Goal: Information Seeking & Learning: Learn about a topic

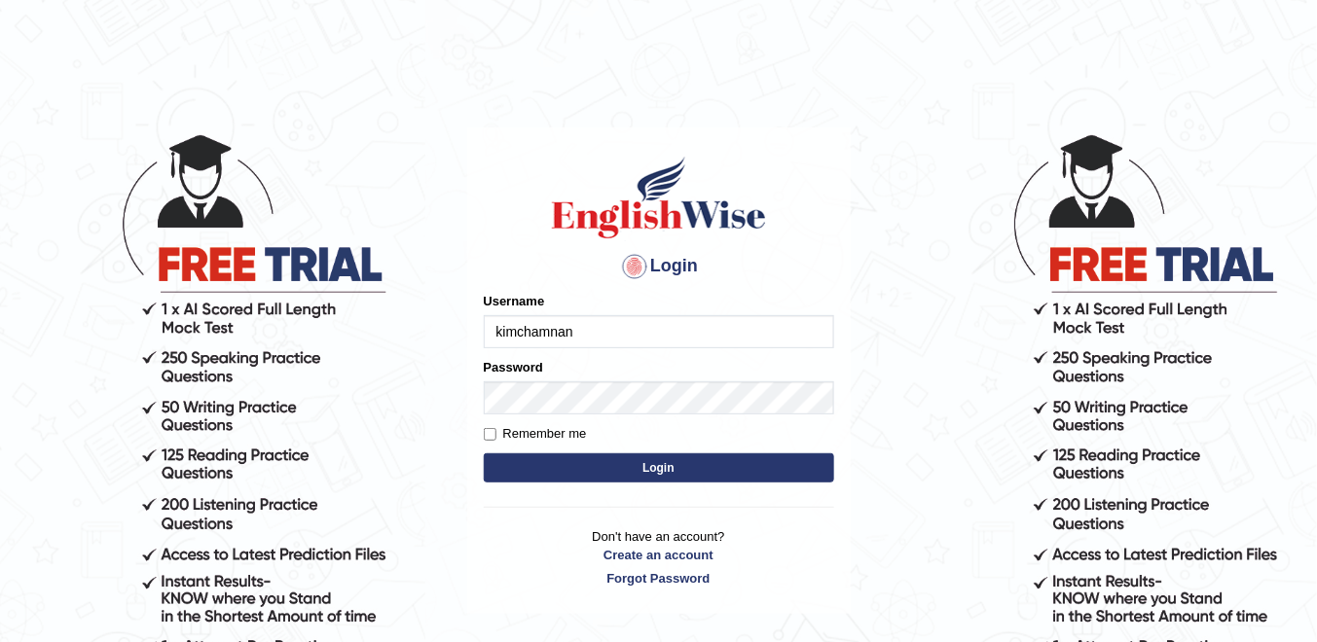
type input "@"
type input "k"
type input "Chamnankim"
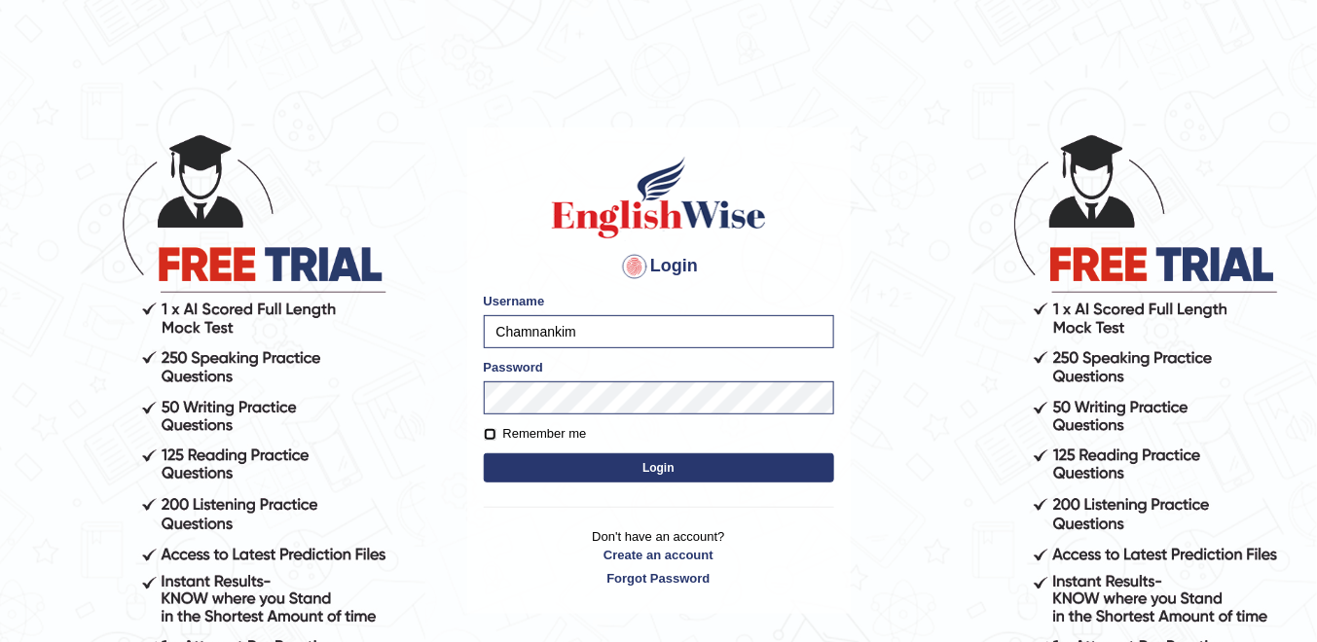
click at [488, 435] on input "Remember me" at bounding box center [490, 434] width 13 height 13
checkbox input "true"
click at [636, 468] on button "Login" at bounding box center [659, 468] width 350 height 29
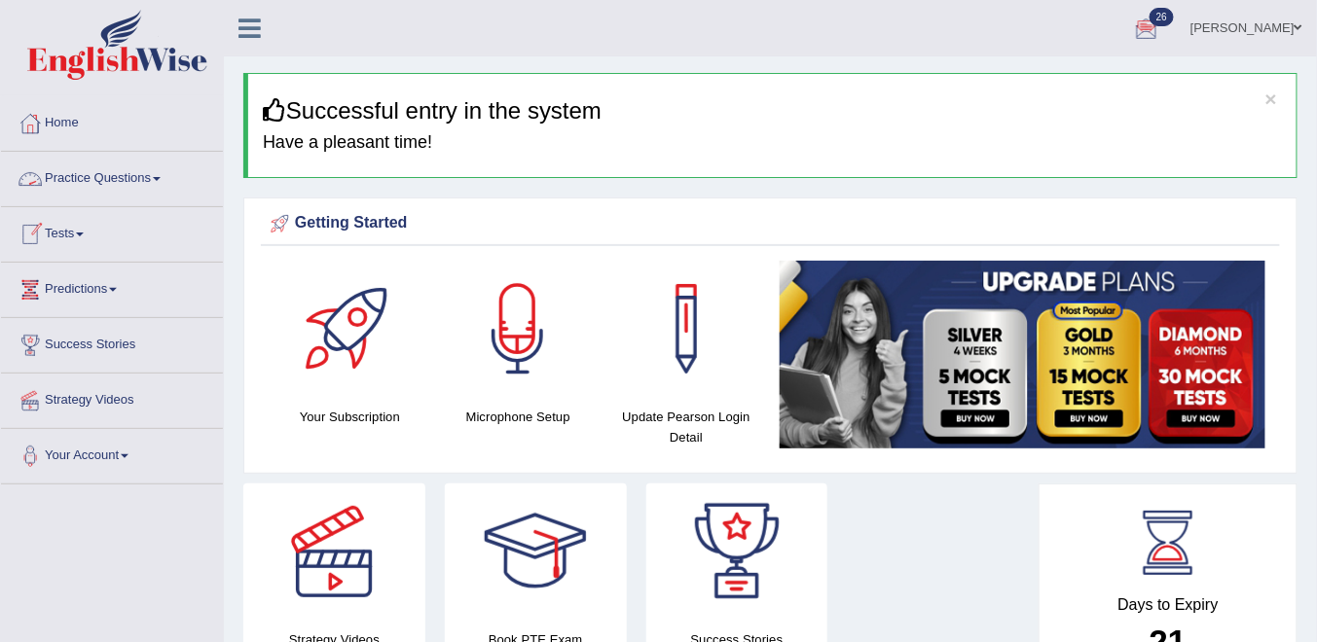
click at [148, 175] on link "Practice Questions" at bounding box center [112, 176] width 222 height 49
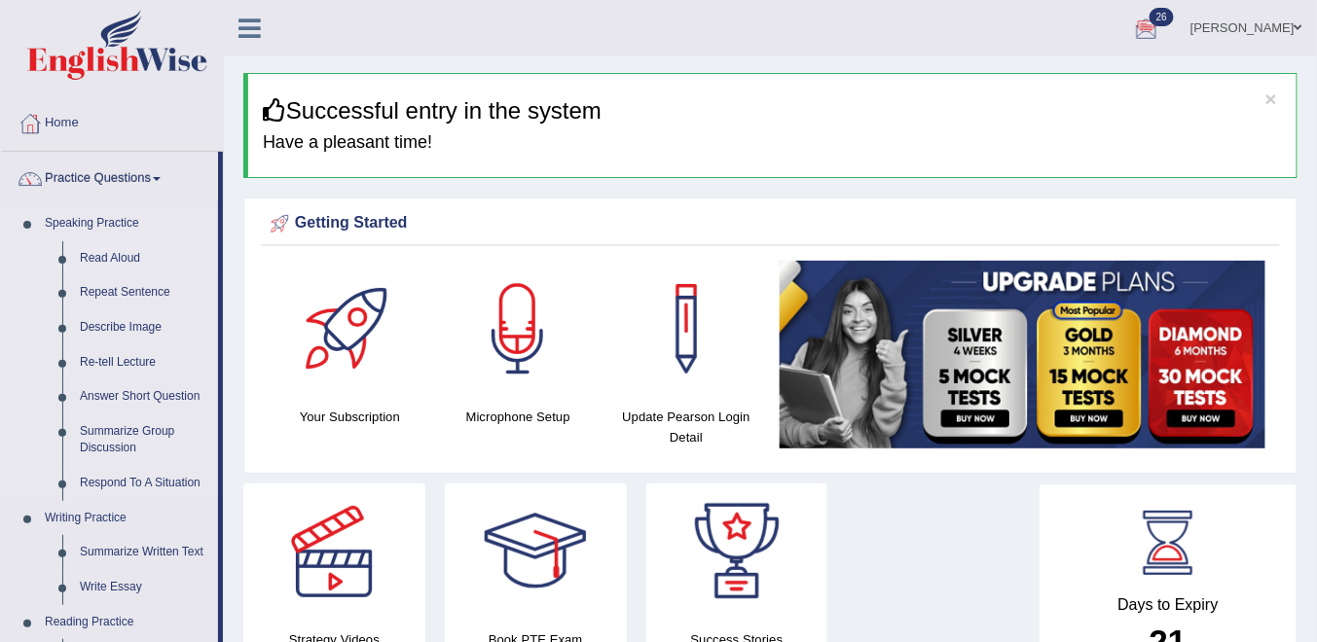
click at [96, 252] on link "Read Aloud" at bounding box center [144, 258] width 147 height 35
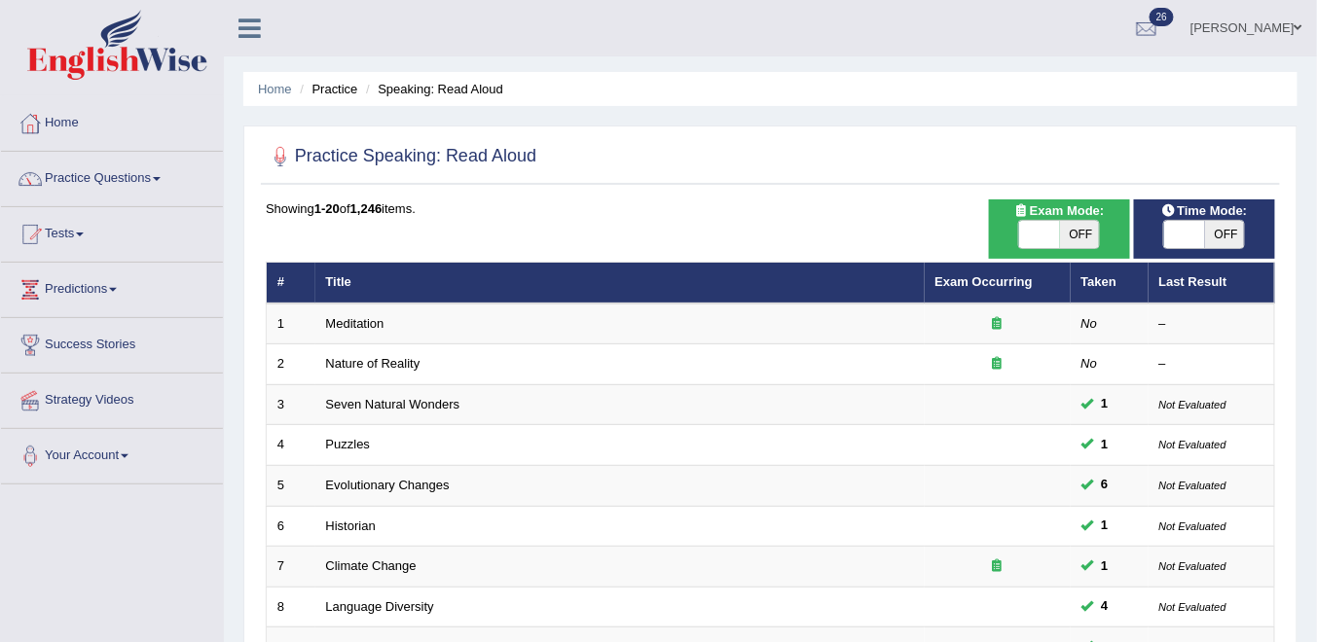
drag, startPoint x: 1078, startPoint y: 229, endPoint x: 1115, endPoint y: 233, distance: 37.2
click at [1082, 230] on span "OFF" at bounding box center [1080, 234] width 41 height 27
checkbox input "true"
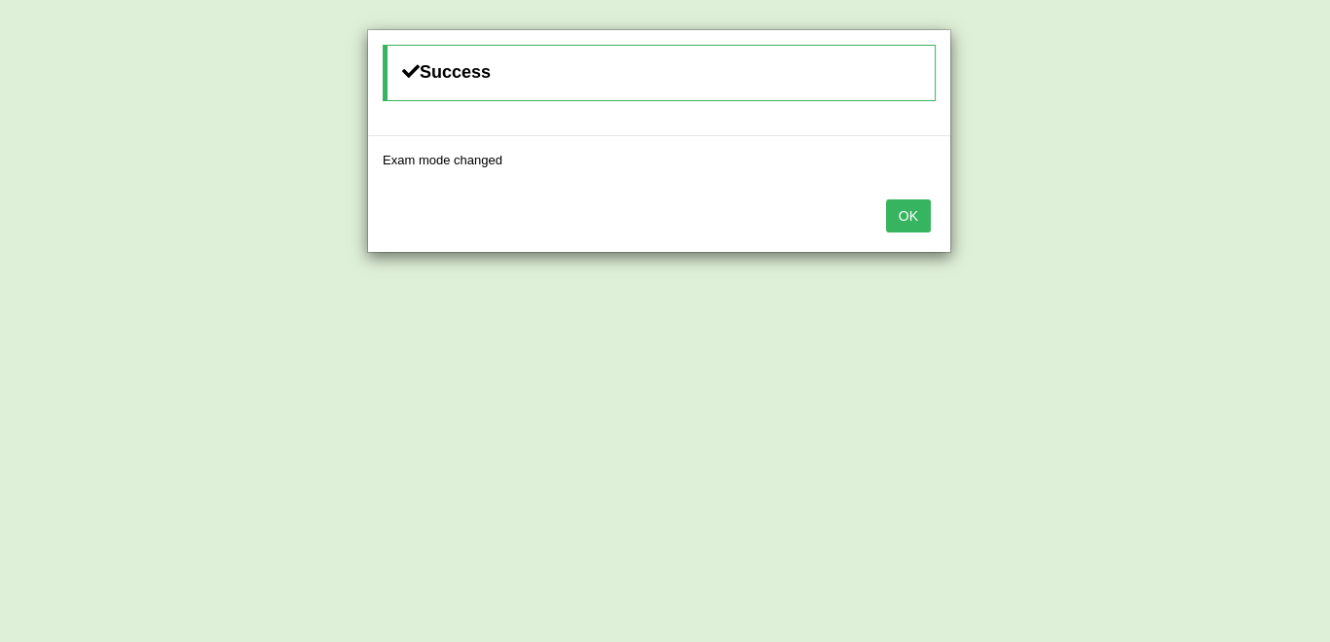
click at [921, 222] on button "OK" at bounding box center [908, 216] width 45 height 33
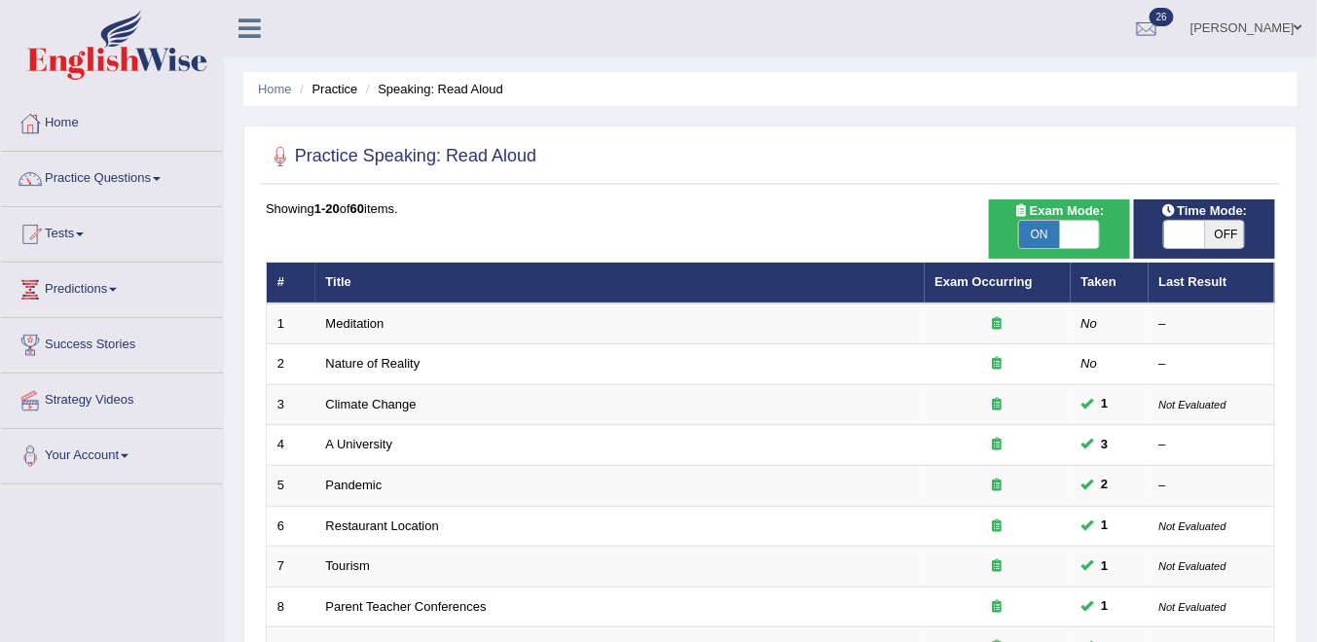
click at [1226, 233] on span "OFF" at bounding box center [1225, 234] width 41 height 27
checkbox input "true"
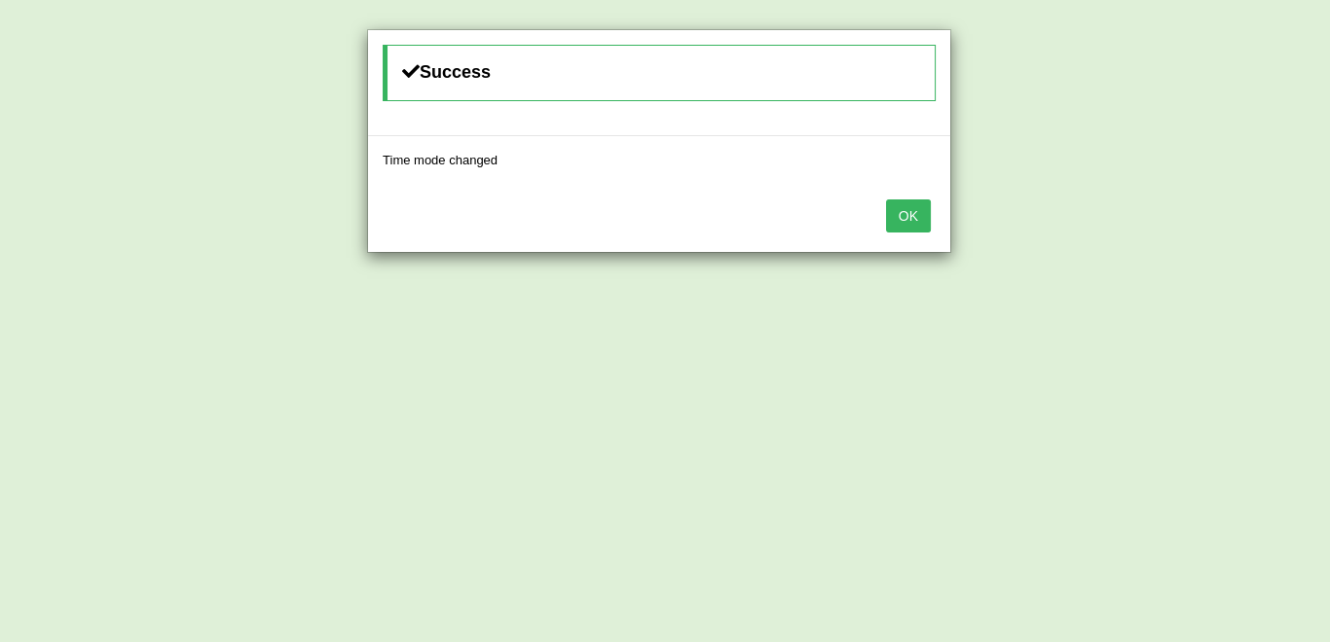
drag, startPoint x: 903, startPoint y: 216, endPoint x: 822, endPoint y: 231, distance: 82.1
click at [898, 216] on button "OK" at bounding box center [908, 216] width 45 height 33
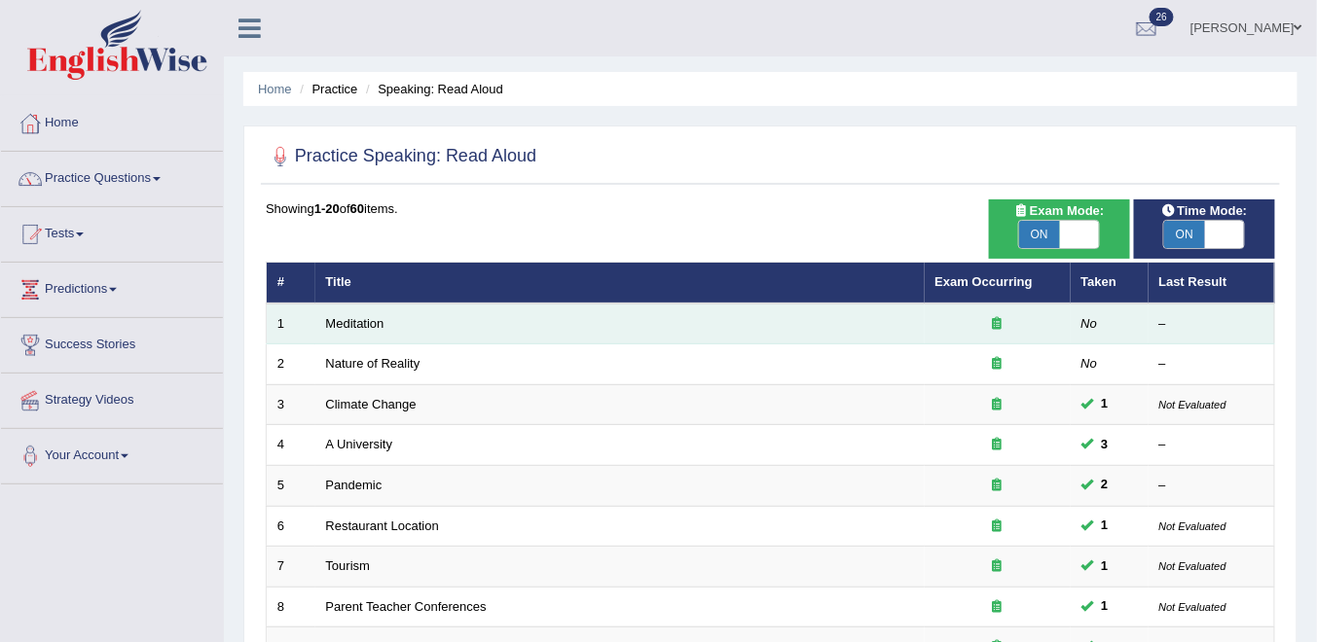
drag, startPoint x: 363, startPoint y: 323, endPoint x: 386, endPoint y: 339, distance: 28.1
click at [364, 324] on link "Meditation" at bounding box center [355, 323] width 58 height 15
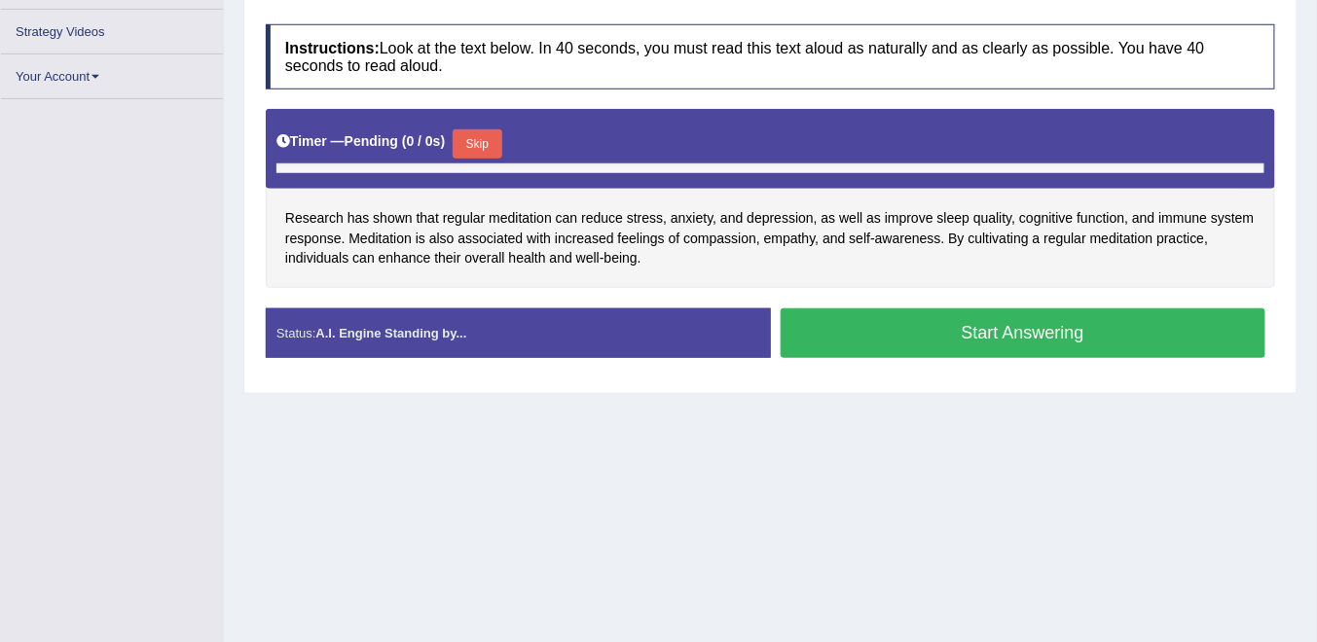
scroll to position [379, 0]
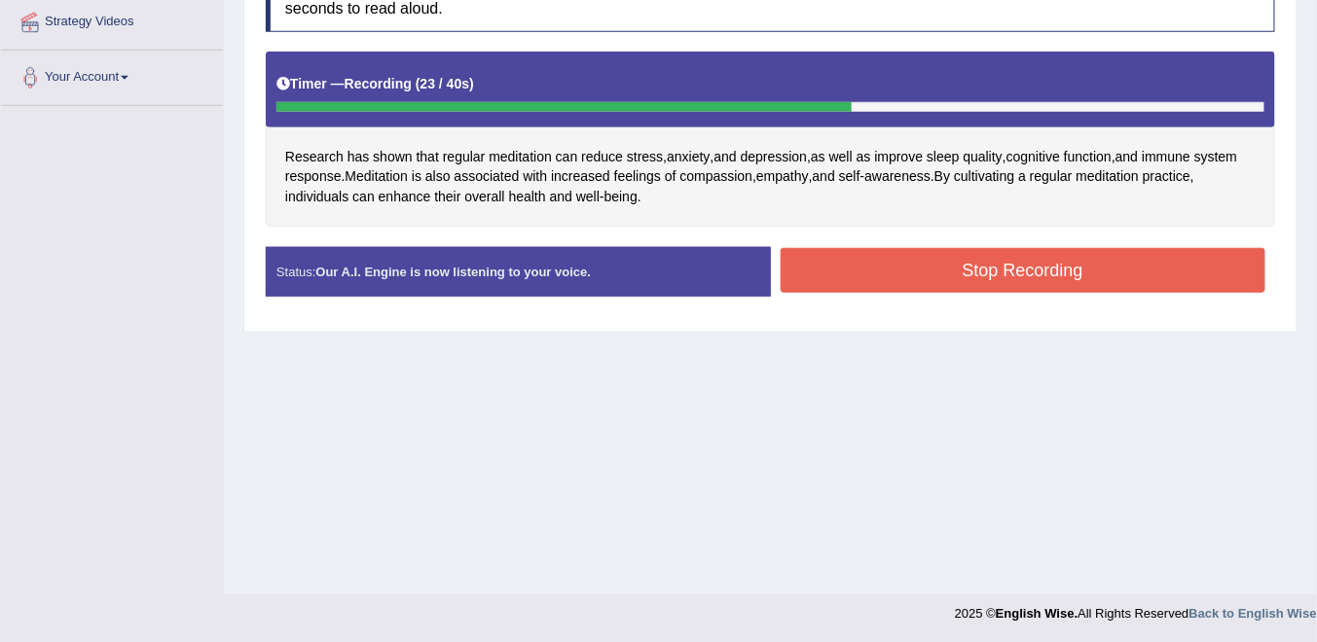
click at [1002, 257] on button "Stop Recording" at bounding box center [1024, 270] width 486 height 45
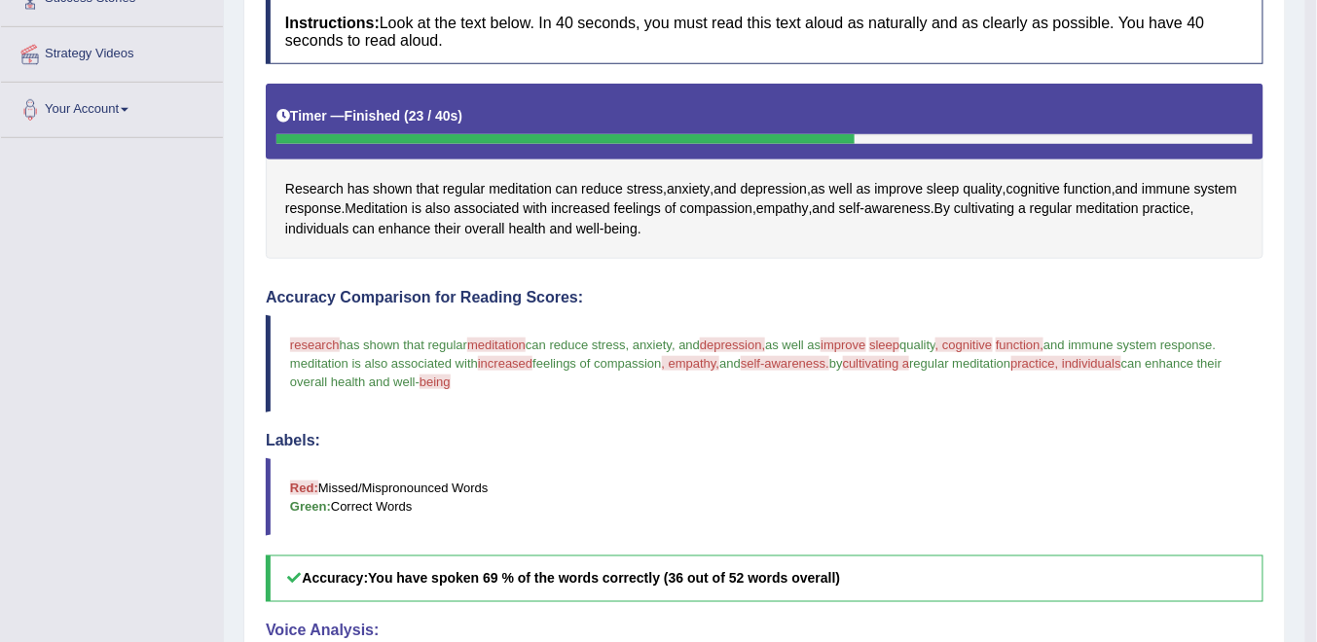
scroll to position [113, 0]
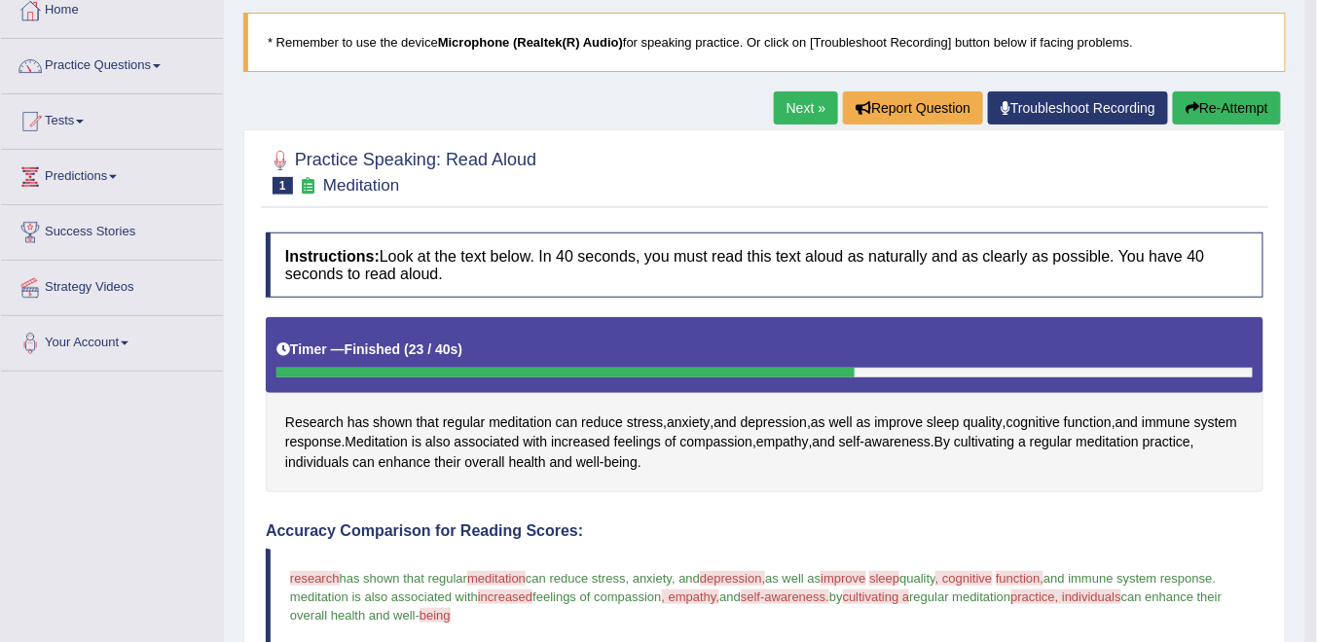
click at [792, 117] on link "Next »" at bounding box center [806, 107] width 64 height 33
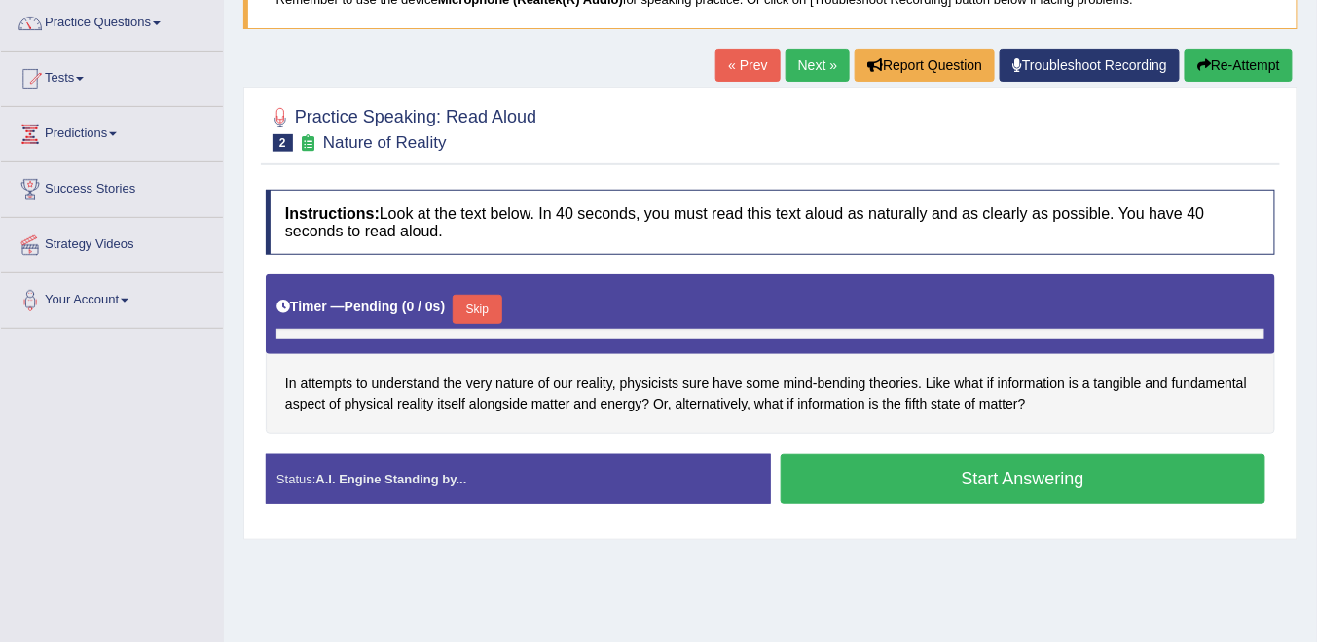
scroll to position [234, 0]
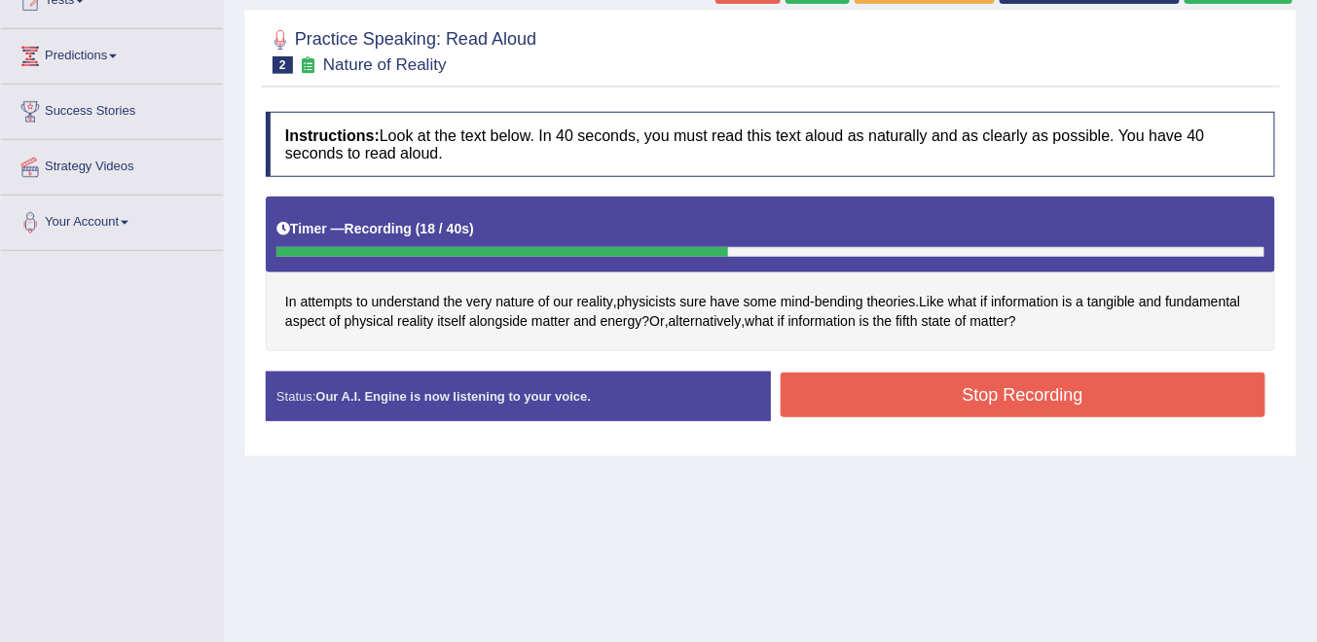
click at [967, 384] on button "Stop Recording" at bounding box center [1024, 395] width 486 height 45
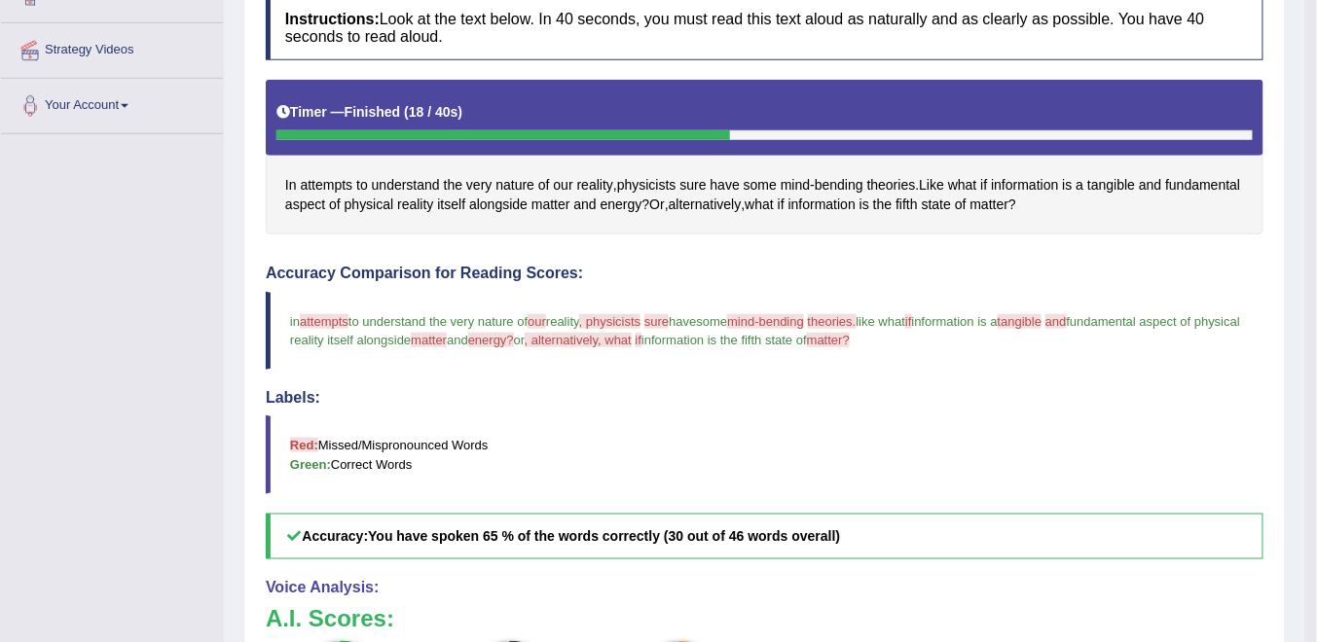
scroll to position [195, 0]
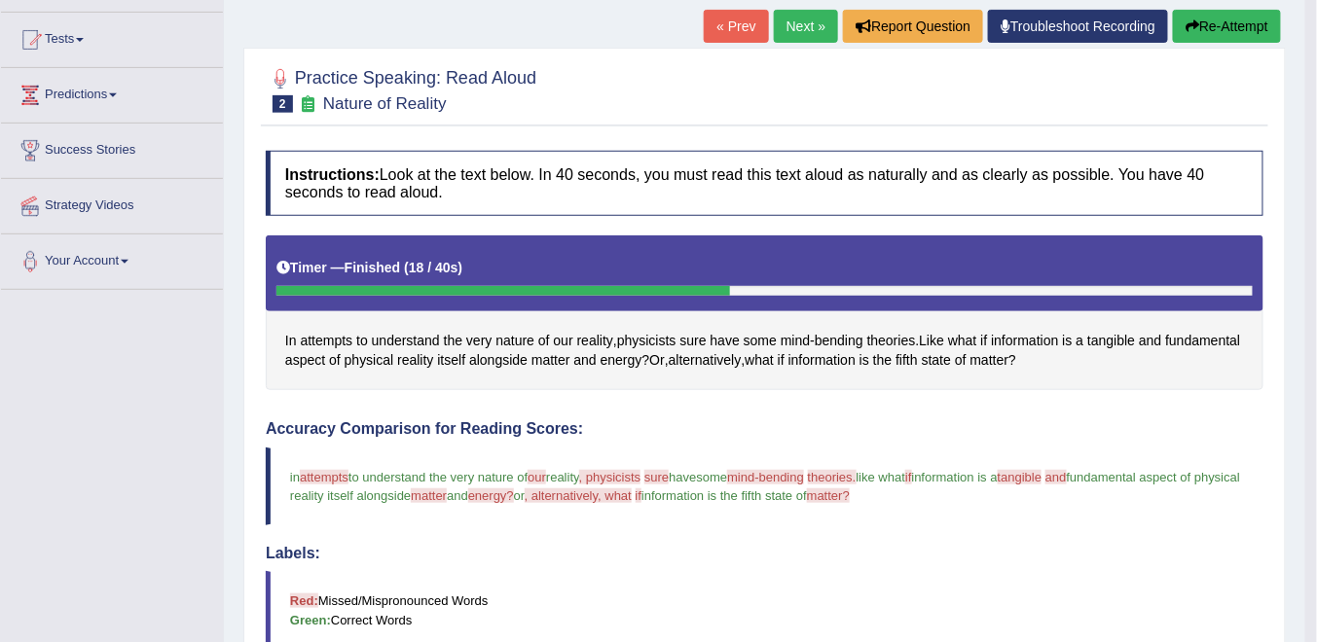
click at [811, 18] on link "Next »" at bounding box center [806, 26] width 64 height 33
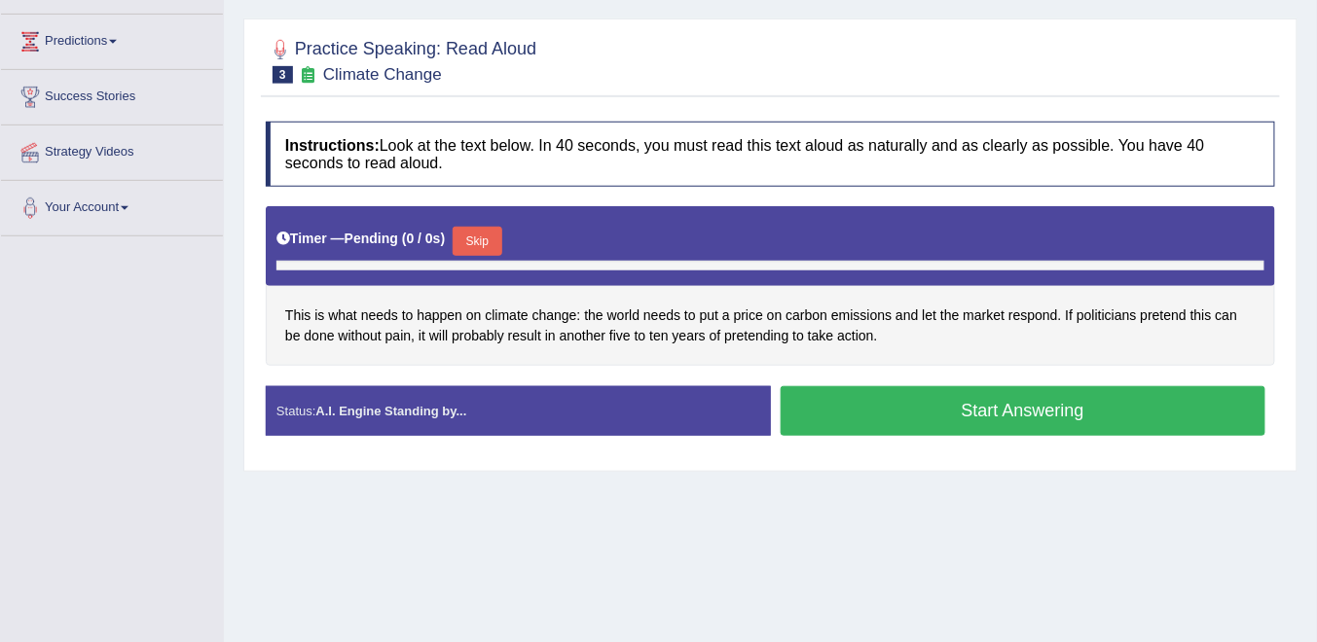
scroll to position [326, 0]
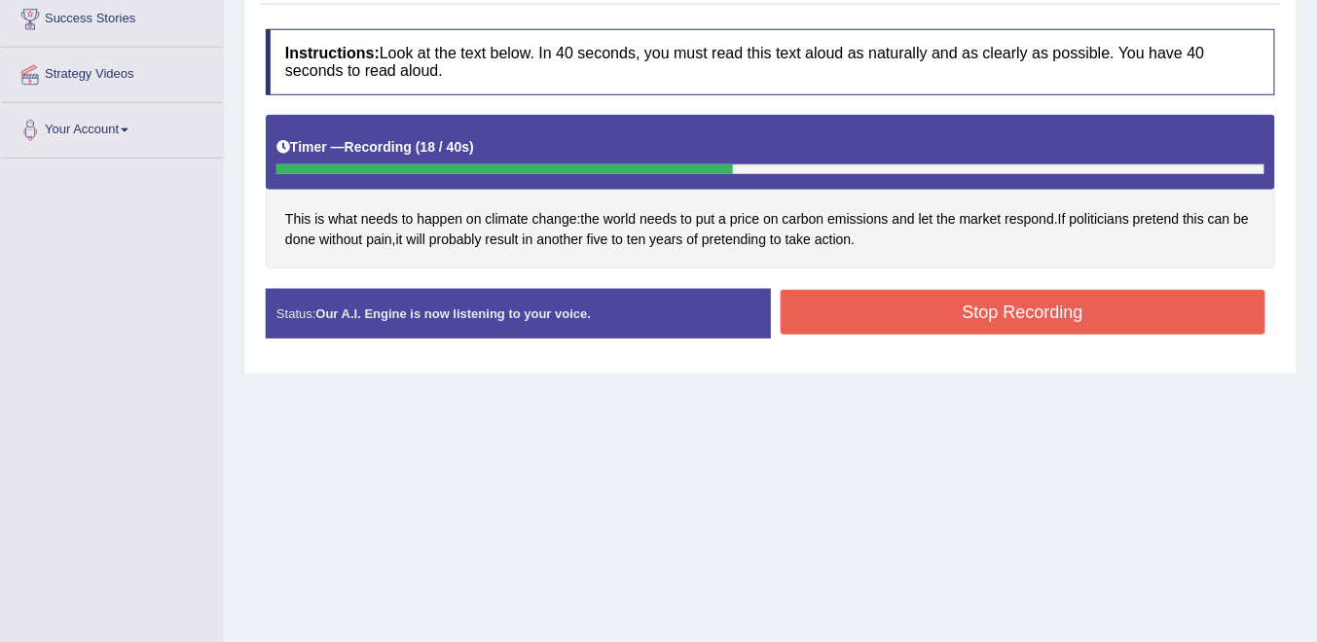
click at [1009, 306] on button "Stop Recording" at bounding box center [1024, 312] width 486 height 45
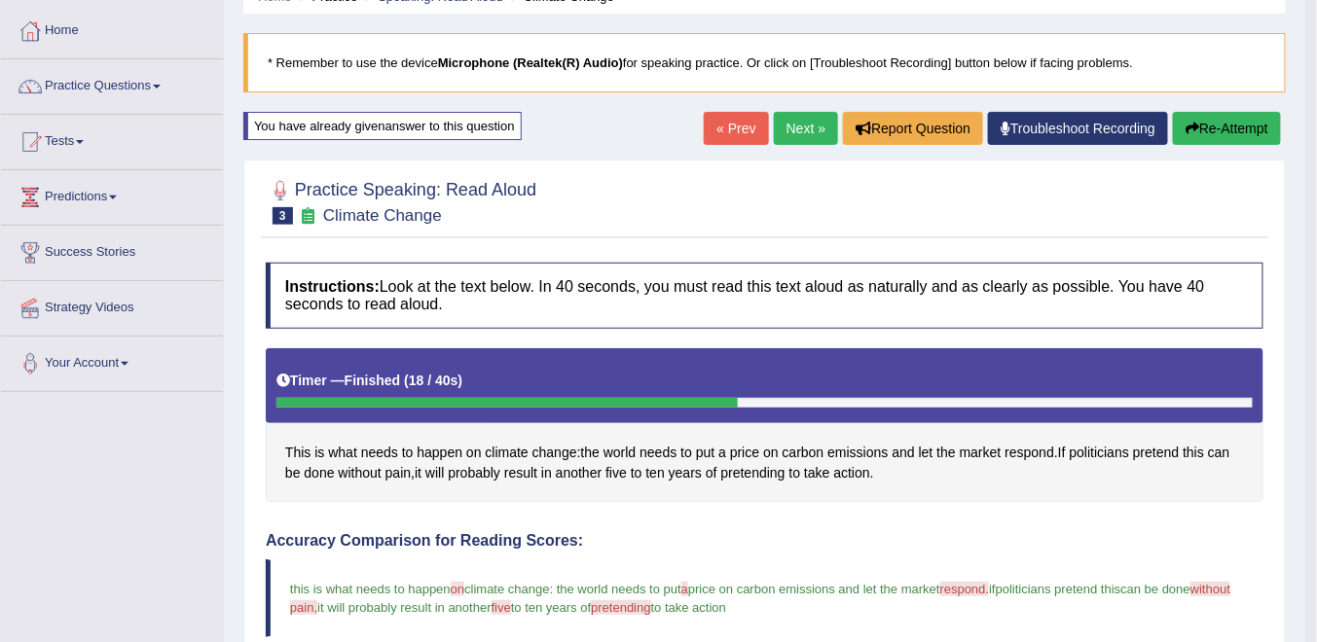
scroll to position [15, 0]
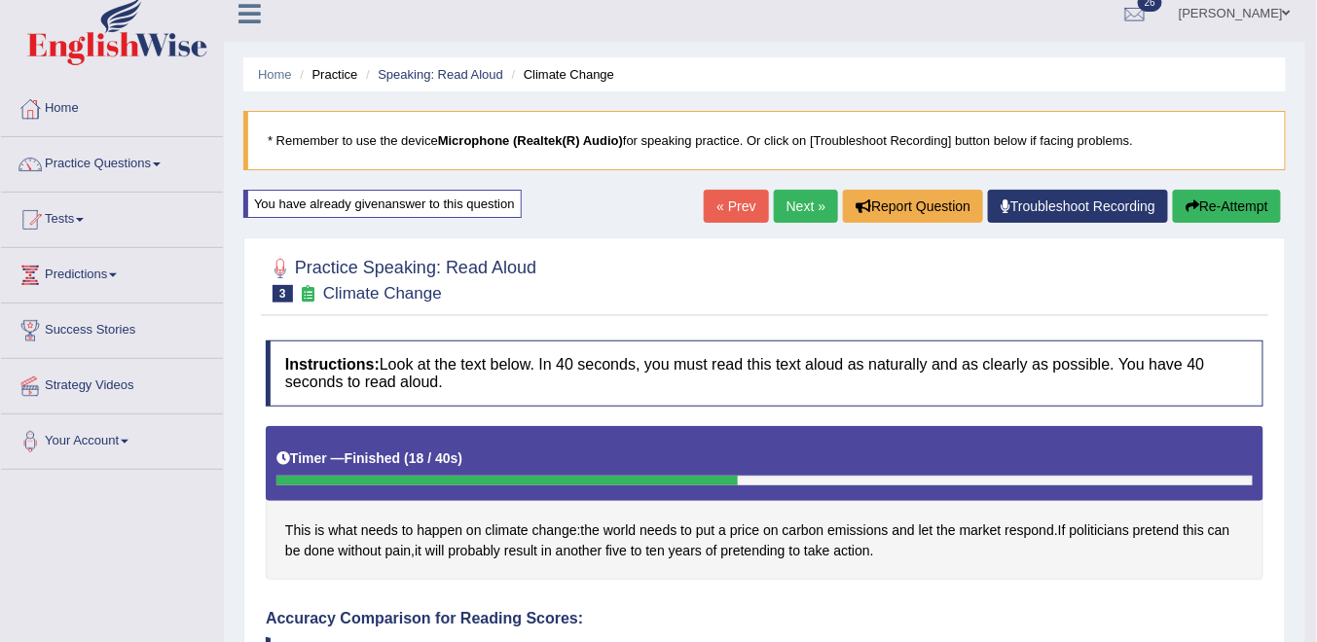
click at [782, 208] on link "Next »" at bounding box center [806, 206] width 64 height 33
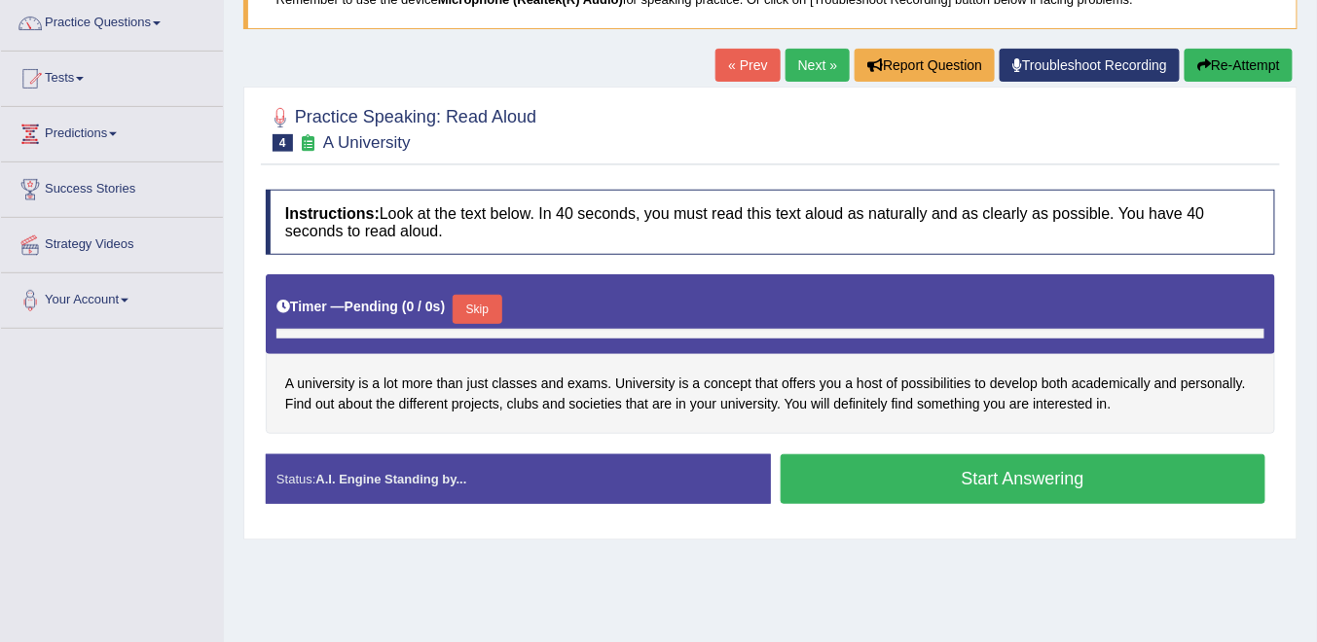
scroll to position [234, 0]
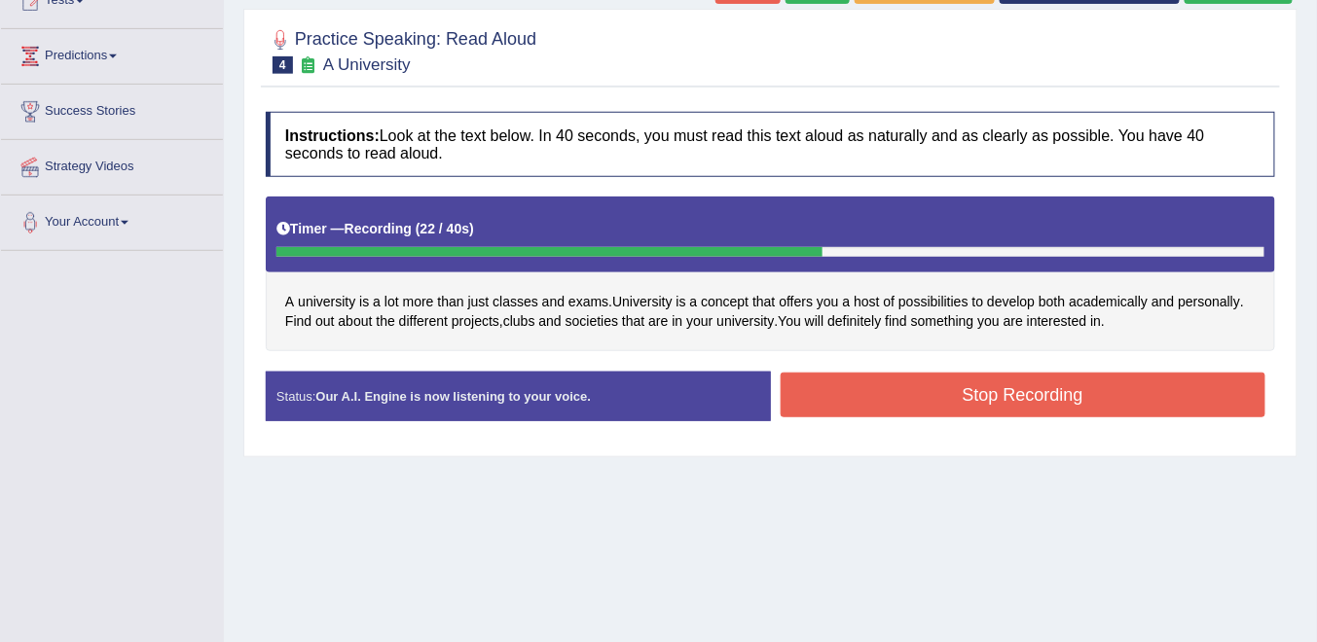
click at [931, 399] on button "Stop Recording" at bounding box center [1024, 395] width 486 height 45
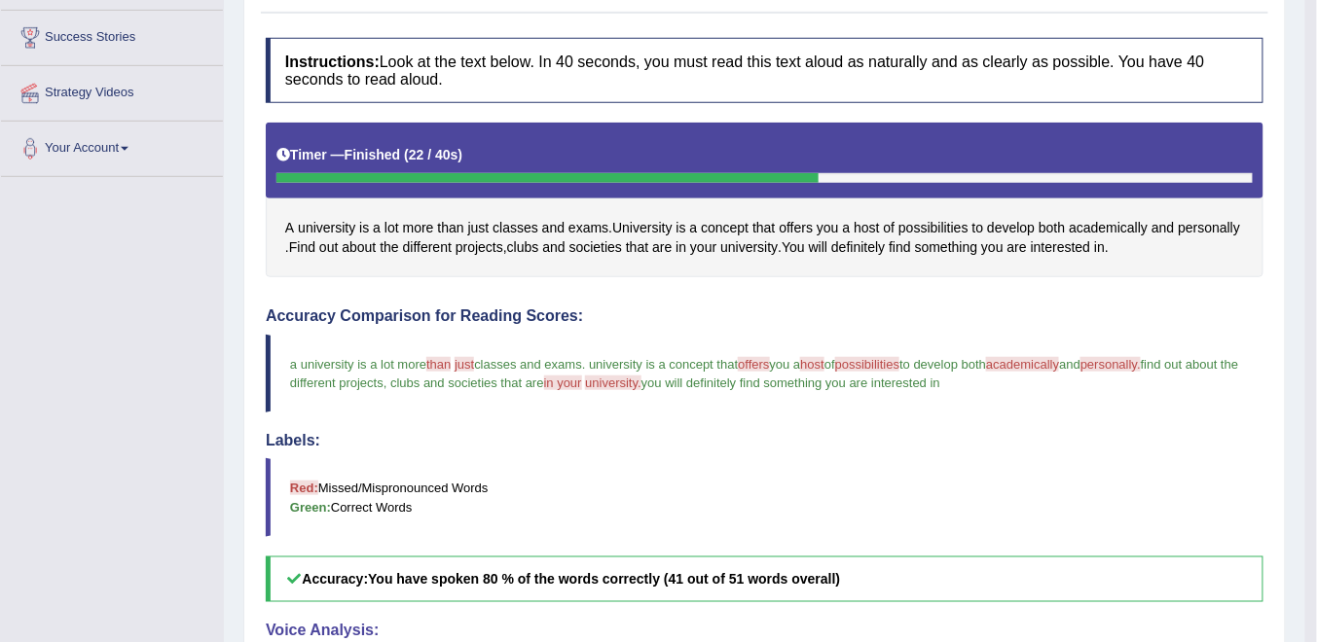
scroll to position [74, 0]
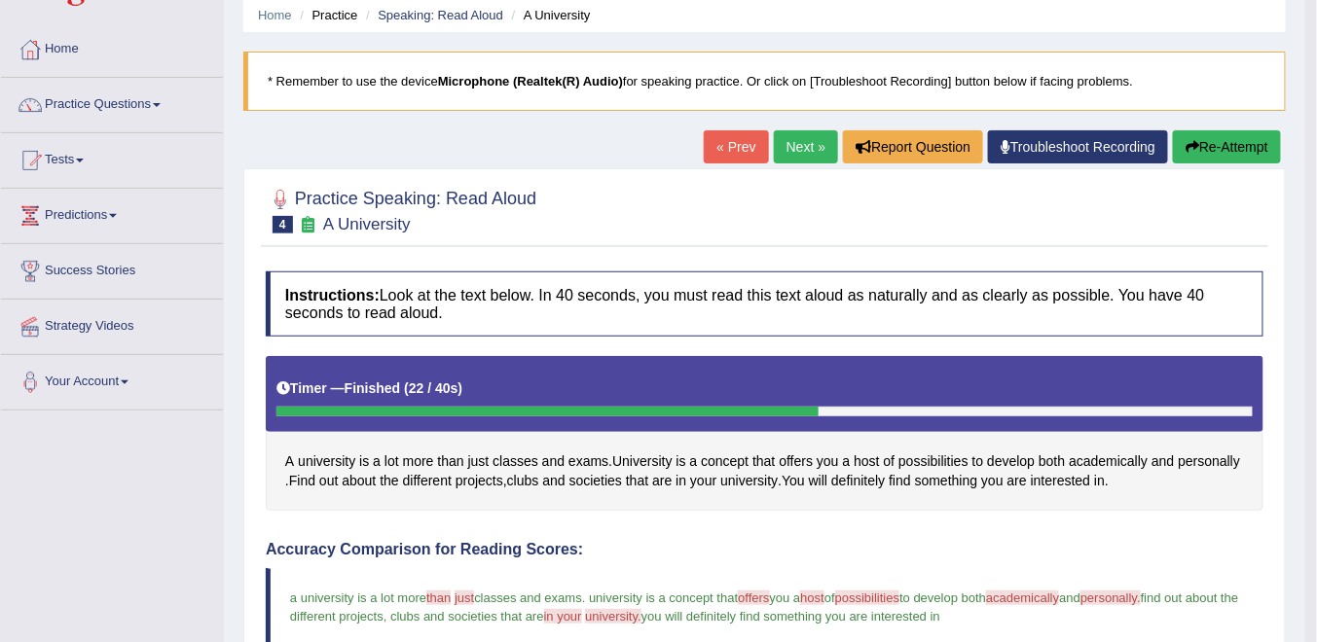
click at [1213, 149] on button "Re-Attempt" at bounding box center [1227, 146] width 108 height 33
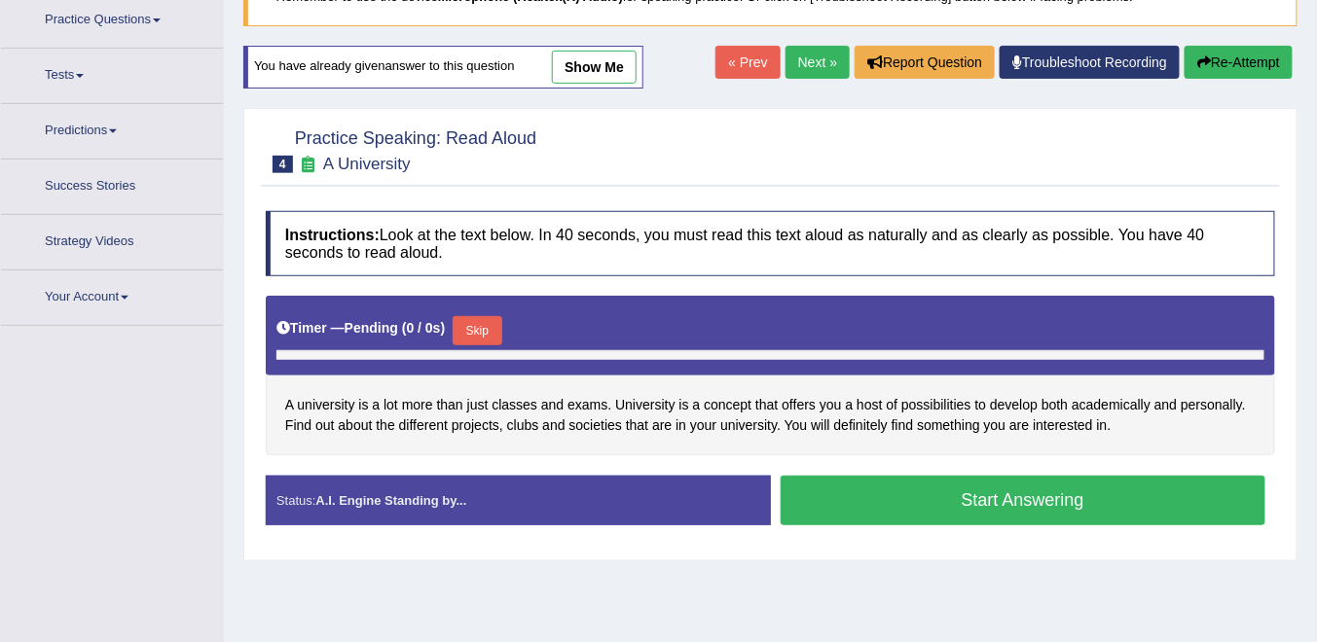
scroll to position [159, 0]
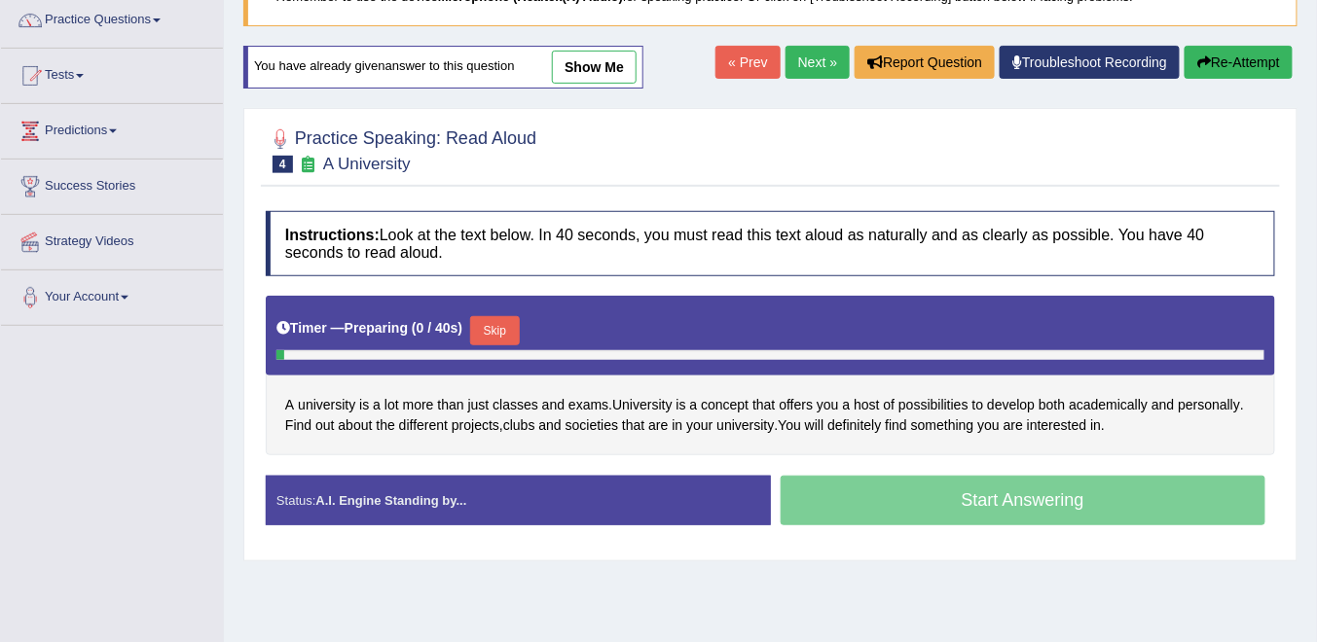
click at [492, 322] on button "Skip" at bounding box center [494, 330] width 49 height 29
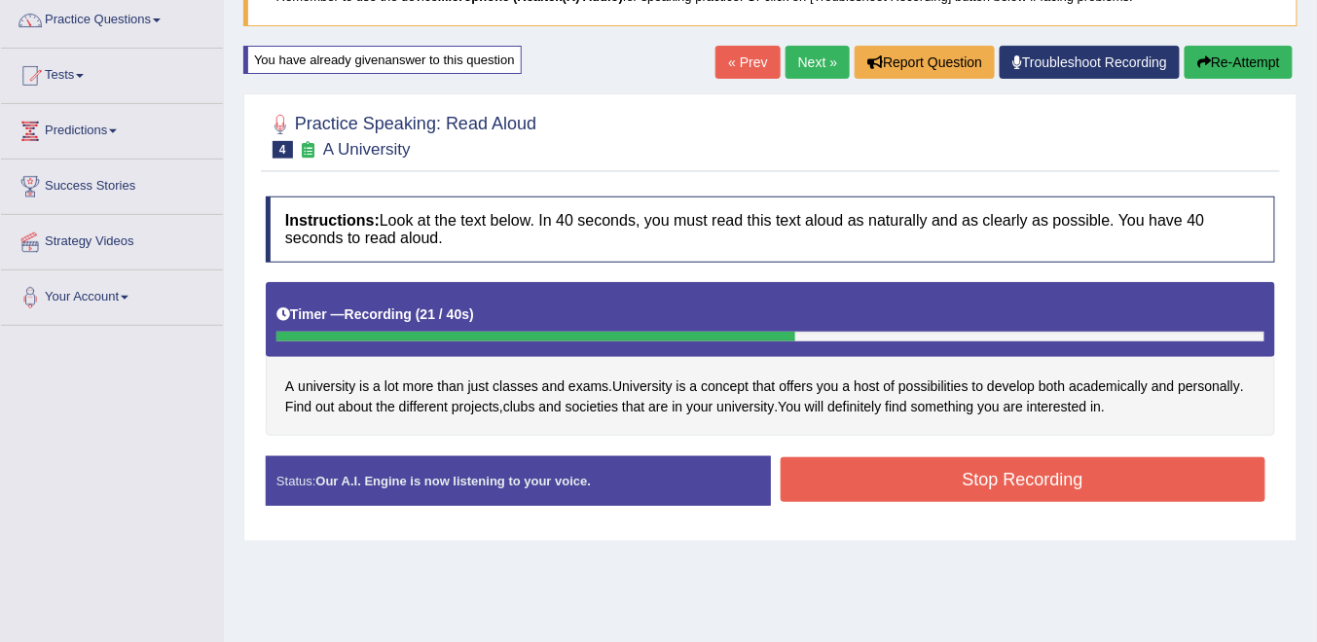
click at [1013, 485] on button "Stop Recording" at bounding box center [1024, 479] width 486 height 45
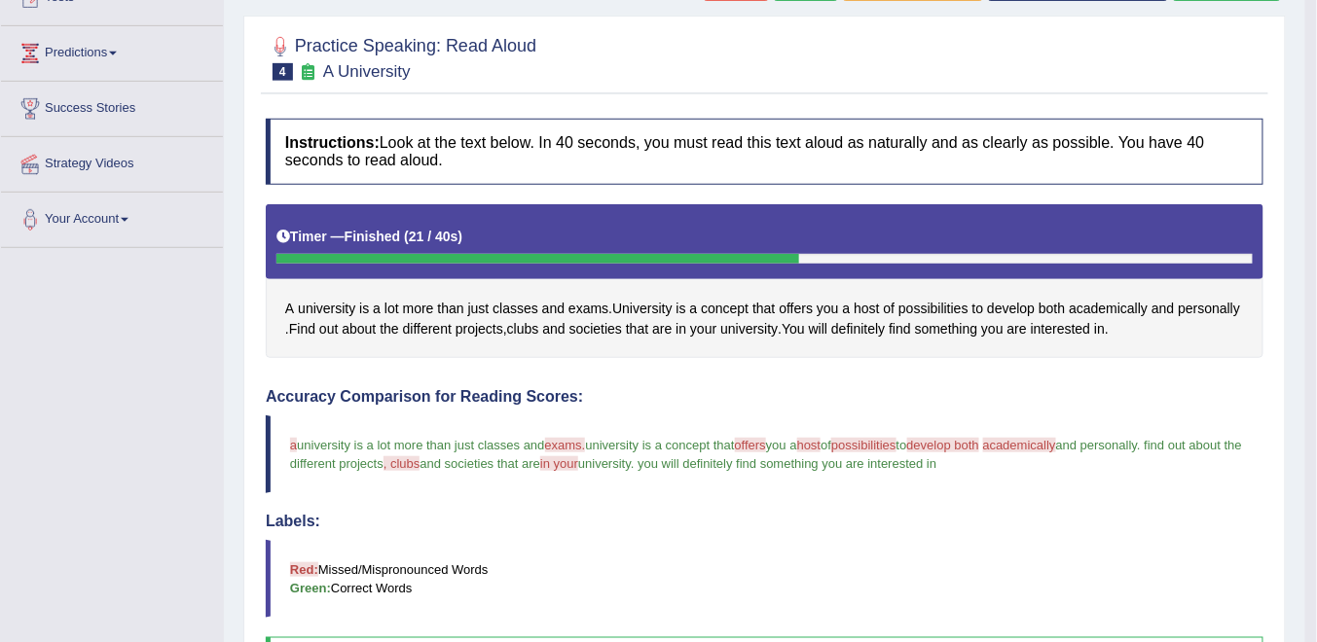
scroll to position [81, 0]
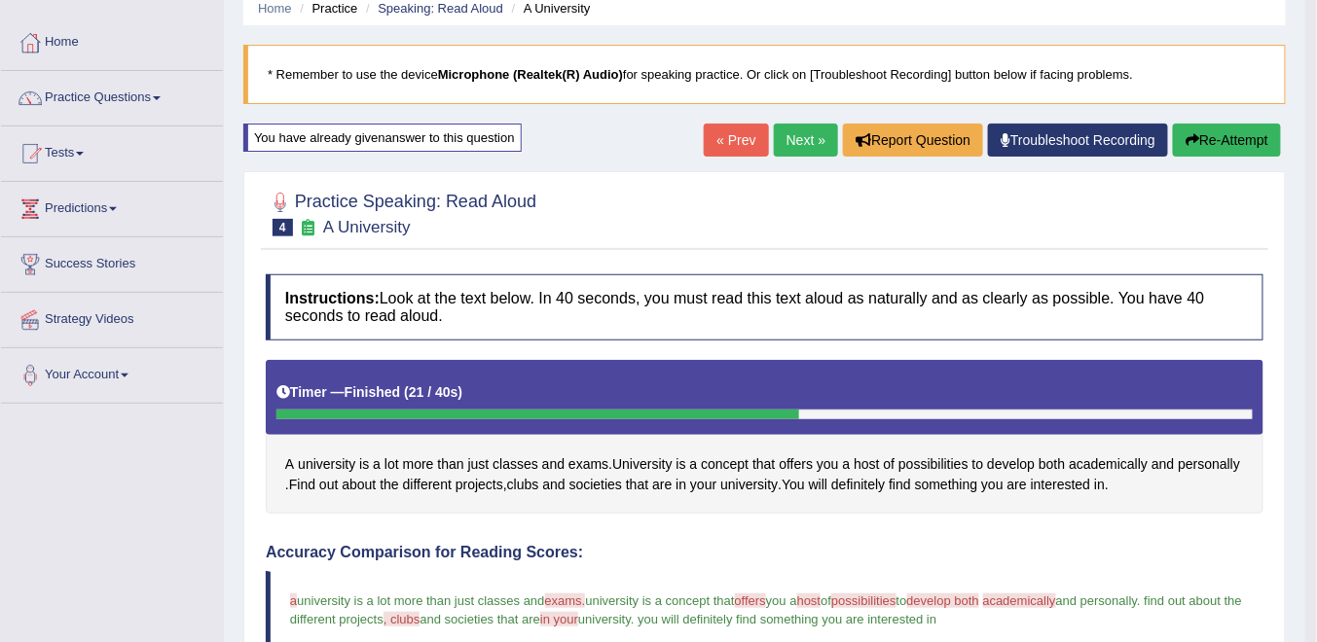
drag, startPoint x: 1218, startPoint y: 148, endPoint x: 1177, endPoint y: 148, distance: 40.9
click at [1218, 148] on button "Re-Attempt" at bounding box center [1227, 140] width 108 height 33
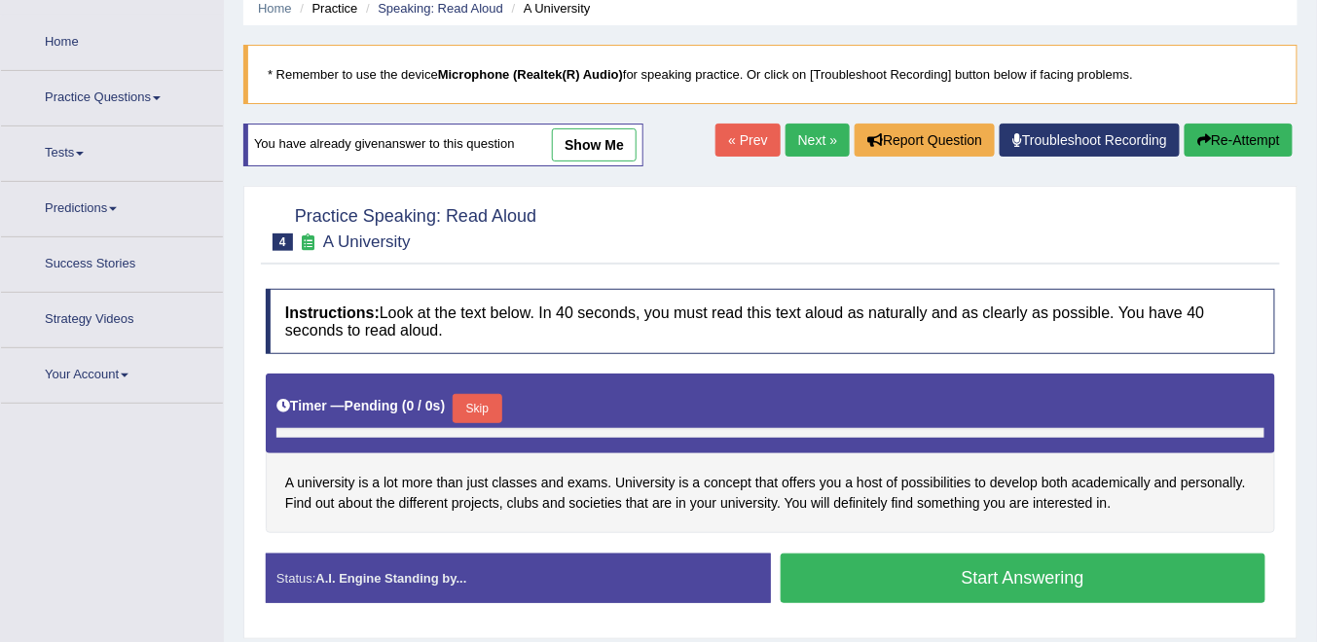
scroll to position [81, 0]
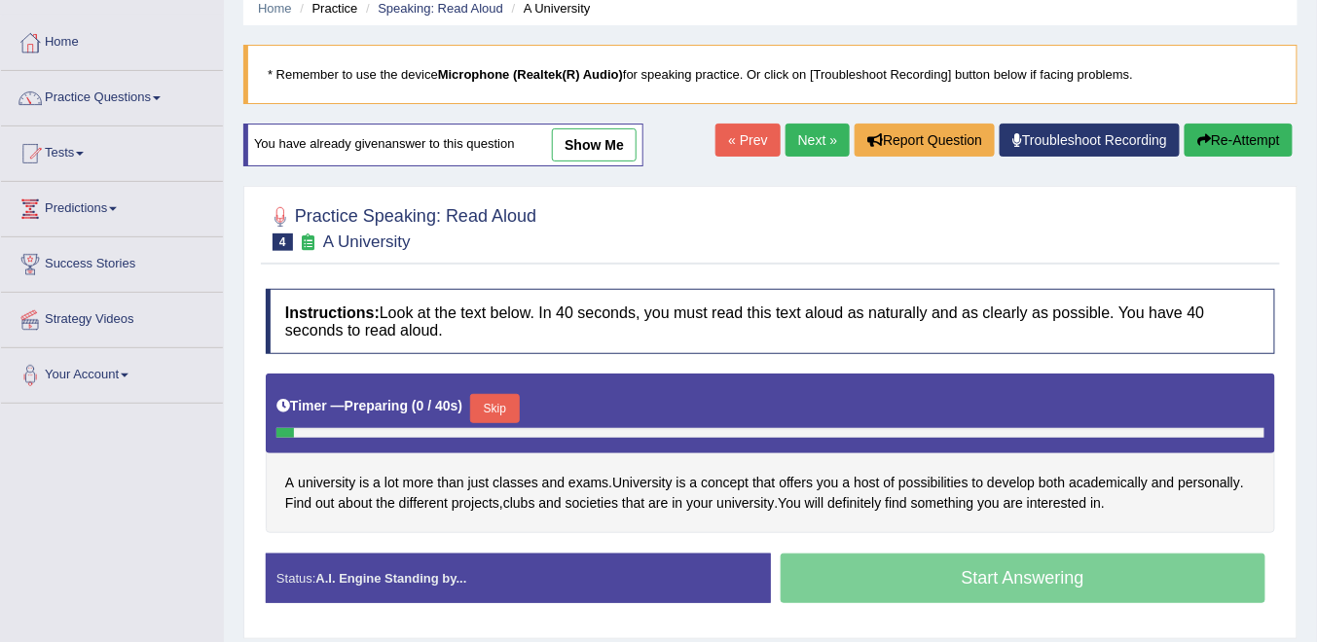
click at [489, 401] on button "Skip" at bounding box center [494, 408] width 49 height 29
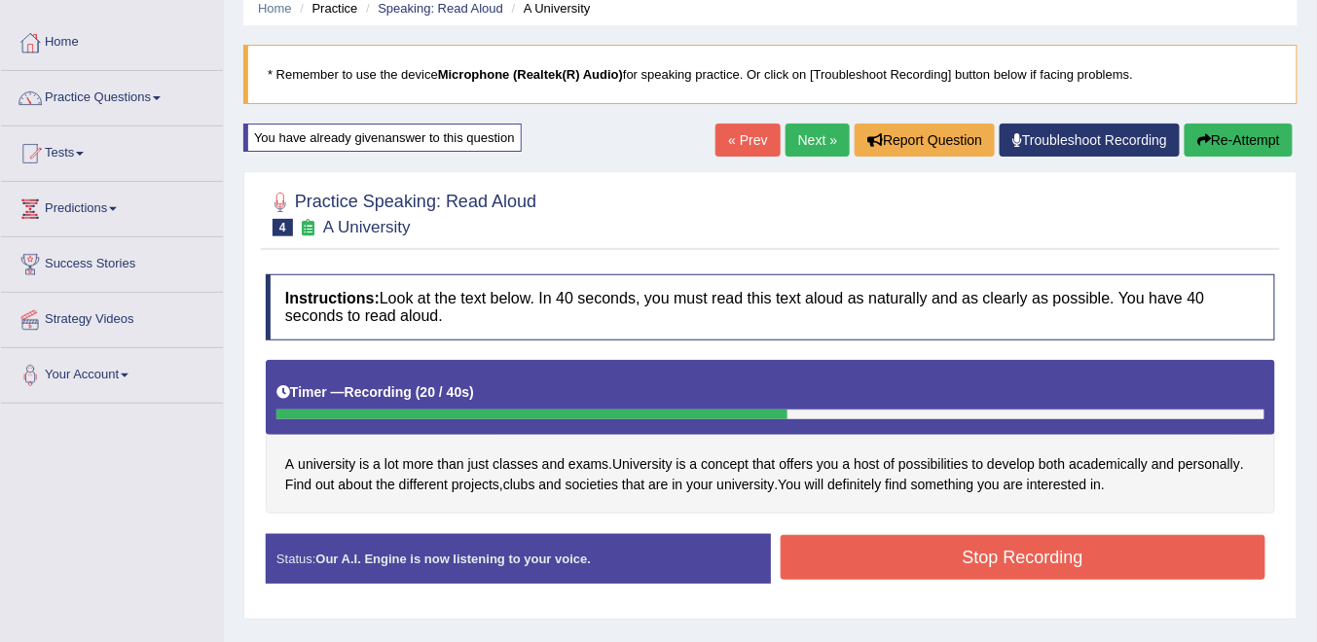
click at [997, 554] on button "Stop Recording" at bounding box center [1024, 557] width 486 height 45
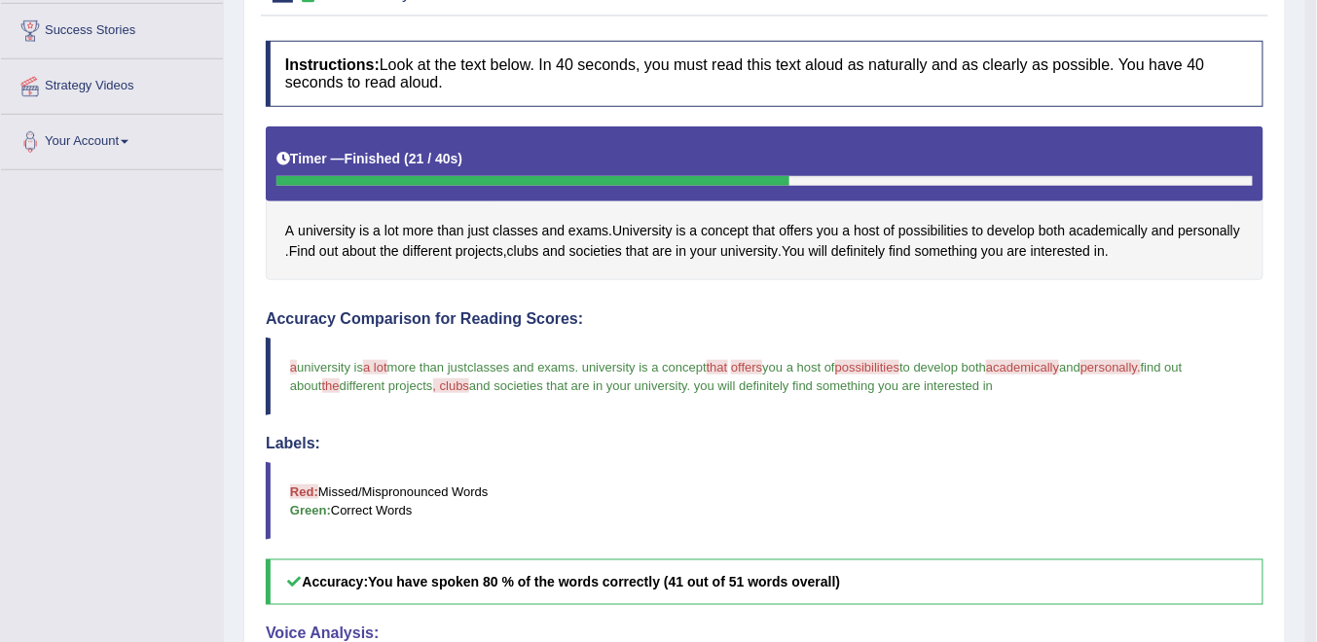
scroll to position [237, 0]
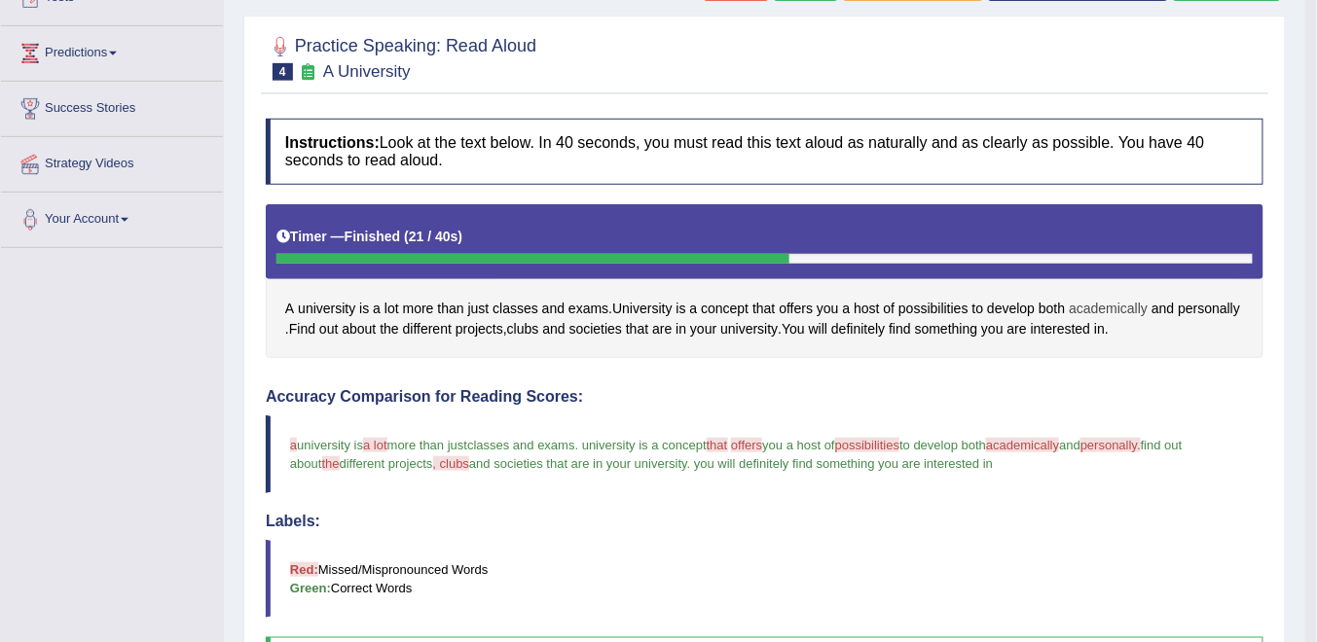
click at [1100, 307] on span "academically" at bounding box center [1108, 309] width 79 height 20
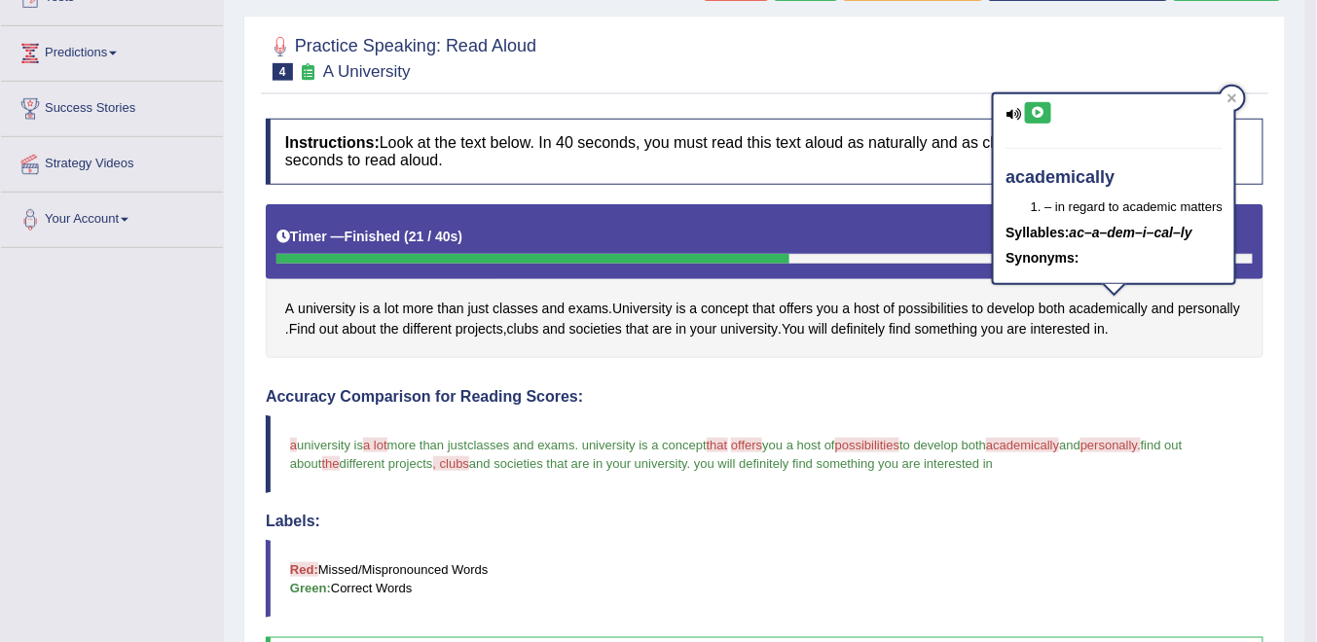
click at [1039, 109] on icon at bounding box center [1038, 113] width 15 height 12
click at [1036, 117] on icon at bounding box center [1038, 113] width 15 height 12
click at [1037, 118] on button at bounding box center [1038, 112] width 26 height 21
click at [1037, 122] on button at bounding box center [1038, 112] width 26 height 21
click at [1039, 113] on icon at bounding box center [1038, 113] width 15 height 12
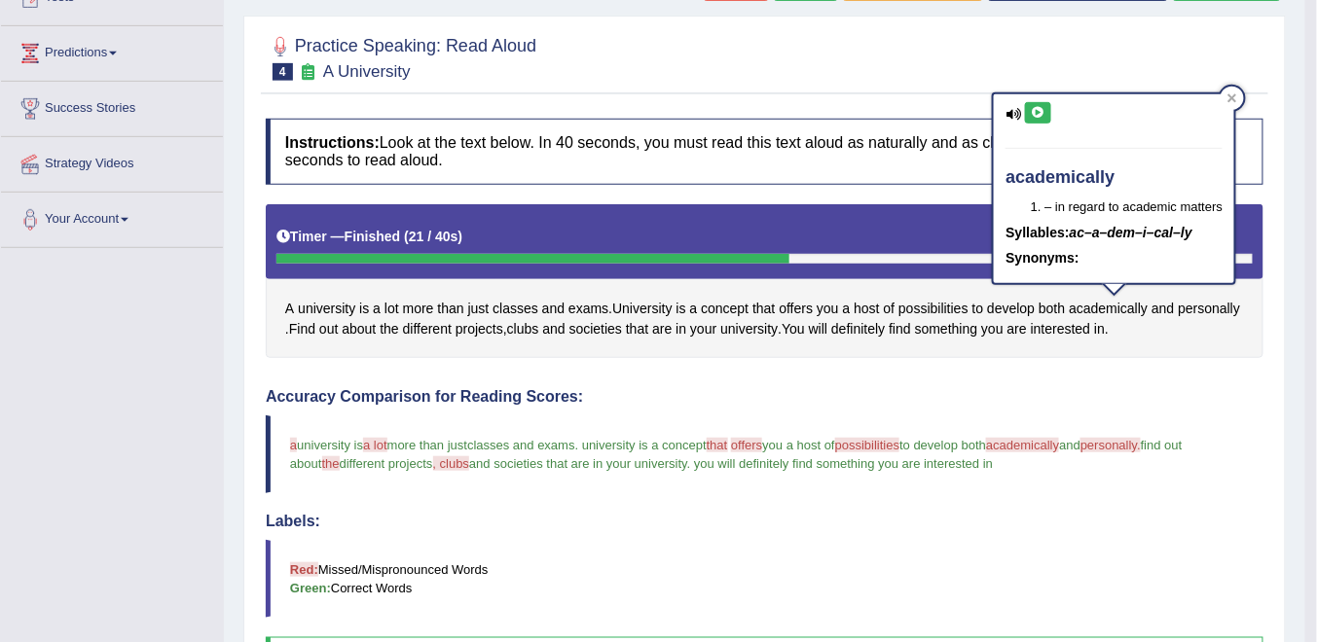
click at [1042, 109] on icon at bounding box center [1038, 113] width 15 height 12
click at [1033, 122] on button at bounding box center [1038, 112] width 26 height 21
drag, startPoint x: 1229, startPoint y: 97, endPoint x: 1106, endPoint y: 132, distance: 128.5
click at [1223, 97] on div at bounding box center [1232, 98] width 23 height 23
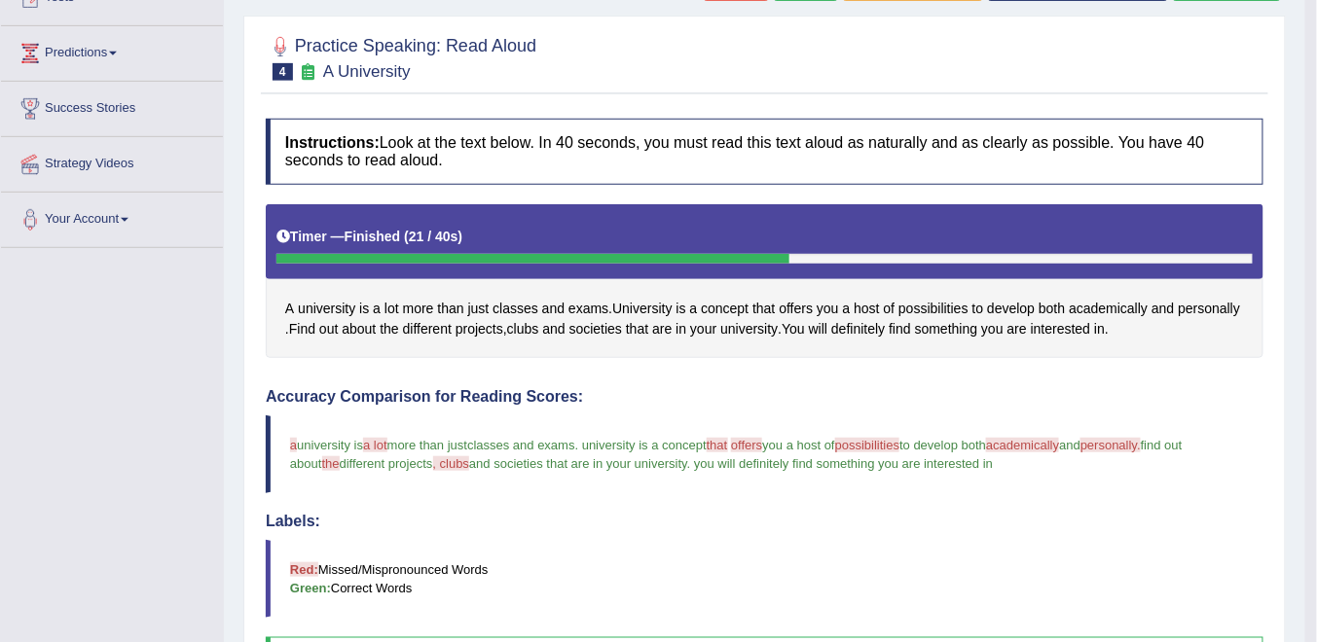
scroll to position [81, 0]
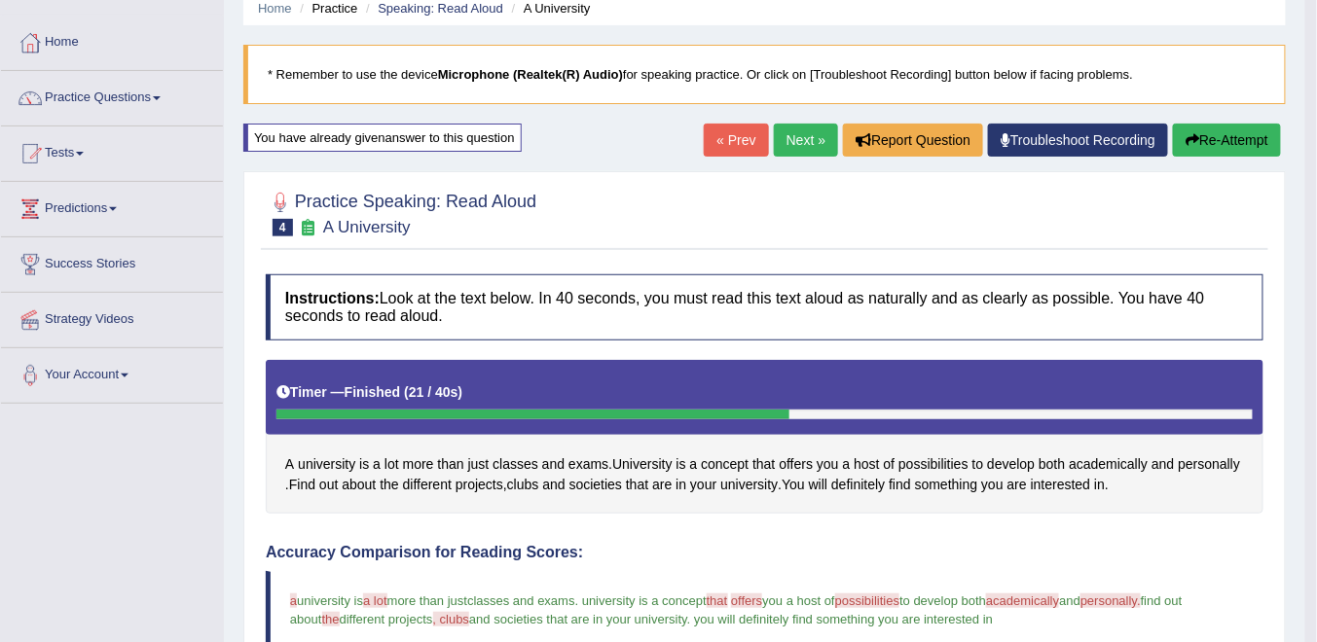
drag, startPoint x: 1203, startPoint y: 142, endPoint x: 1170, endPoint y: 154, distance: 35.1
click at [1199, 146] on button "Re-Attempt" at bounding box center [1227, 140] width 108 height 33
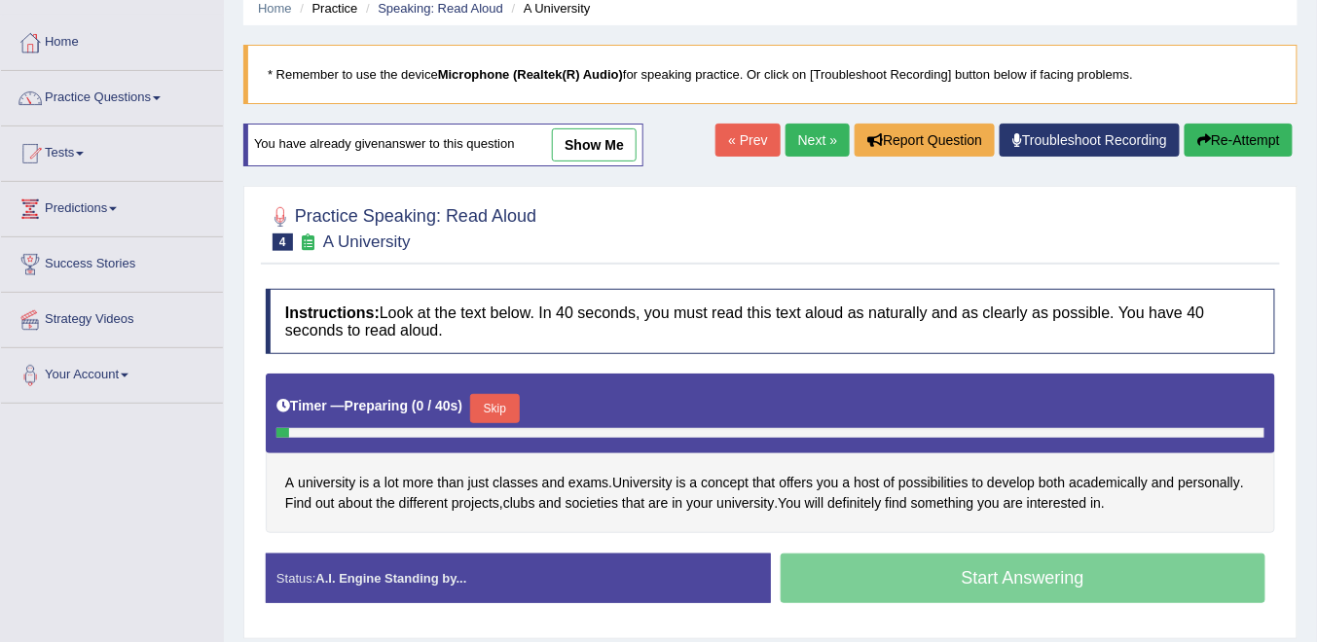
click at [493, 407] on button "Skip" at bounding box center [494, 408] width 49 height 29
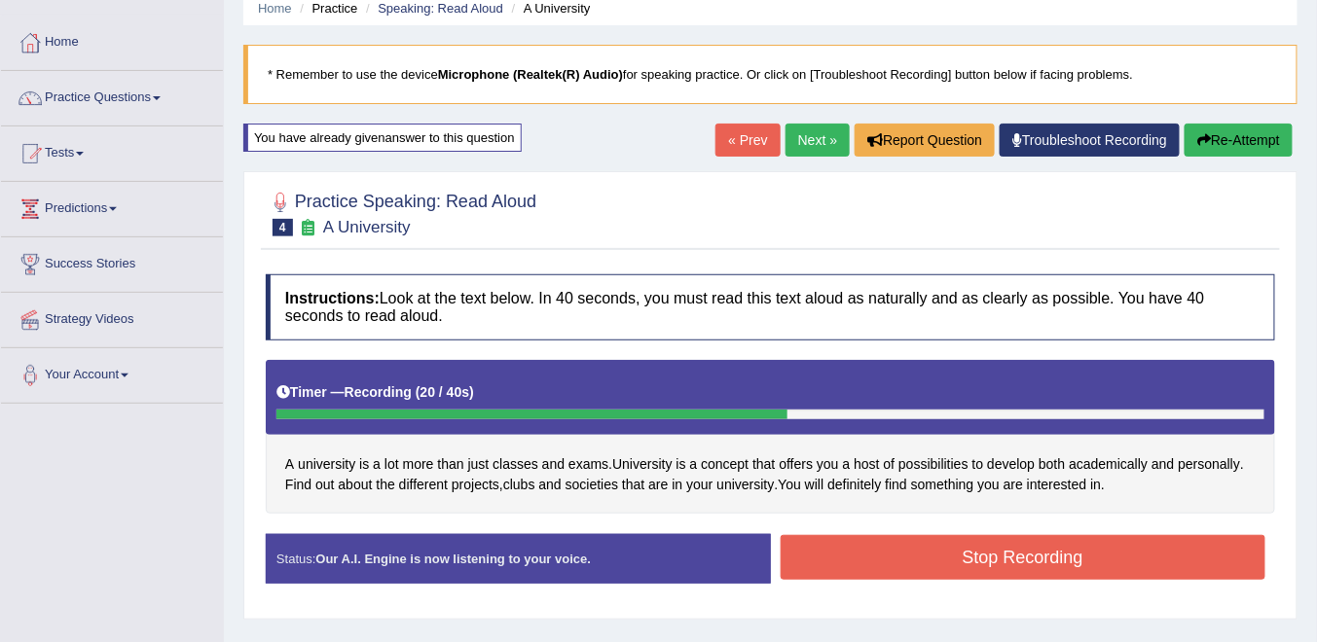
drag, startPoint x: 983, startPoint y: 560, endPoint x: 968, endPoint y: 554, distance: 15.7
click at [983, 561] on button "Stop Recording" at bounding box center [1024, 557] width 486 height 45
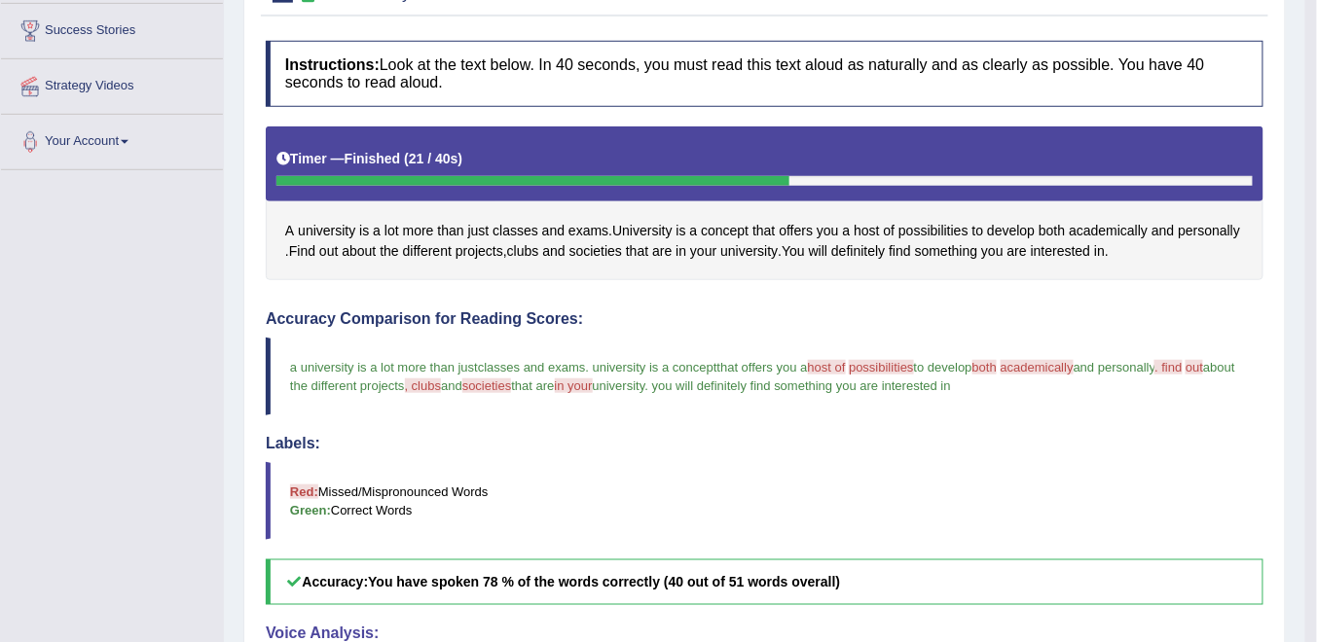
scroll to position [159, 0]
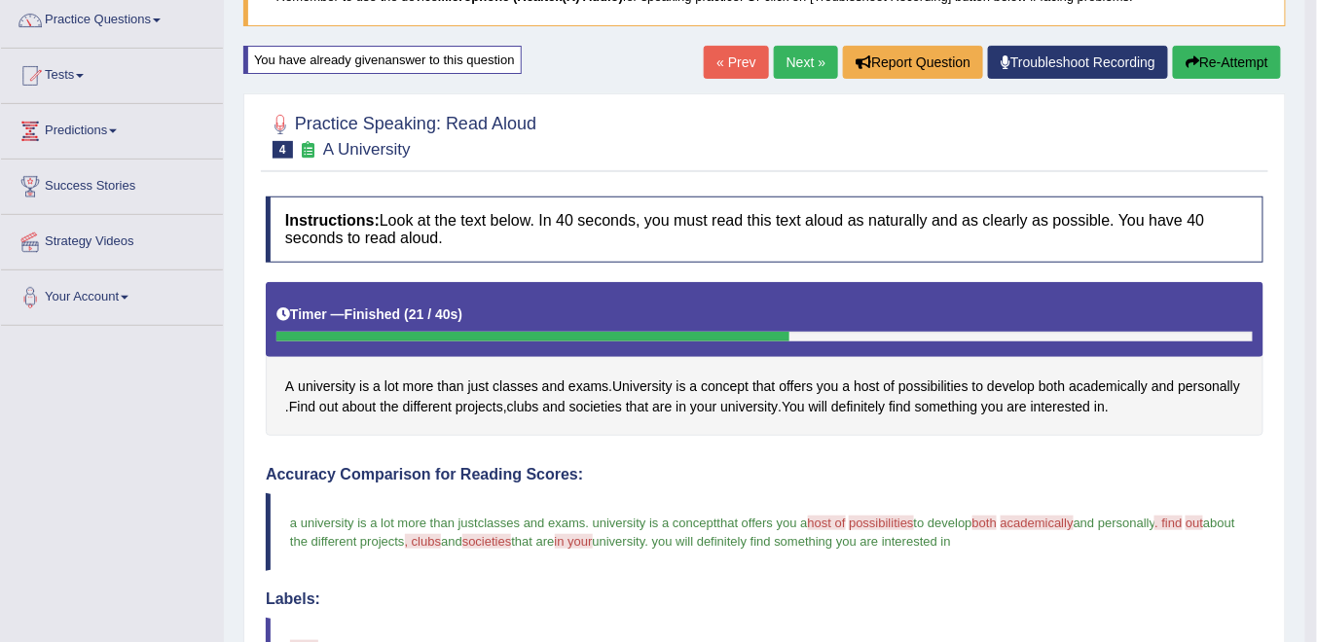
click at [792, 66] on link "Next »" at bounding box center [806, 62] width 64 height 33
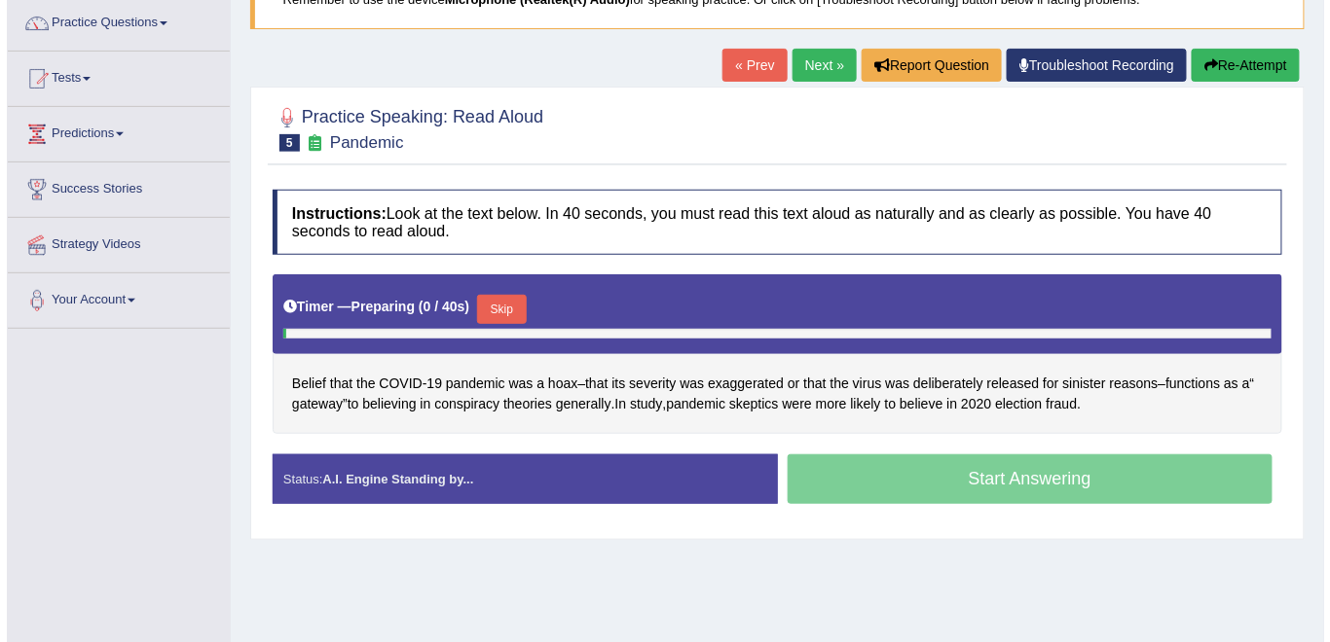
scroll to position [234, 0]
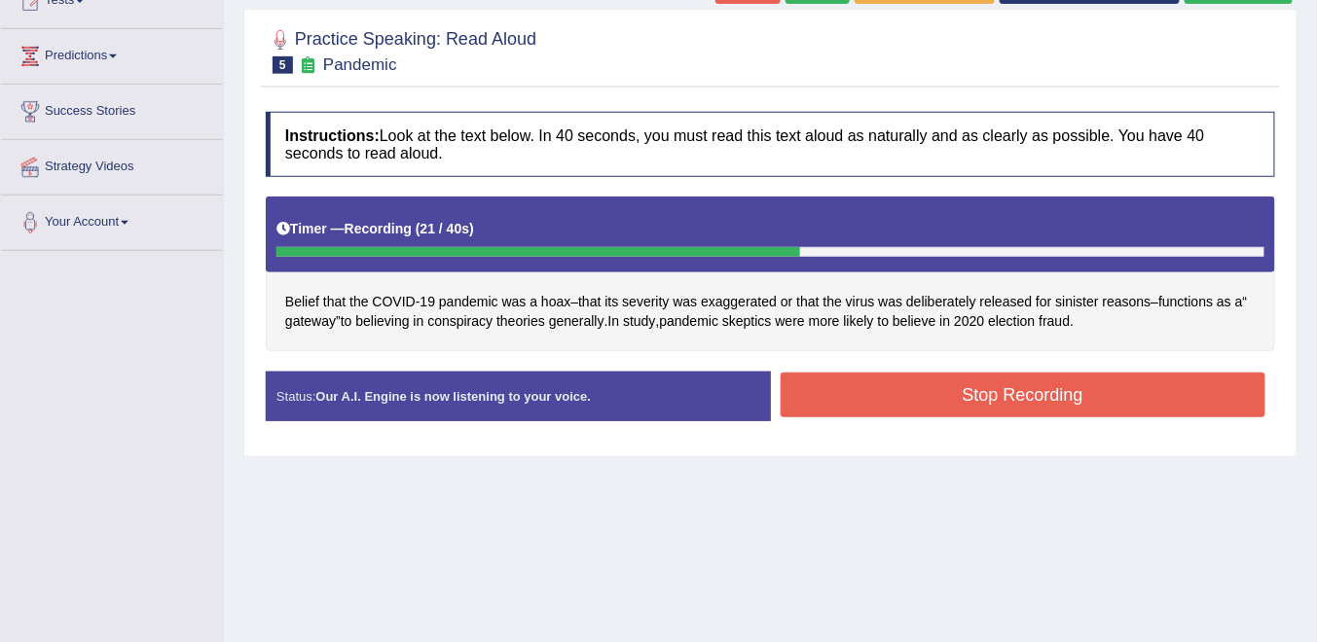
click at [948, 382] on button "Stop Recording" at bounding box center [1024, 395] width 486 height 45
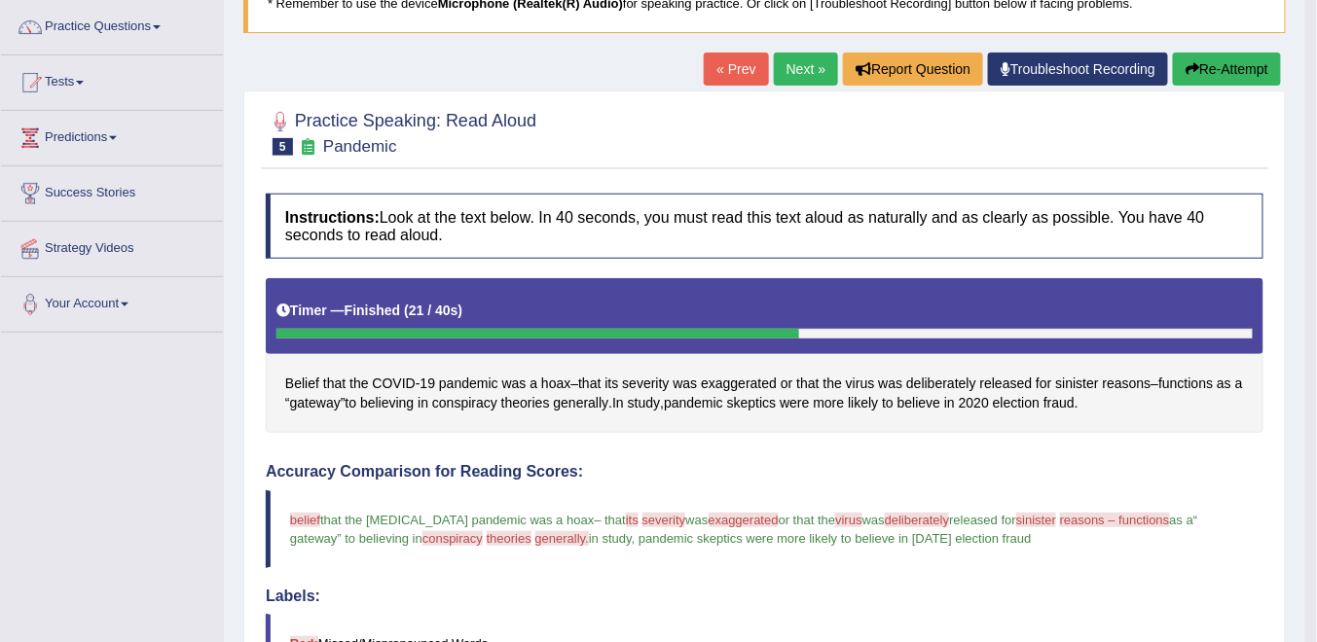
scroll to position [74, 0]
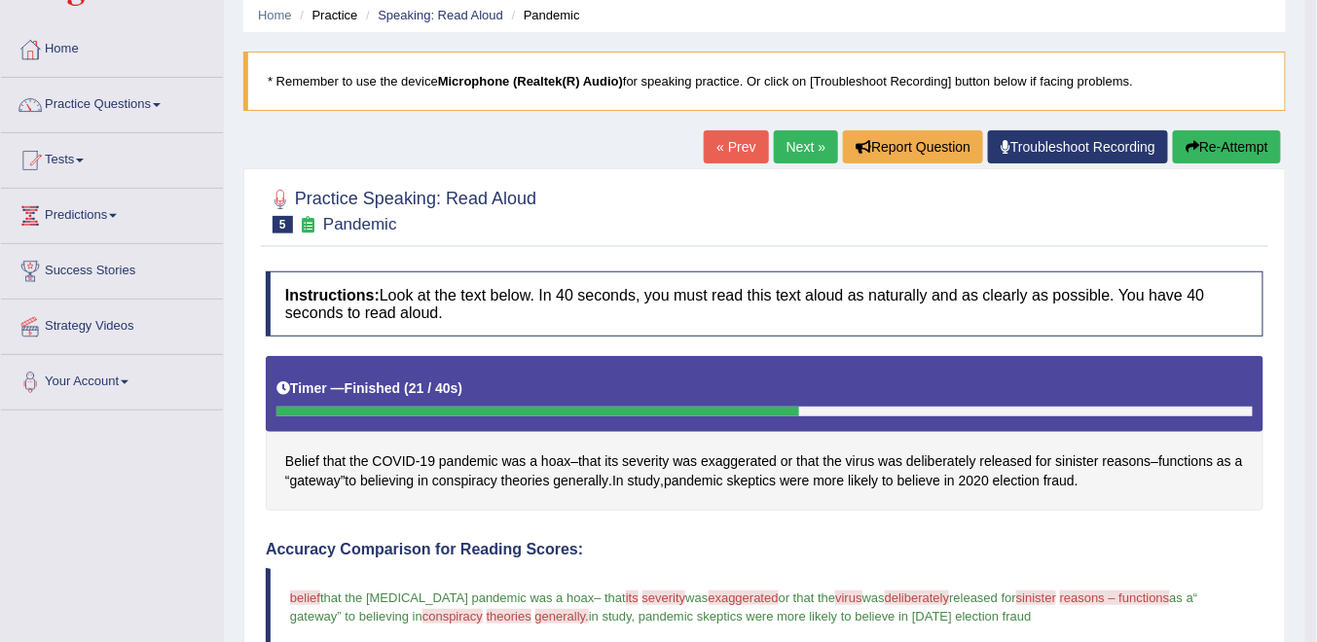
drag, startPoint x: 1225, startPoint y: 157, endPoint x: 1213, endPoint y: 153, distance: 13.2
click at [1225, 155] on button "Re-Attempt" at bounding box center [1227, 146] width 108 height 33
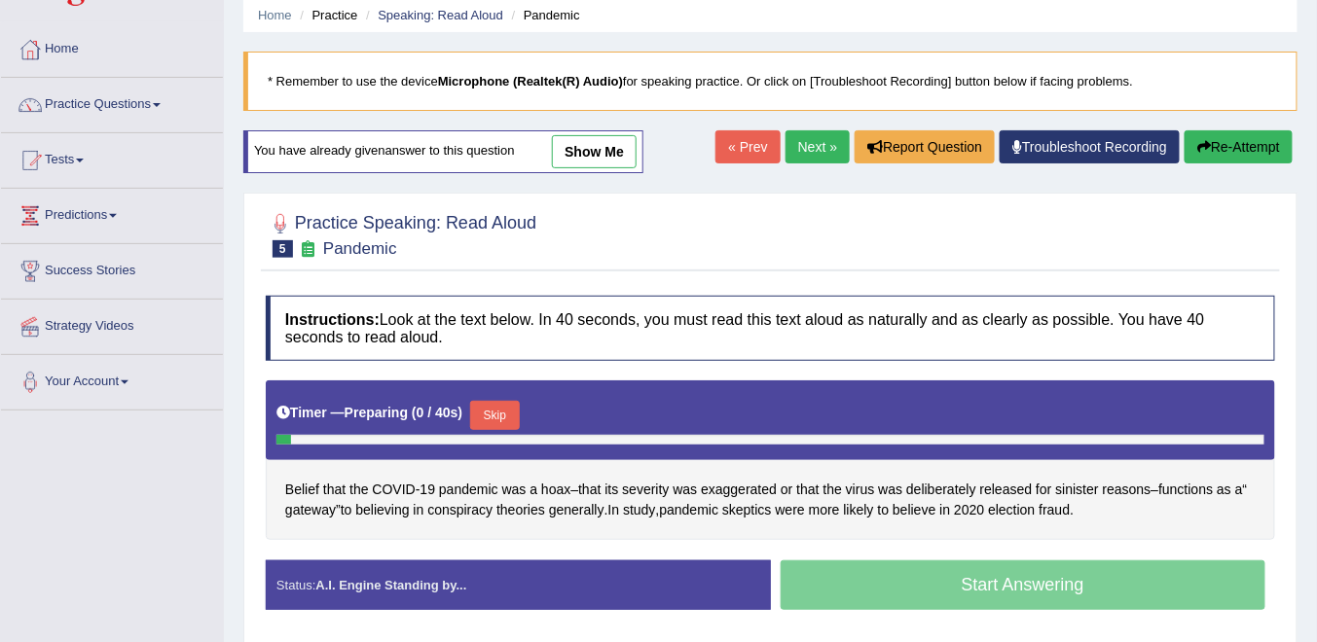
click at [489, 408] on button "Skip" at bounding box center [494, 415] width 49 height 29
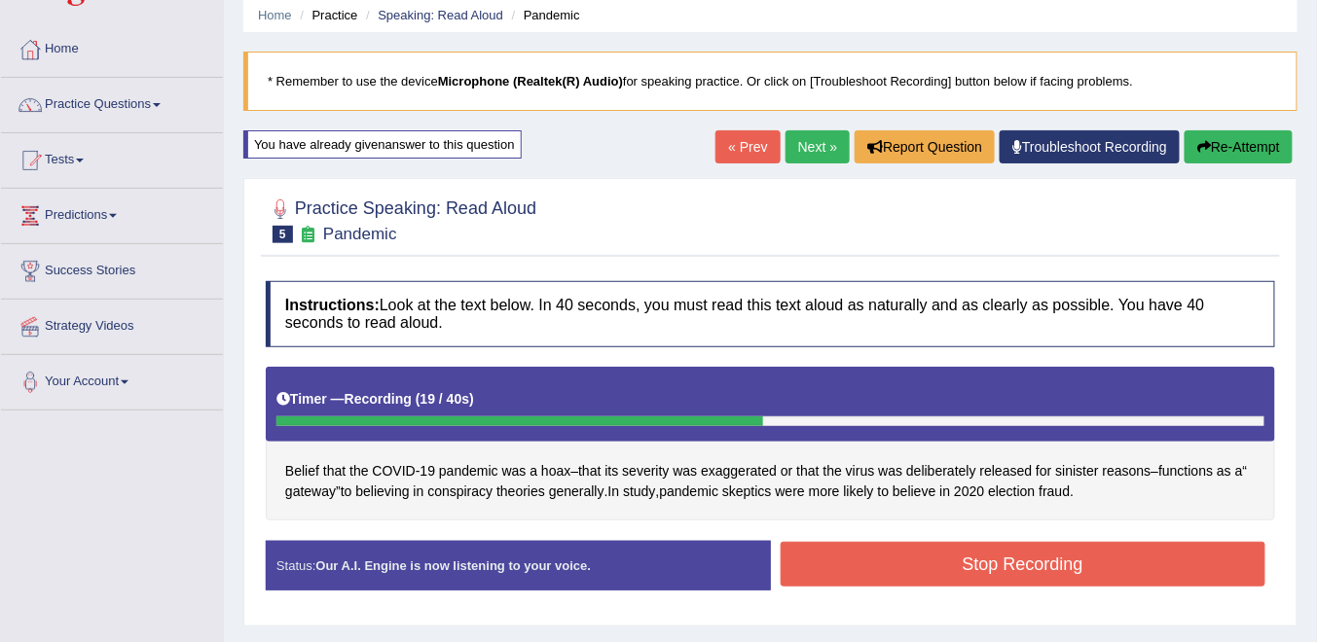
click at [901, 564] on button "Stop Recording" at bounding box center [1024, 564] width 486 height 45
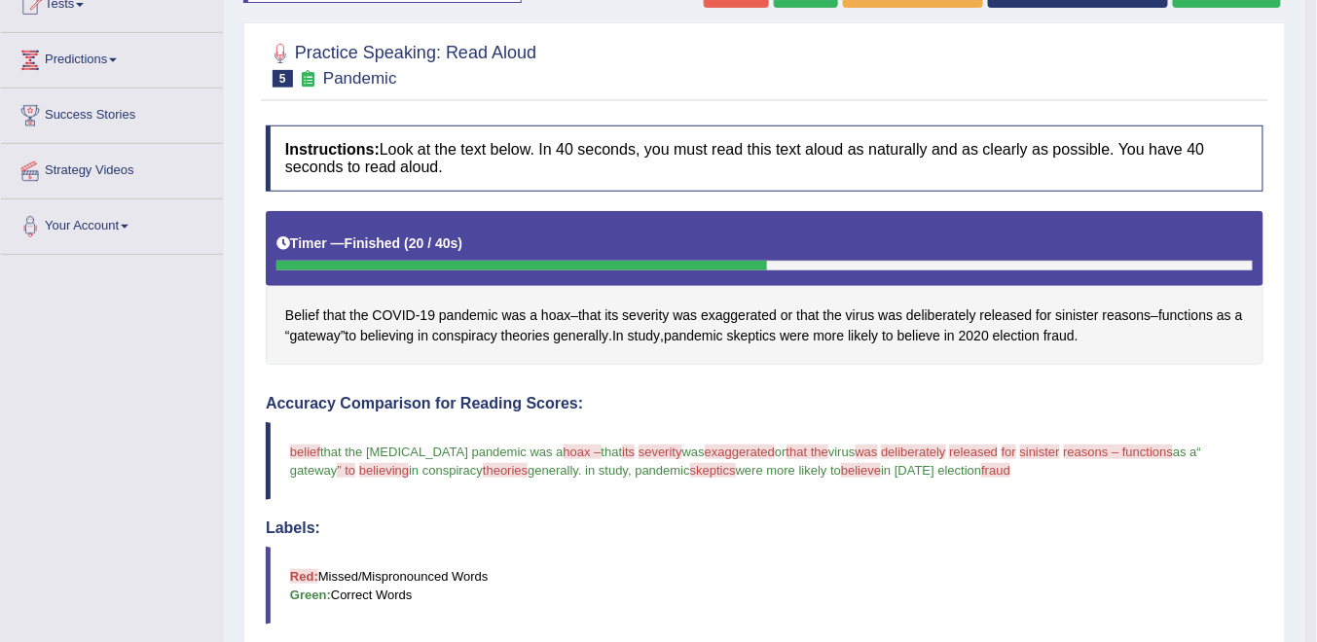
scroll to position [74, 0]
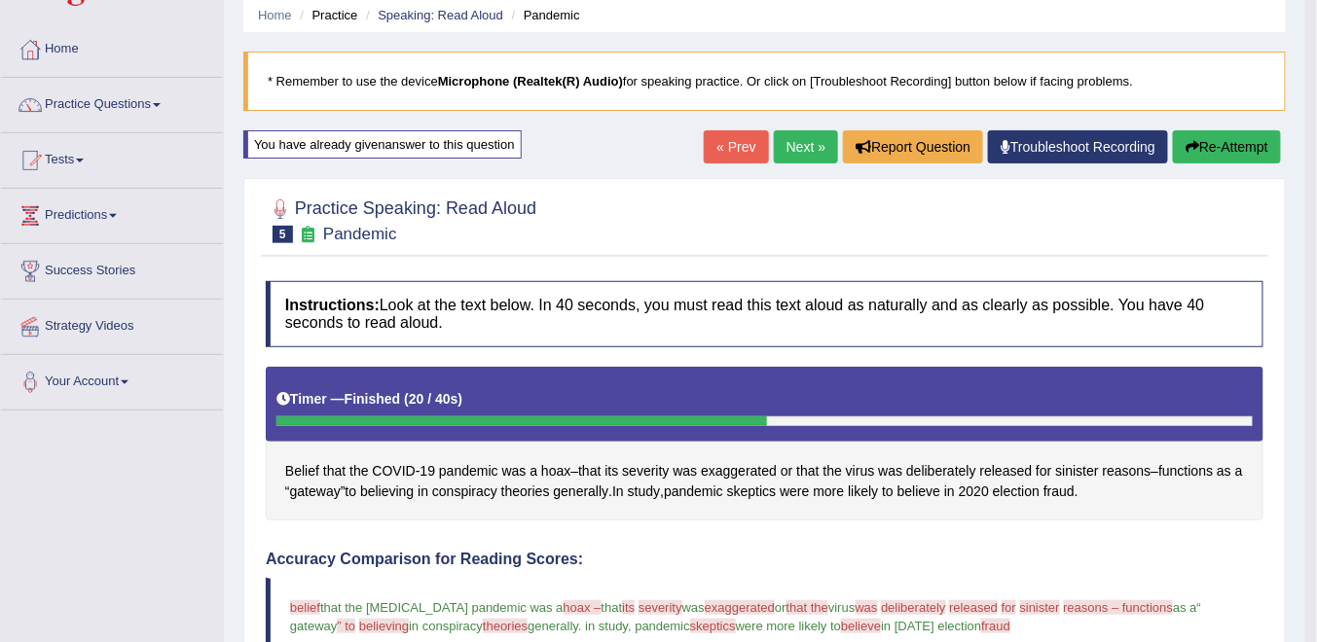
click at [794, 138] on link "Next »" at bounding box center [806, 146] width 64 height 33
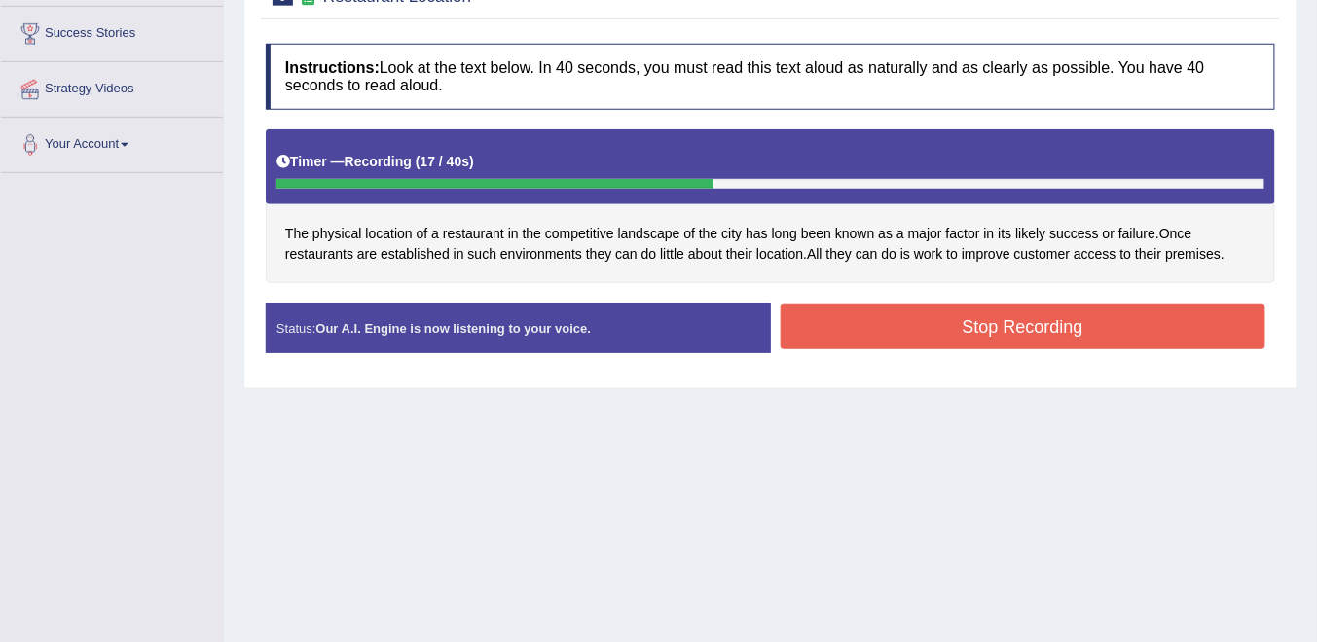
drag, startPoint x: 1010, startPoint y: 333, endPoint x: 995, endPoint y: 326, distance: 17.0
click at [1010, 333] on button "Stop Recording" at bounding box center [1024, 327] width 486 height 45
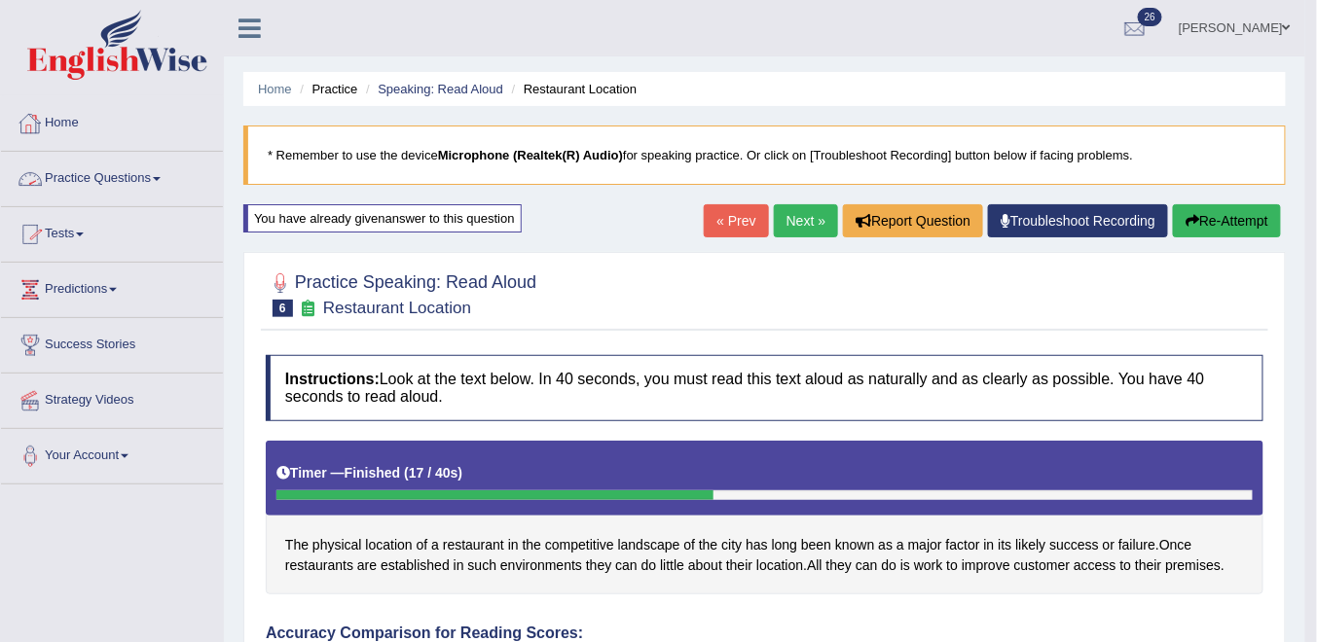
click at [165, 184] on link "Practice Questions" at bounding box center [112, 176] width 222 height 49
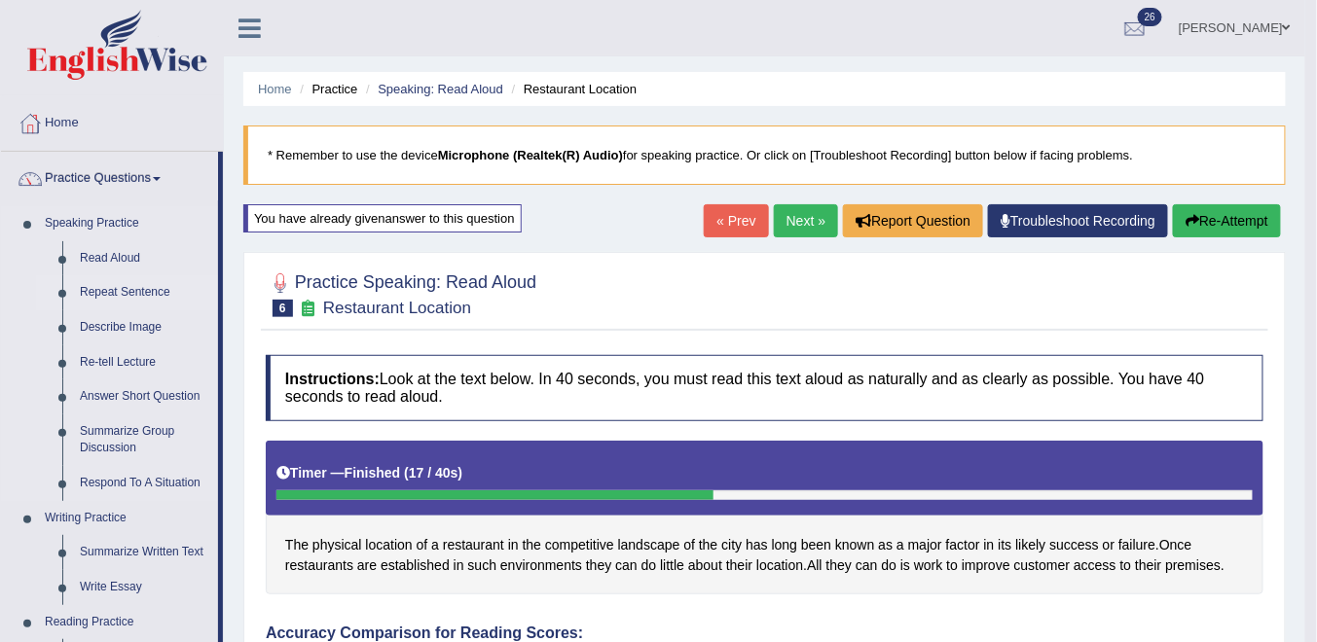
click at [112, 292] on link "Repeat Sentence" at bounding box center [144, 292] width 147 height 35
click at [123, 288] on link "Repeat Sentence" at bounding box center [144, 292] width 147 height 35
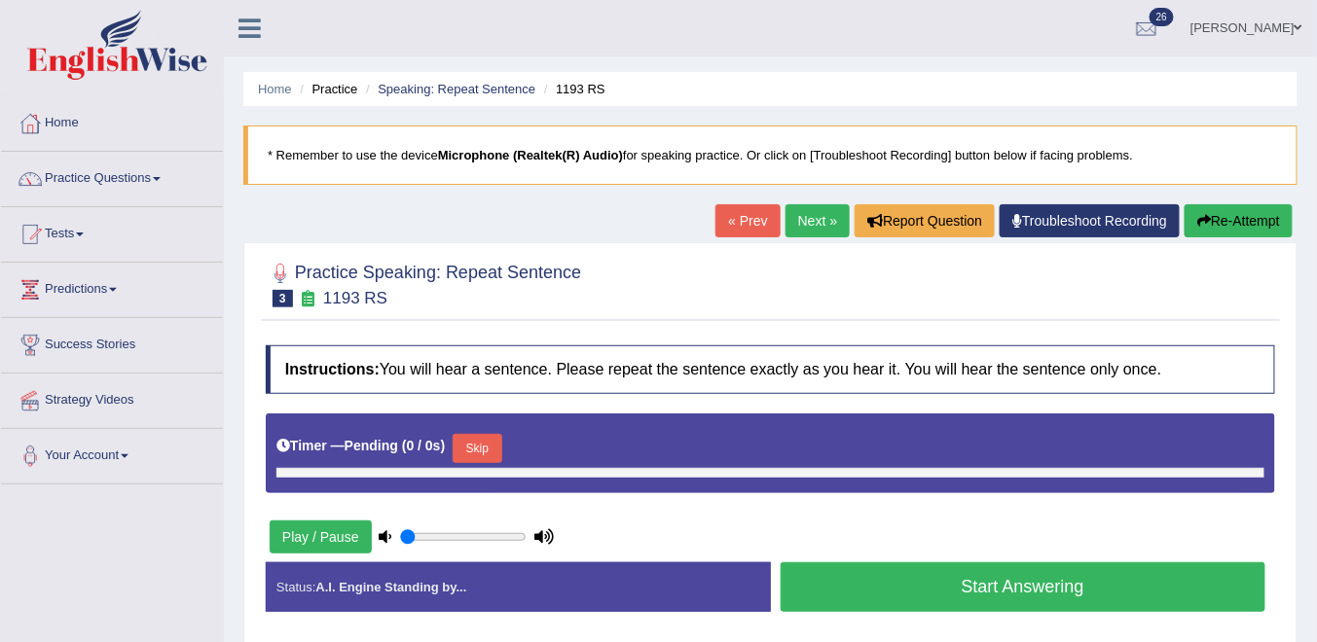
type input "1"
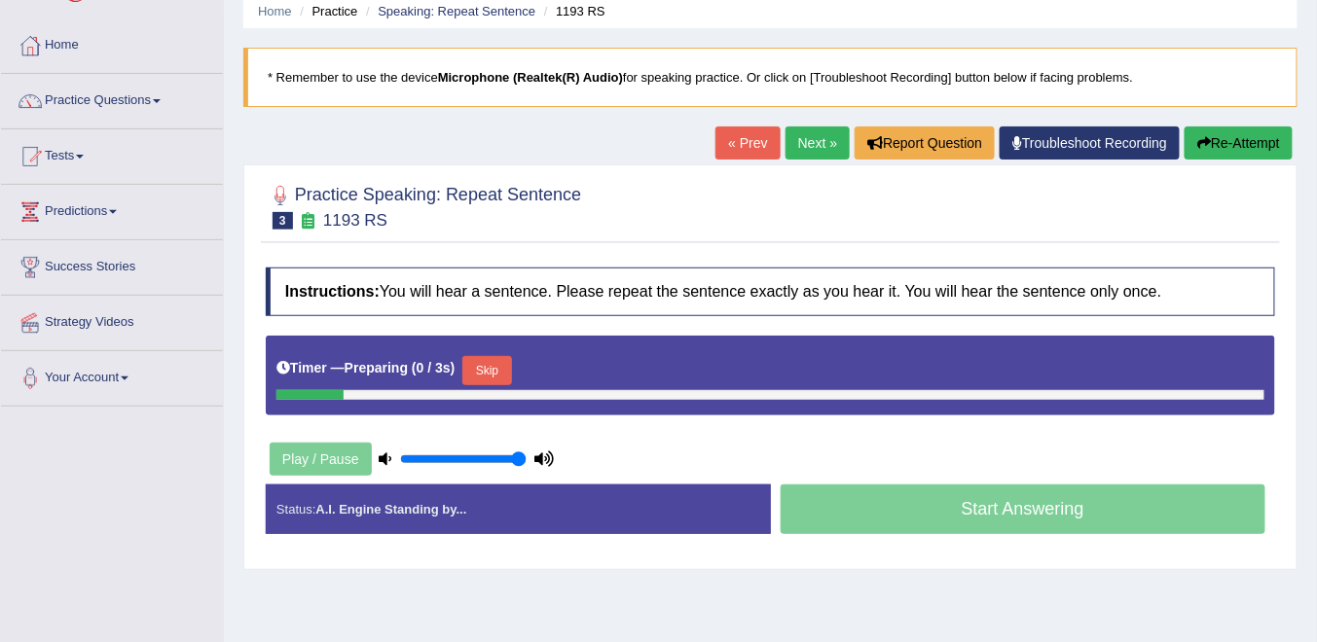
scroll to position [156, 0]
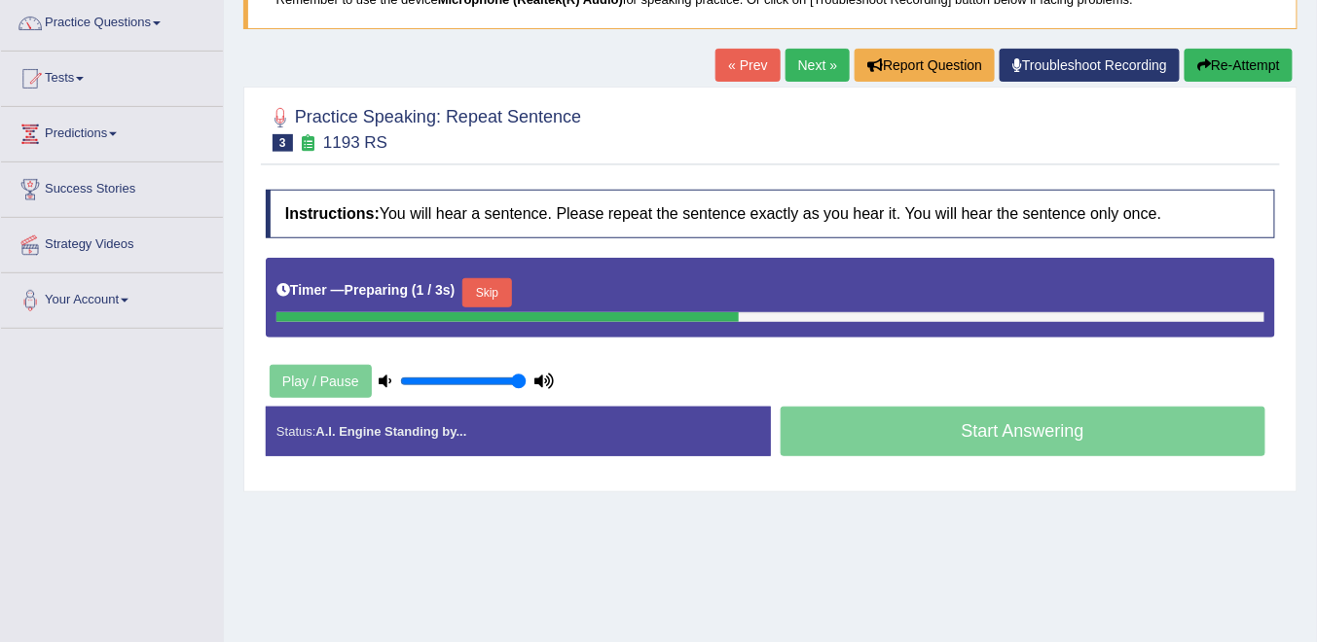
click at [488, 281] on button "Skip" at bounding box center [486, 292] width 49 height 29
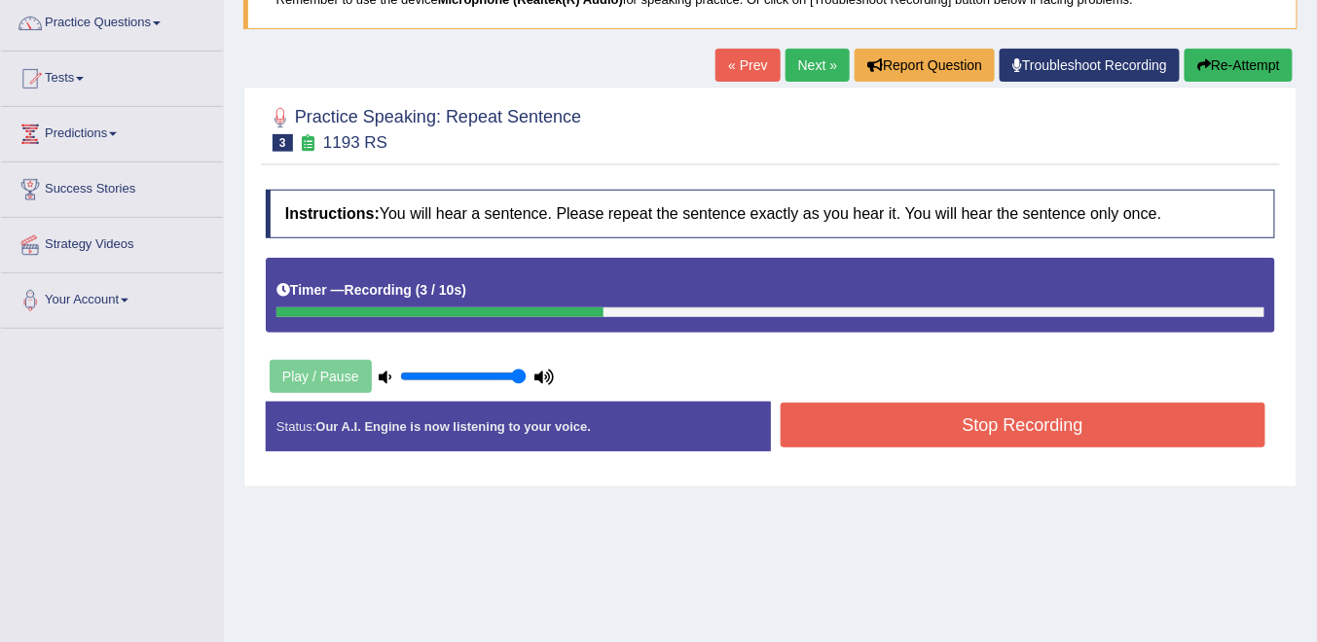
click at [865, 417] on button "Stop Recording" at bounding box center [1024, 425] width 486 height 45
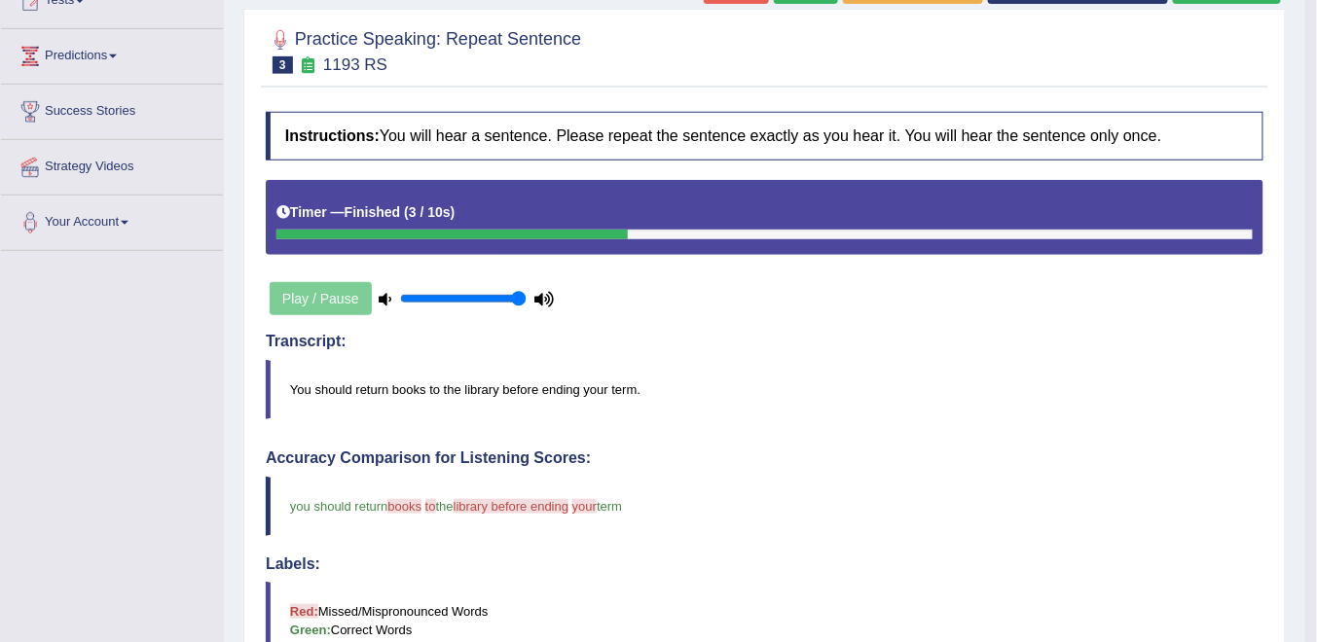
scroll to position [0, 0]
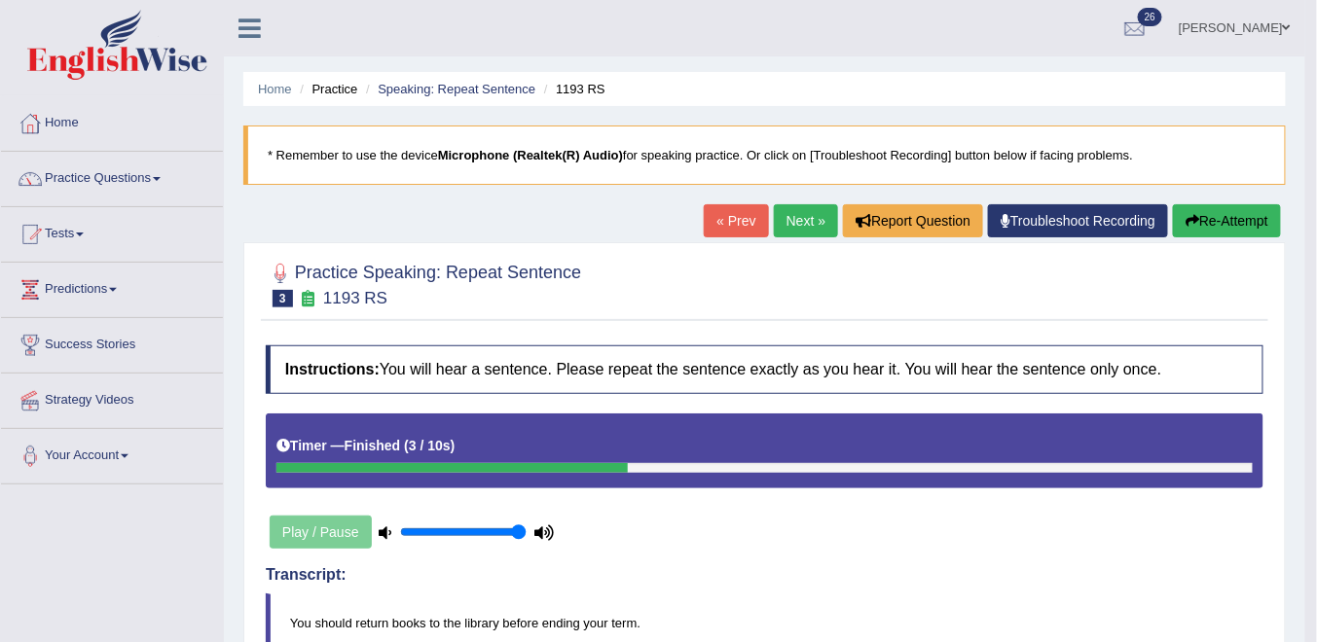
click at [1228, 221] on button "Re-Attempt" at bounding box center [1227, 220] width 108 height 33
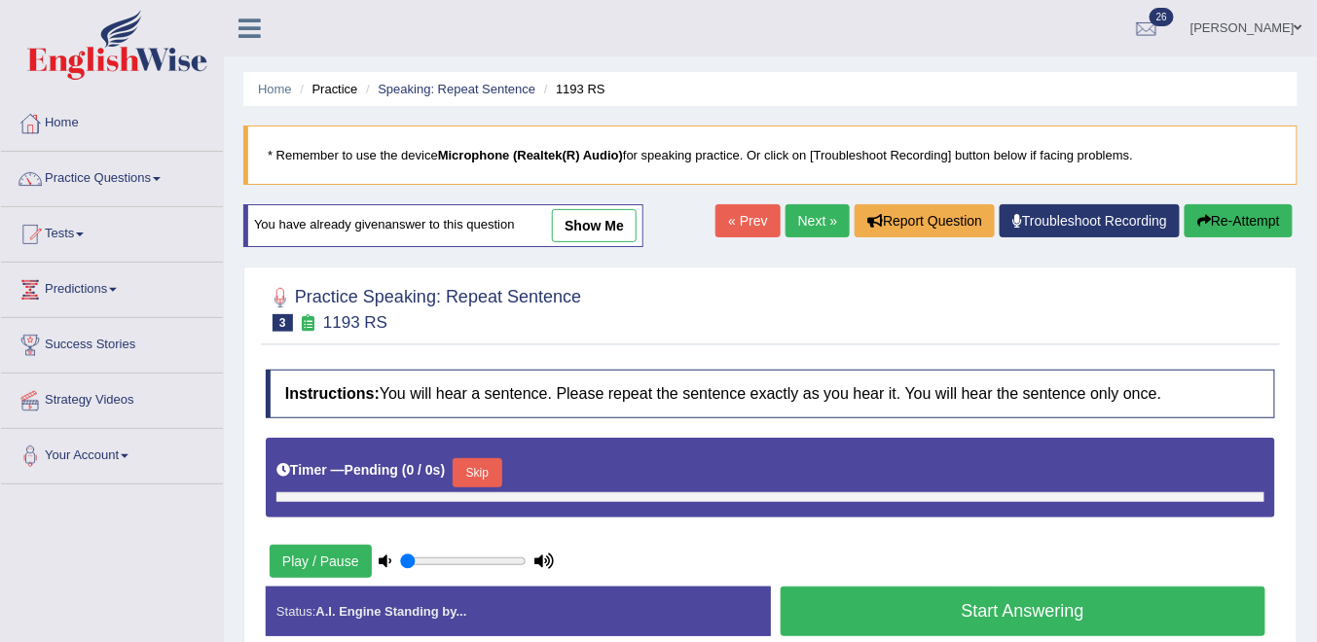
type input "1"
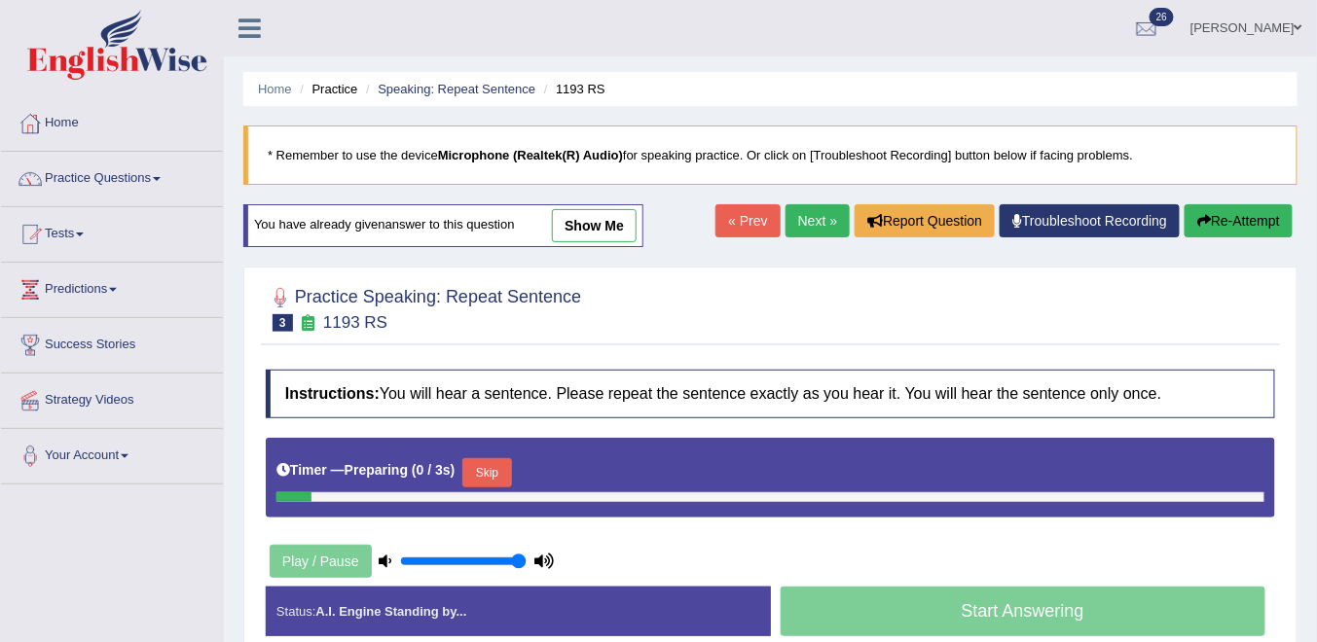
click at [468, 472] on button "Skip" at bounding box center [486, 472] width 49 height 29
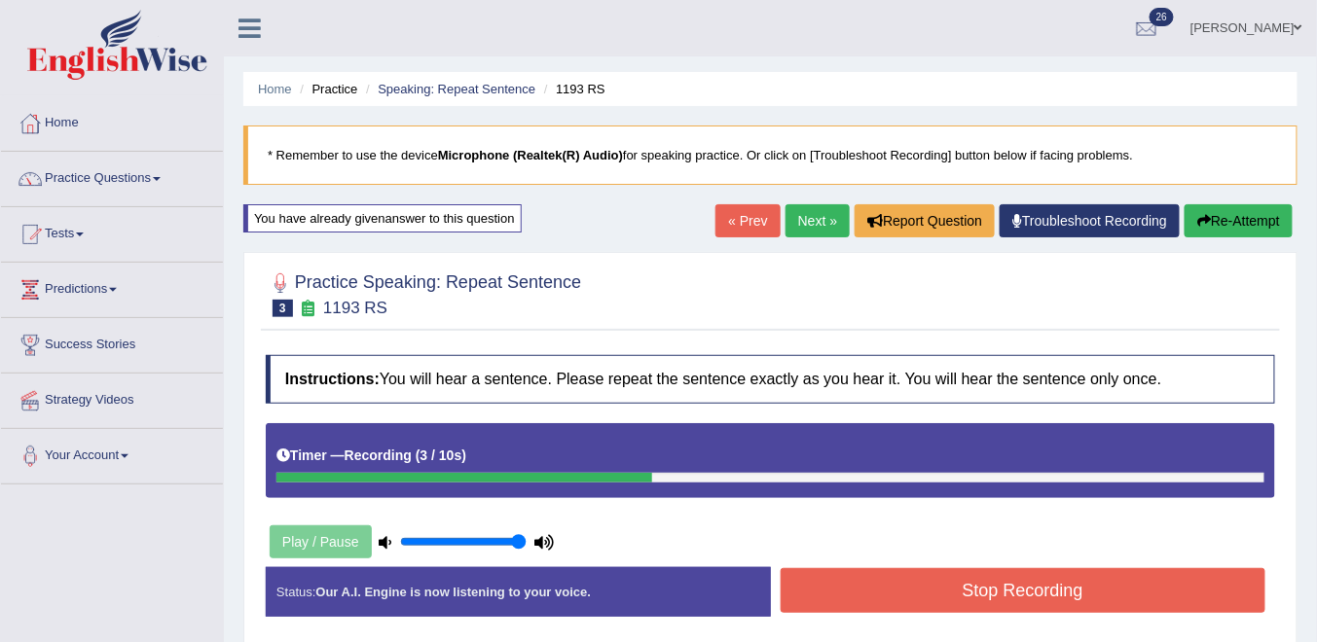
drag, startPoint x: 895, startPoint y: 582, endPoint x: 878, endPoint y: 565, distance: 24.1
click at [889, 577] on button "Stop Recording" at bounding box center [1024, 590] width 486 height 45
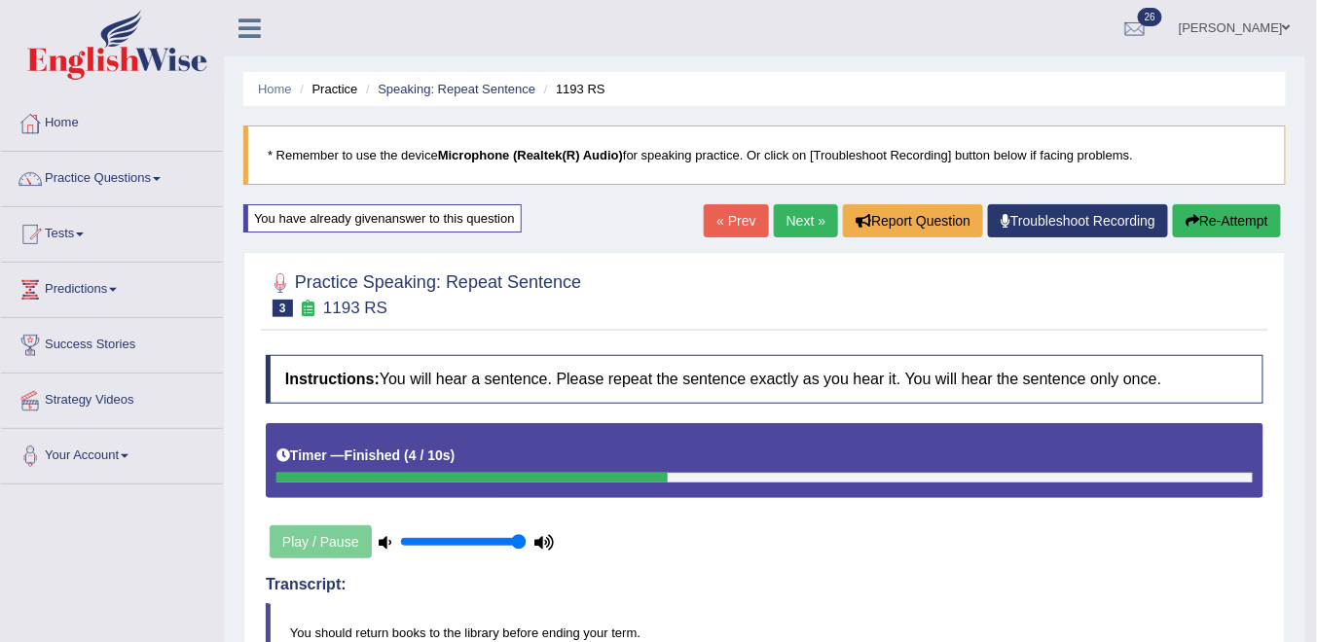
drag, startPoint x: 798, startPoint y: 218, endPoint x: 772, endPoint y: 290, distance: 76.7
click at [796, 218] on link "Next »" at bounding box center [806, 220] width 64 height 33
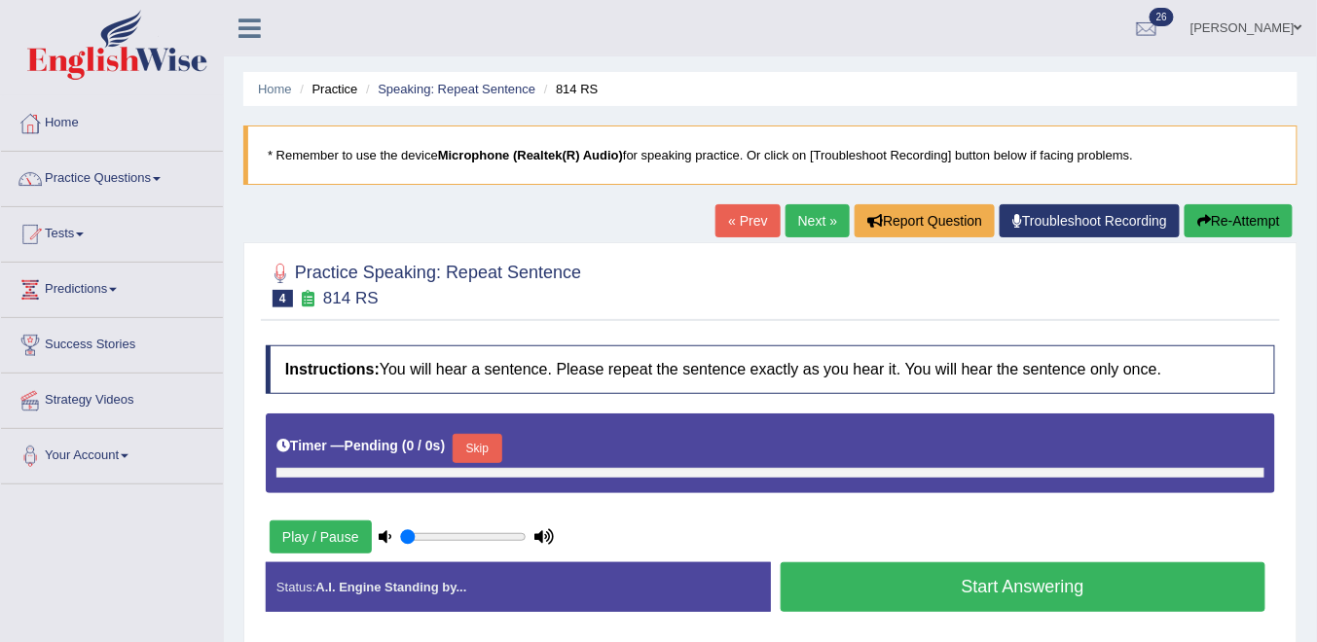
click at [462, 440] on button "Skip" at bounding box center [477, 448] width 49 height 29
type input "1"
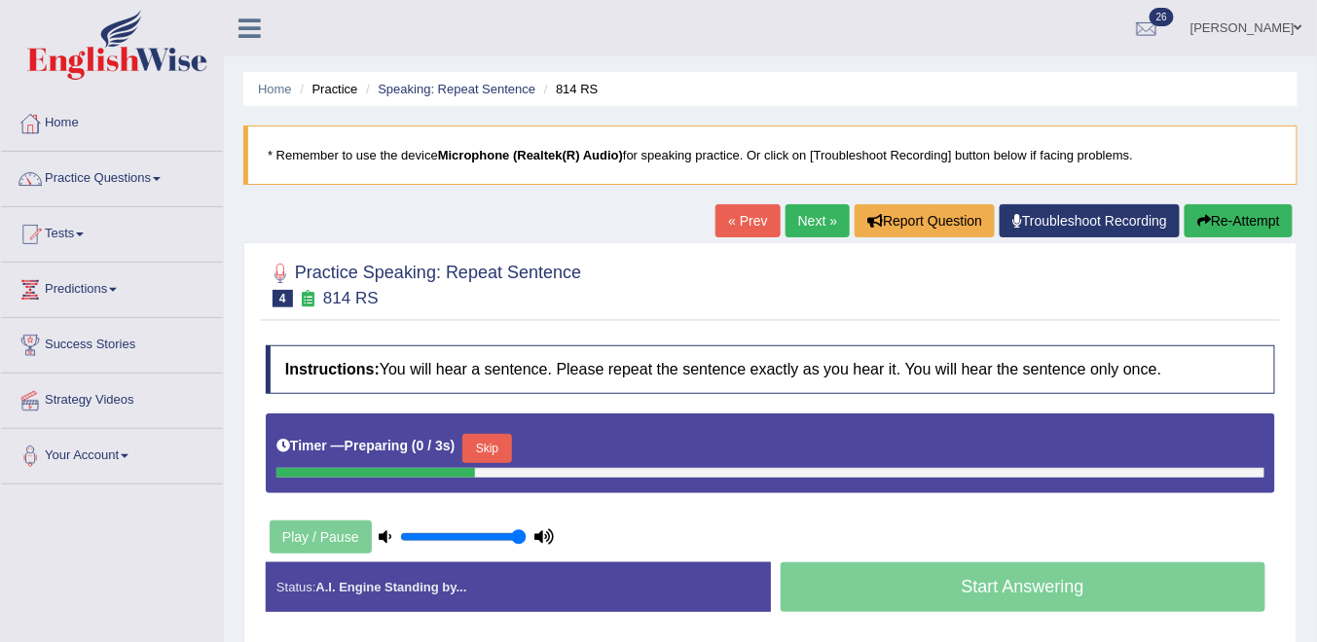
click at [491, 452] on button "Skip" at bounding box center [486, 448] width 49 height 29
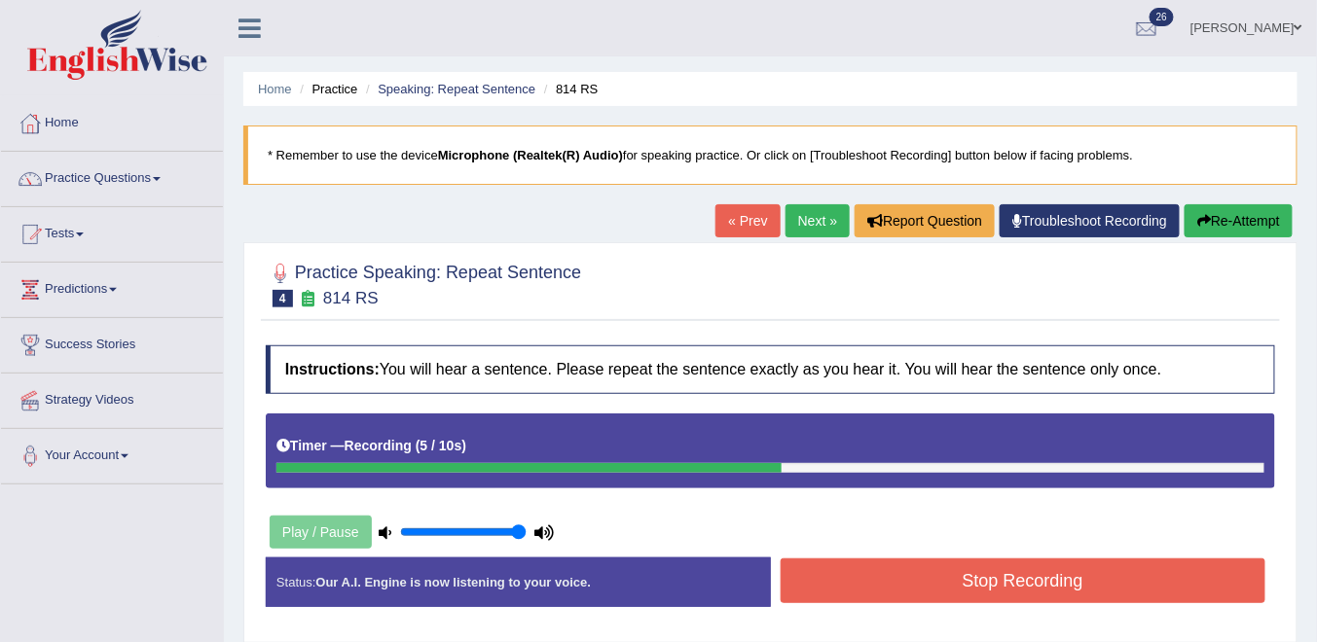
click at [914, 573] on button "Stop Recording" at bounding box center [1024, 581] width 486 height 45
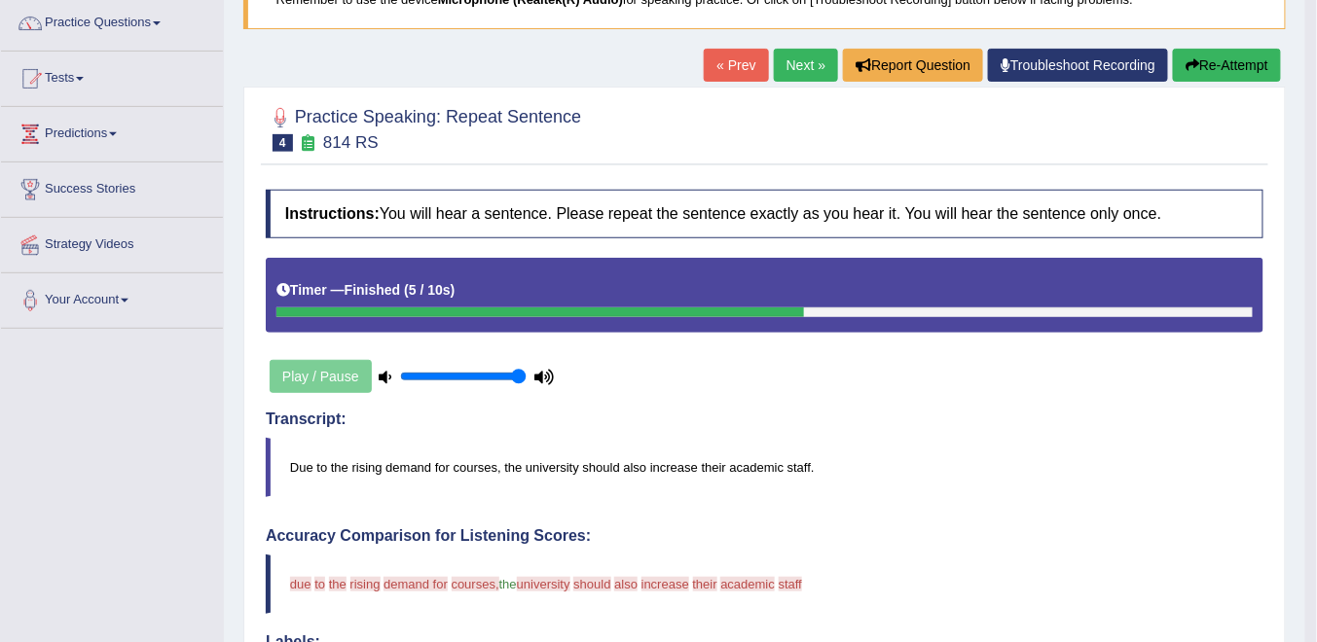
scroll to position [78, 0]
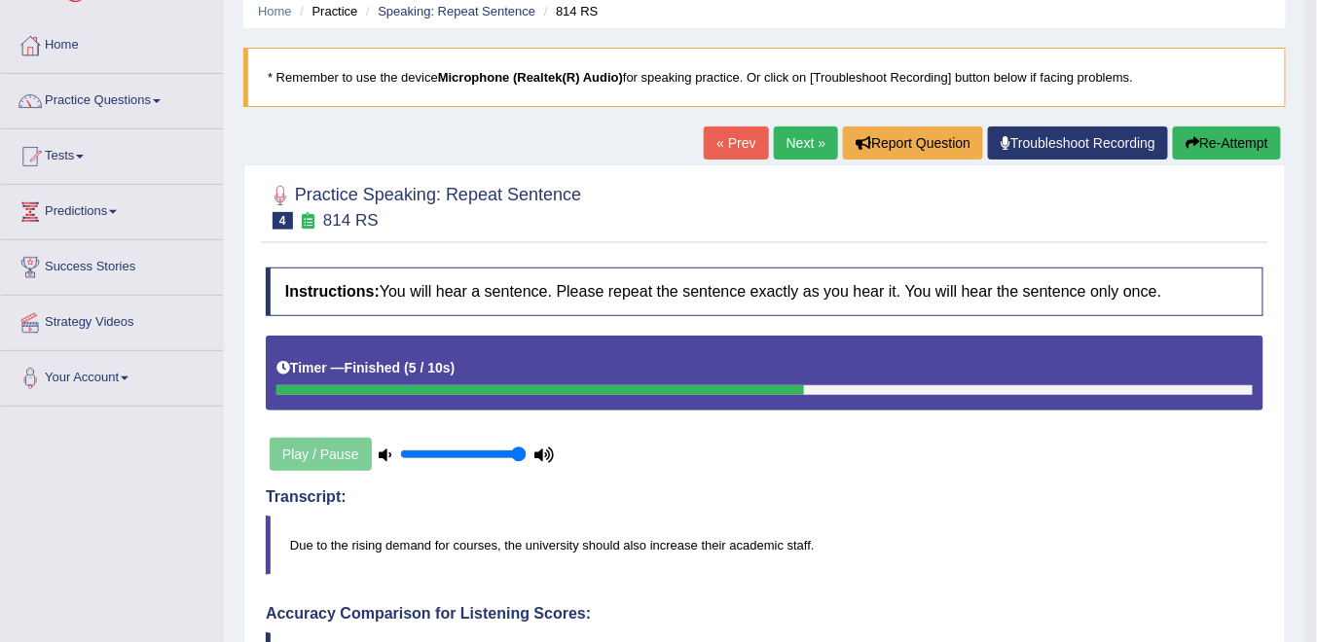
drag, startPoint x: 1211, startPoint y: 143, endPoint x: 906, endPoint y: 236, distance: 318.4
click at [1210, 143] on button "Re-Attempt" at bounding box center [1227, 143] width 108 height 33
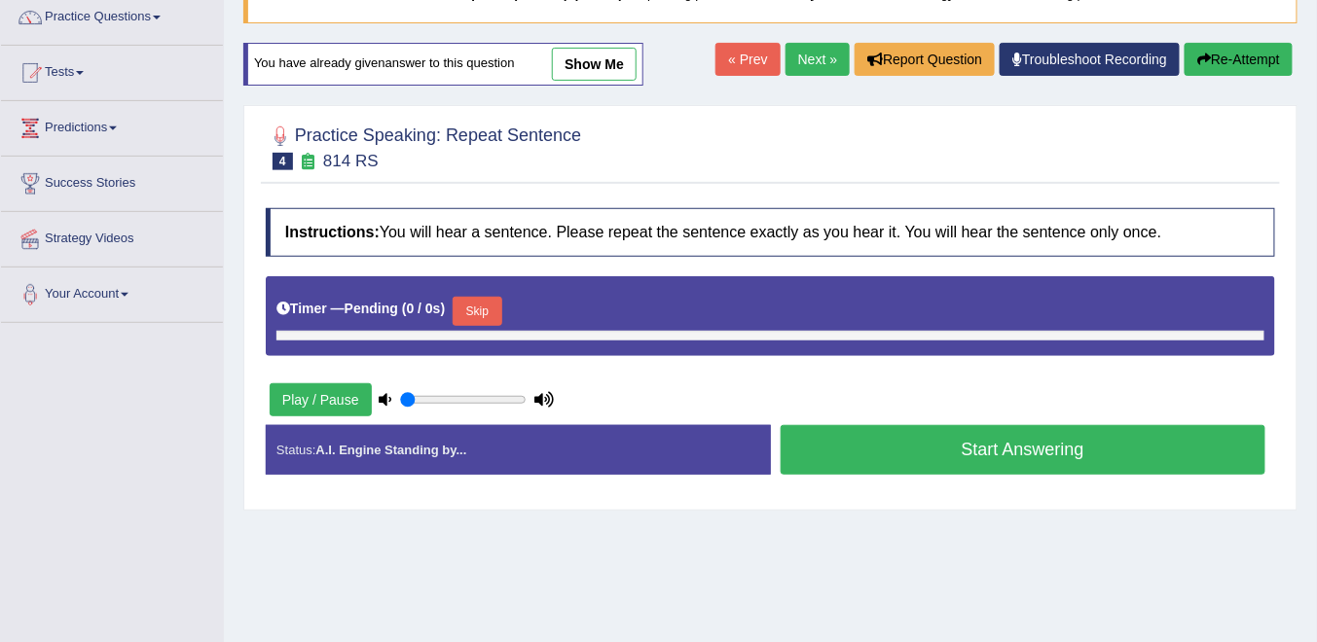
type input "1"
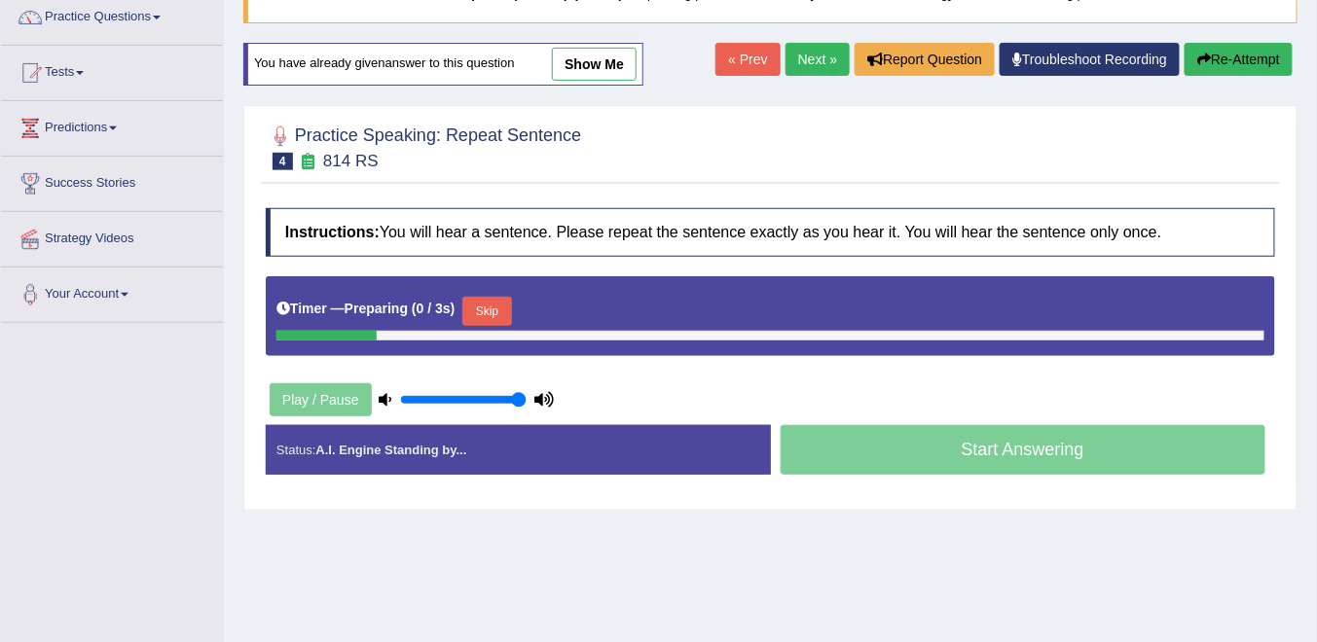
scroll to position [317, 0]
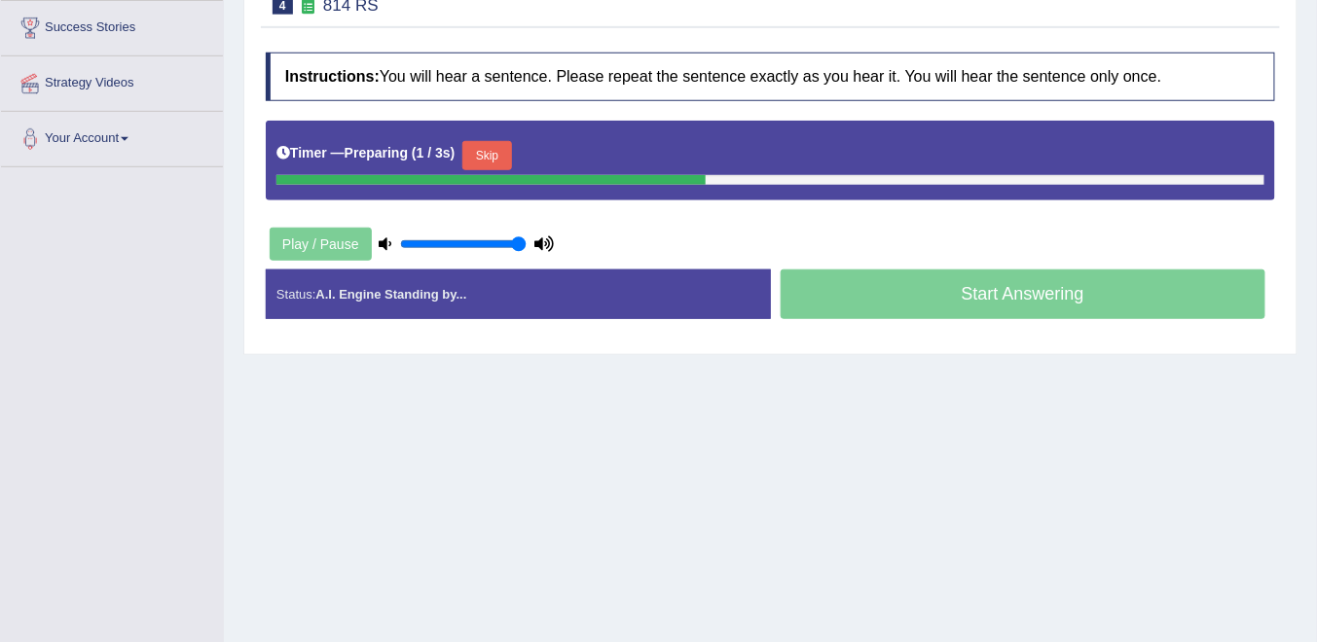
click at [492, 153] on button "Skip" at bounding box center [486, 155] width 49 height 29
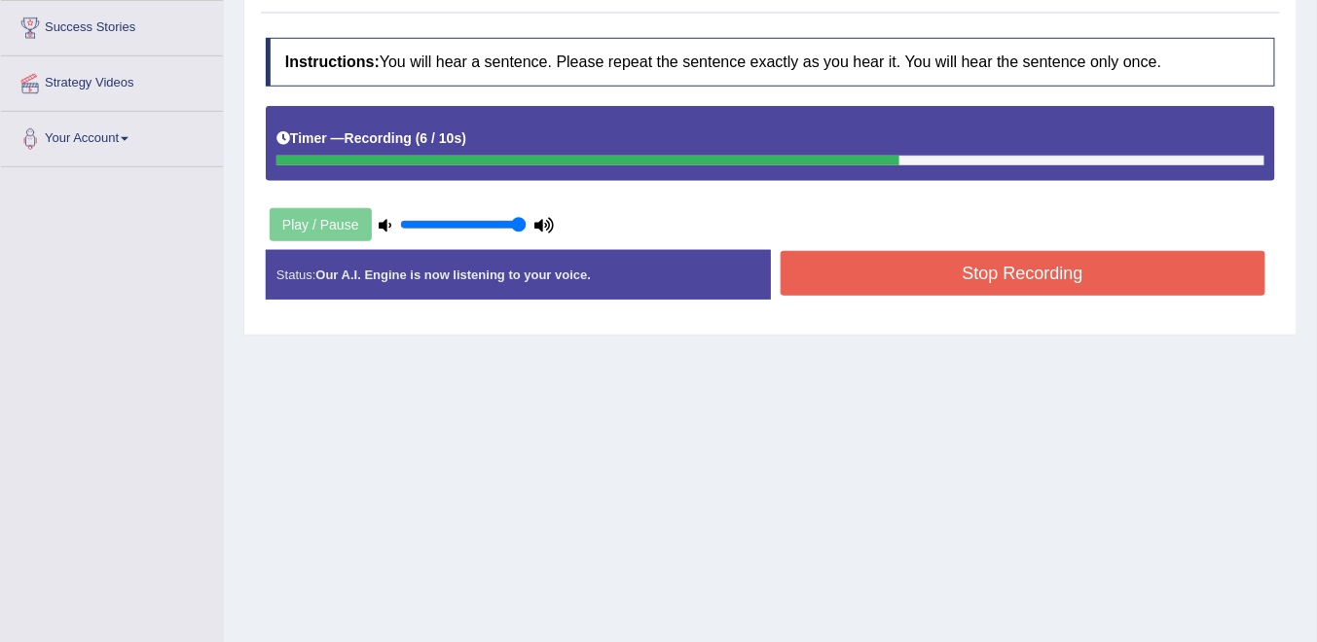
drag, startPoint x: 884, startPoint y: 280, endPoint x: 843, endPoint y: 278, distance: 40.9
click at [884, 281] on button "Stop Recording" at bounding box center [1024, 273] width 486 height 45
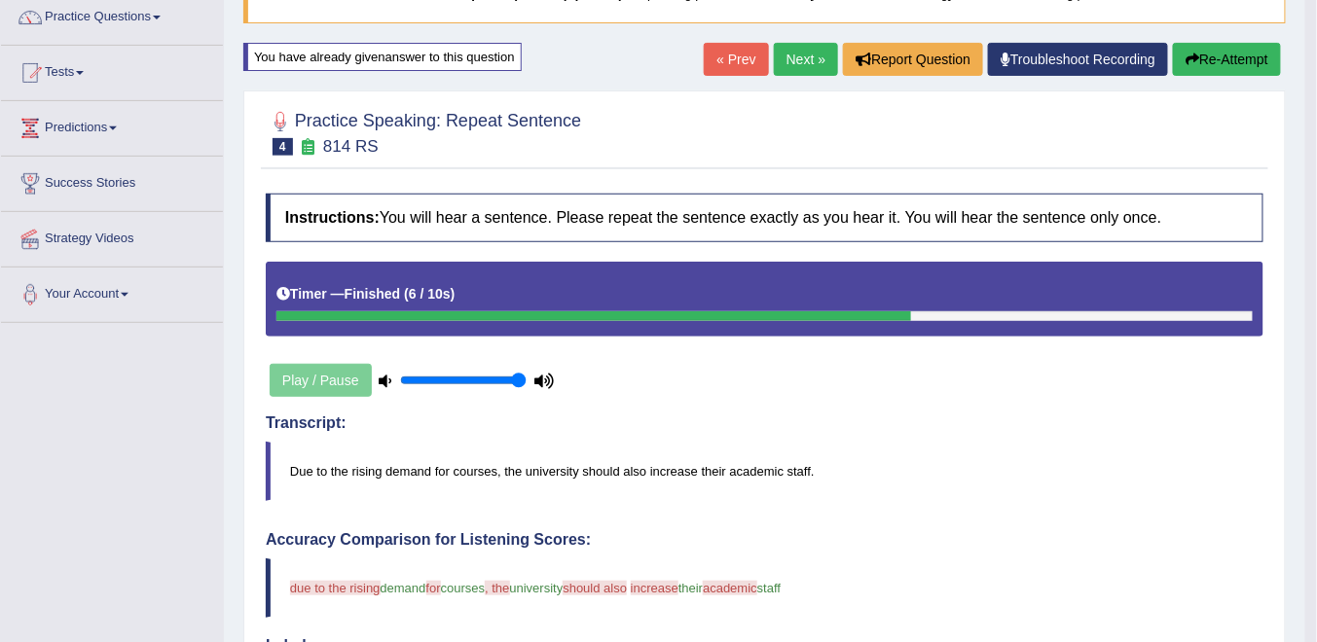
scroll to position [84, 0]
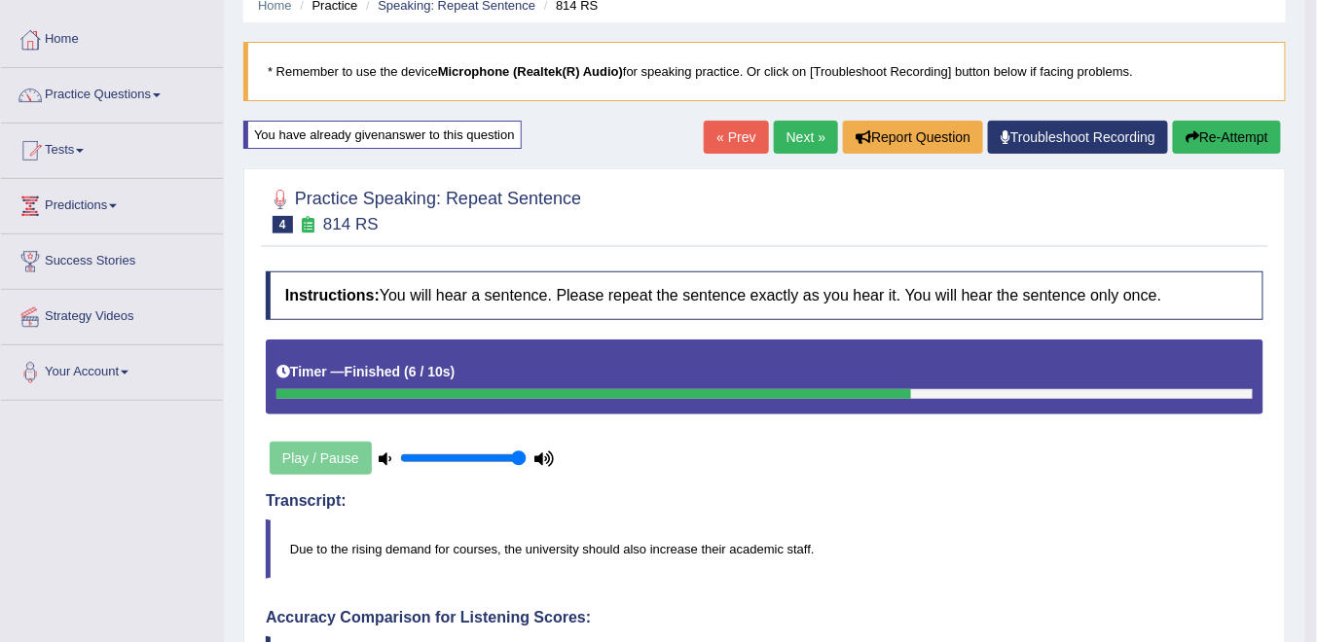
click at [1203, 141] on button "Re-Attempt" at bounding box center [1227, 137] width 108 height 33
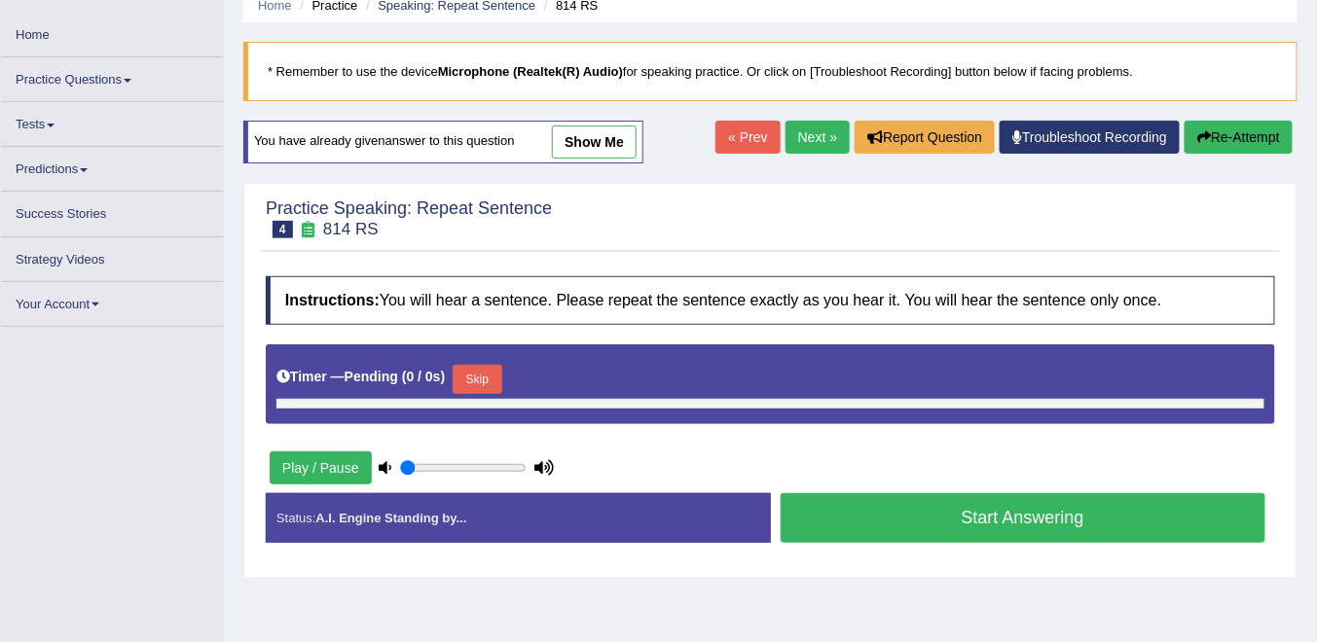
type input "1"
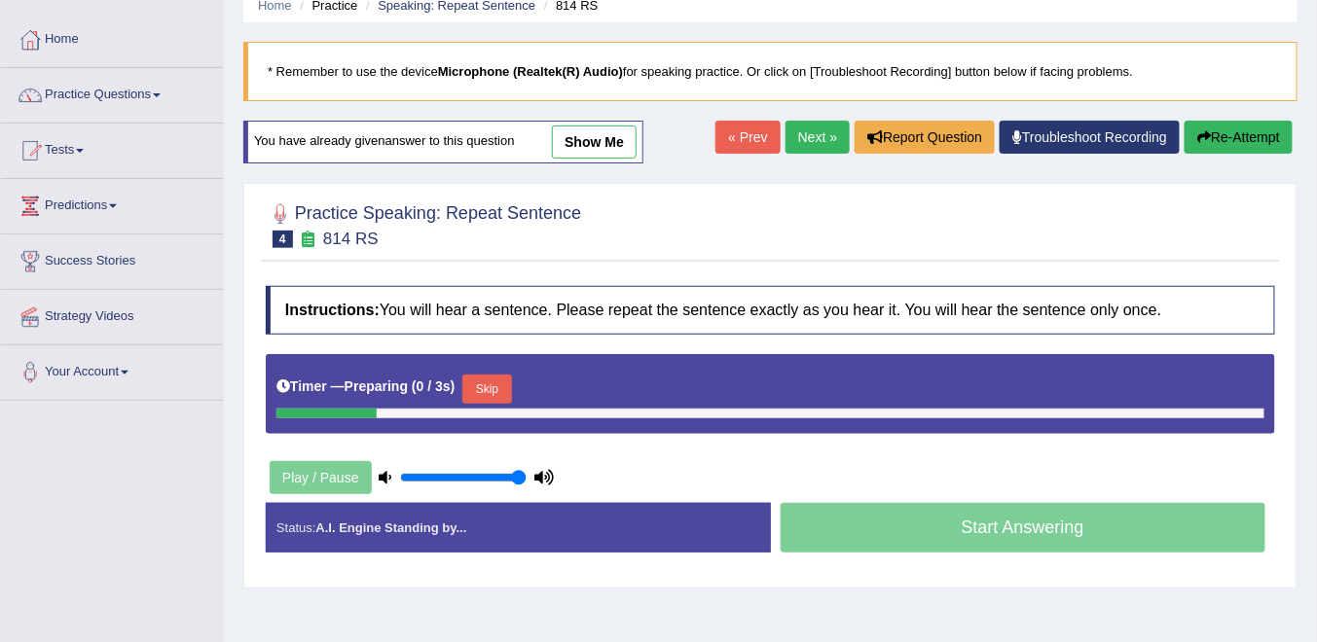
drag, startPoint x: 470, startPoint y: 383, endPoint x: 519, endPoint y: 419, distance: 60.0
click at [470, 383] on button "Skip" at bounding box center [486, 389] width 49 height 29
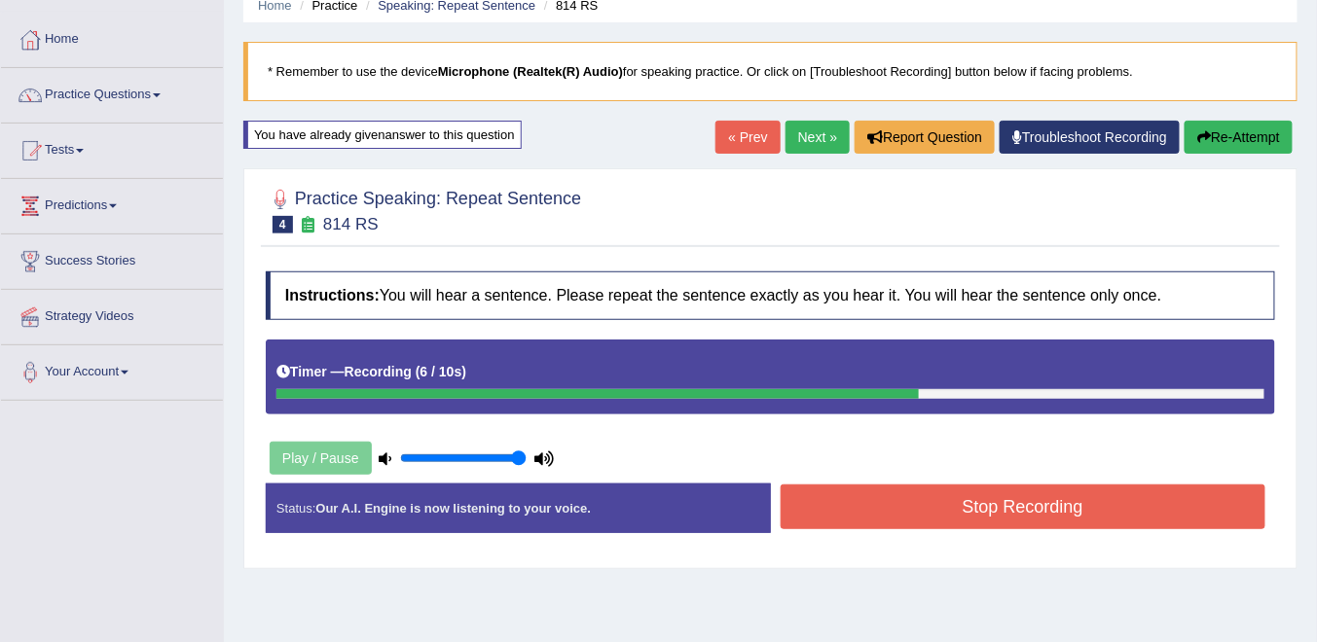
click at [915, 509] on button "Stop Recording" at bounding box center [1024, 507] width 486 height 45
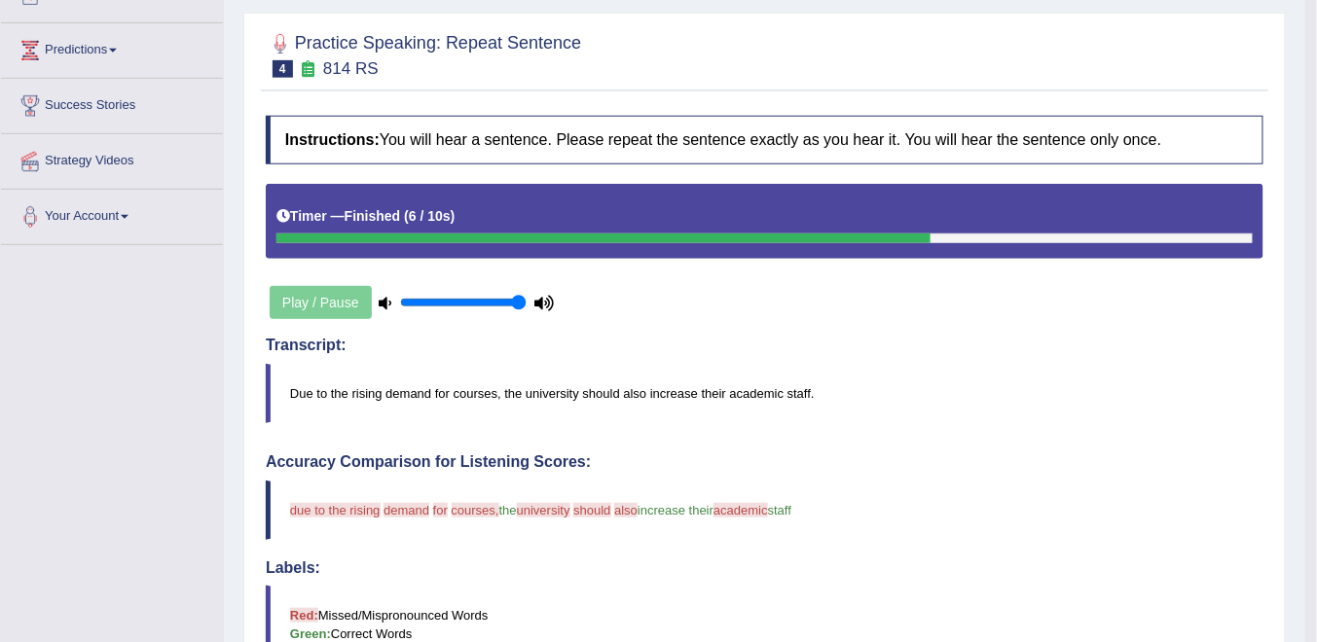
scroll to position [6, 0]
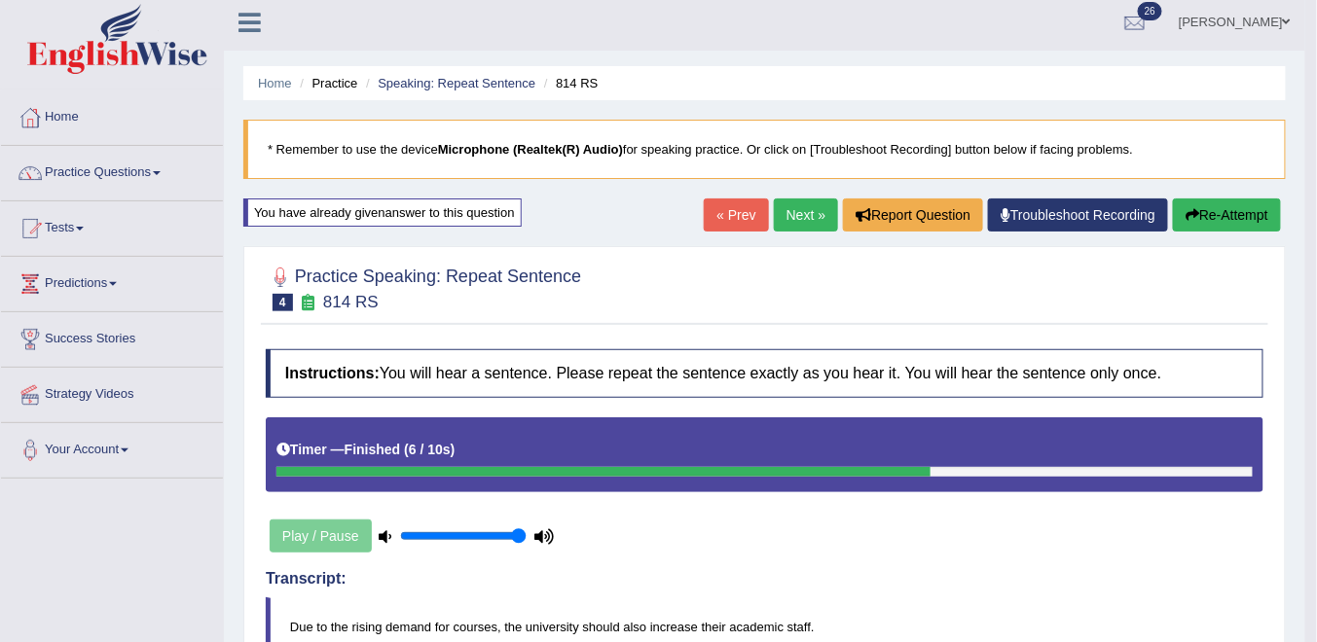
click at [1230, 216] on button "Re-Attempt" at bounding box center [1227, 215] width 108 height 33
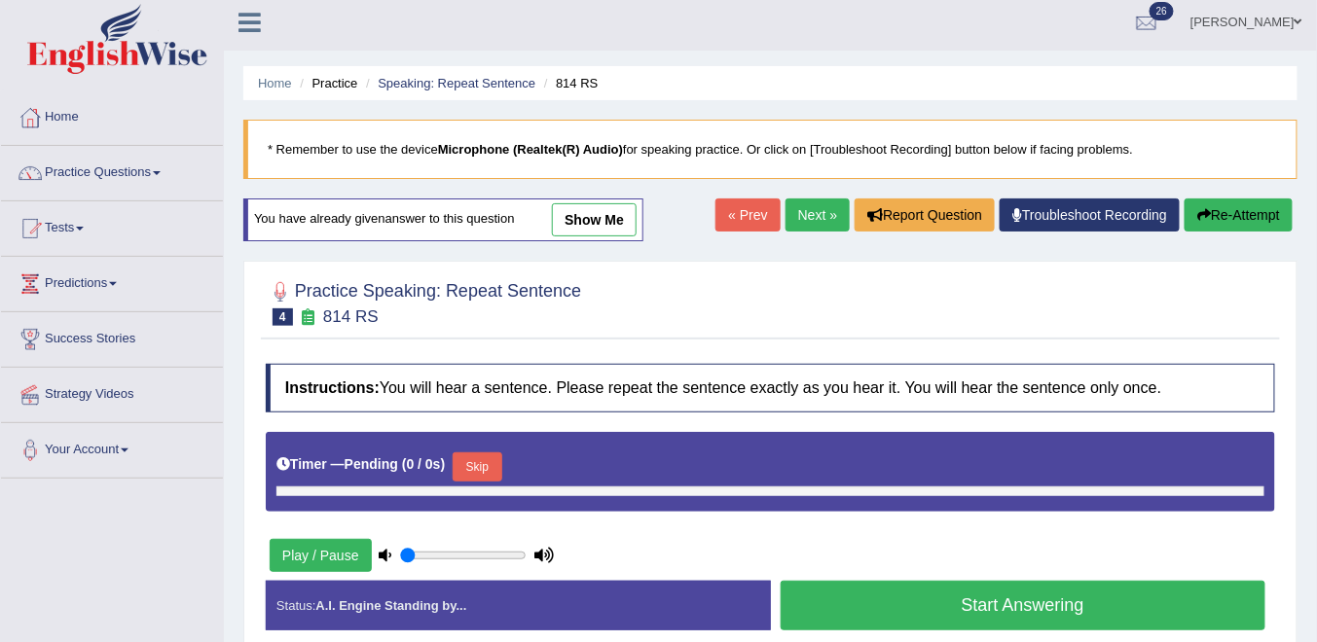
type input "1"
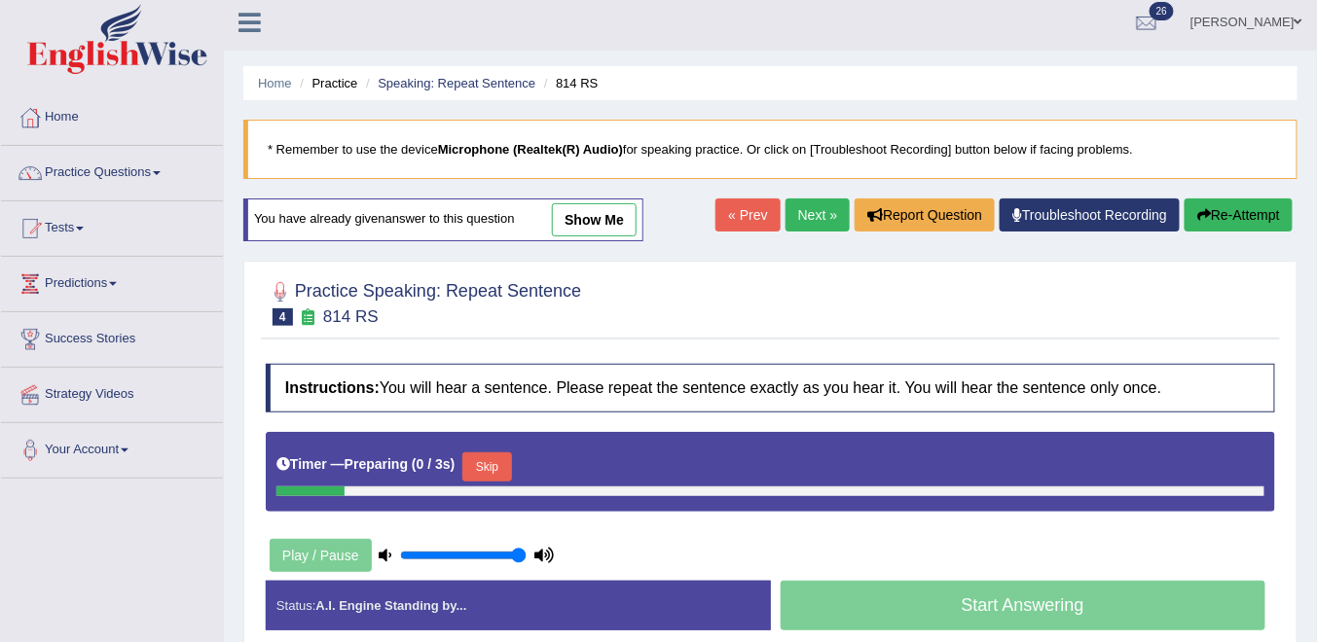
drag, startPoint x: 477, startPoint y: 456, endPoint x: 646, endPoint y: 502, distance: 175.7
click at [477, 456] on button "Skip" at bounding box center [486, 467] width 49 height 29
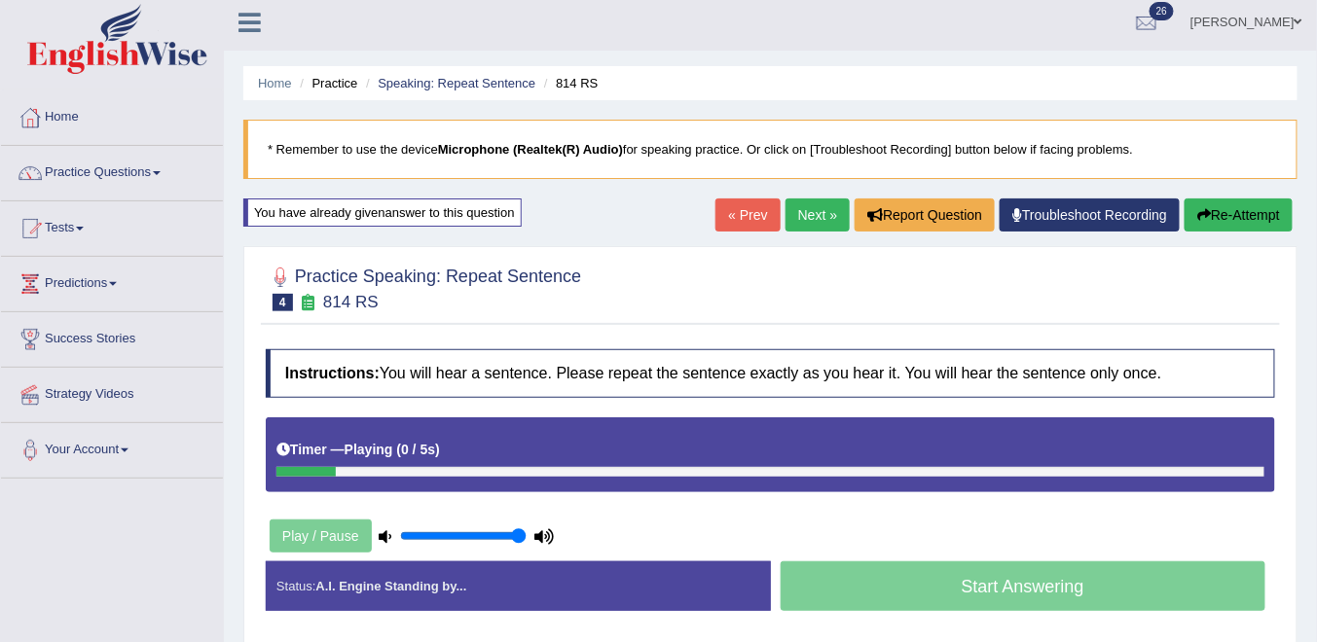
scroll to position [84, 0]
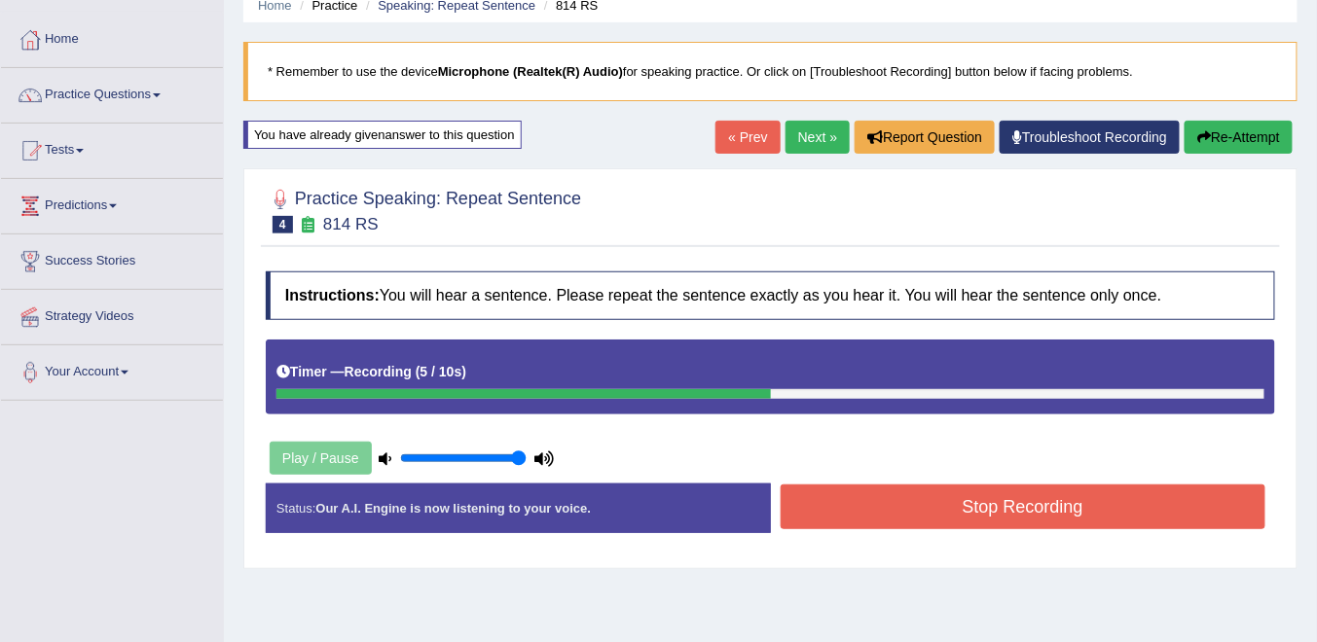
drag, startPoint x: 832, startPoint y: 515, endPoint x: 864, endPoint y: 513, distance: 32.2
click at [832, 515] on button "Stop Recording" at bounding box center [1024, 507] width 486 height 45
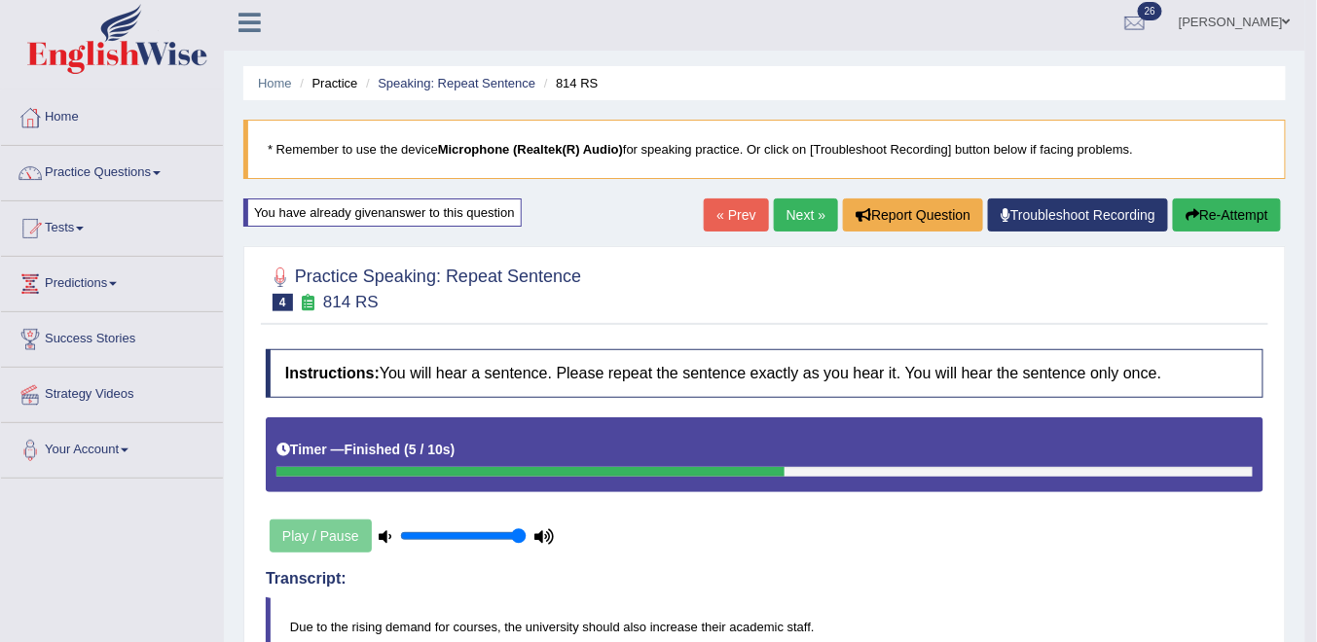
scroll to position [0, 0]
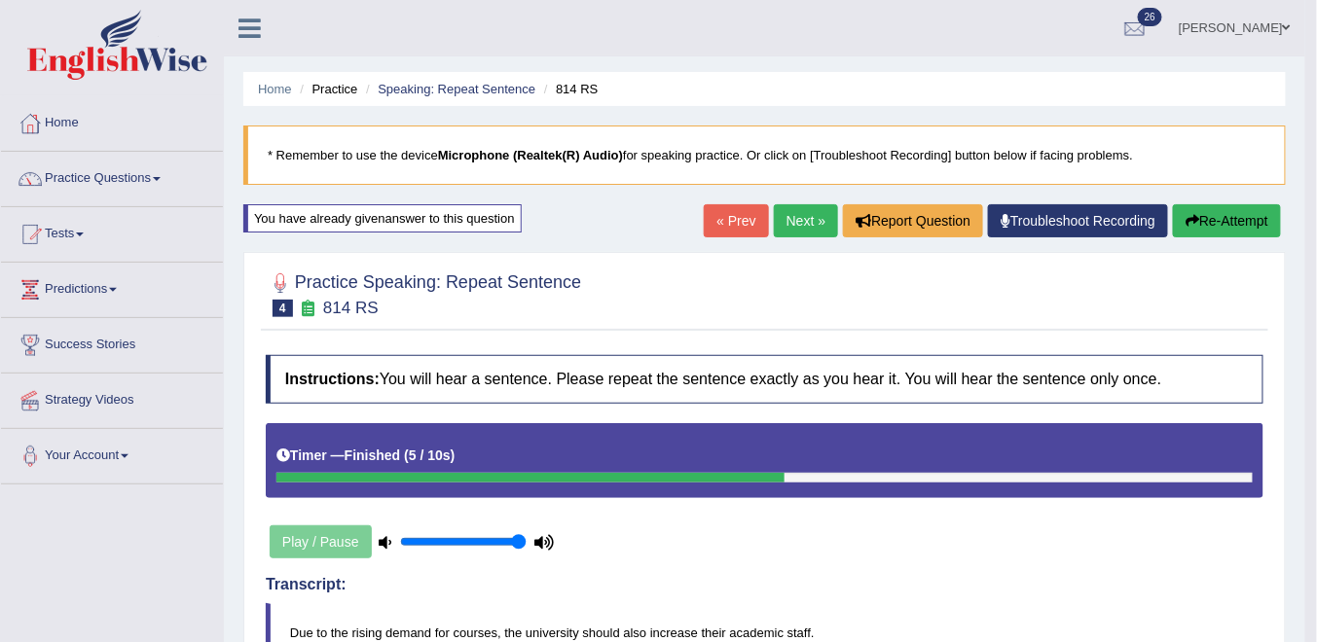
drag, startPoint x: 1199, startPoint y: 225, endPoint x: 1184, endPoint y: 228, distance: 15.8
click at [1197, 227] on button "Re-Attempt" at bounding box center [1227, 220] width 108 height 33
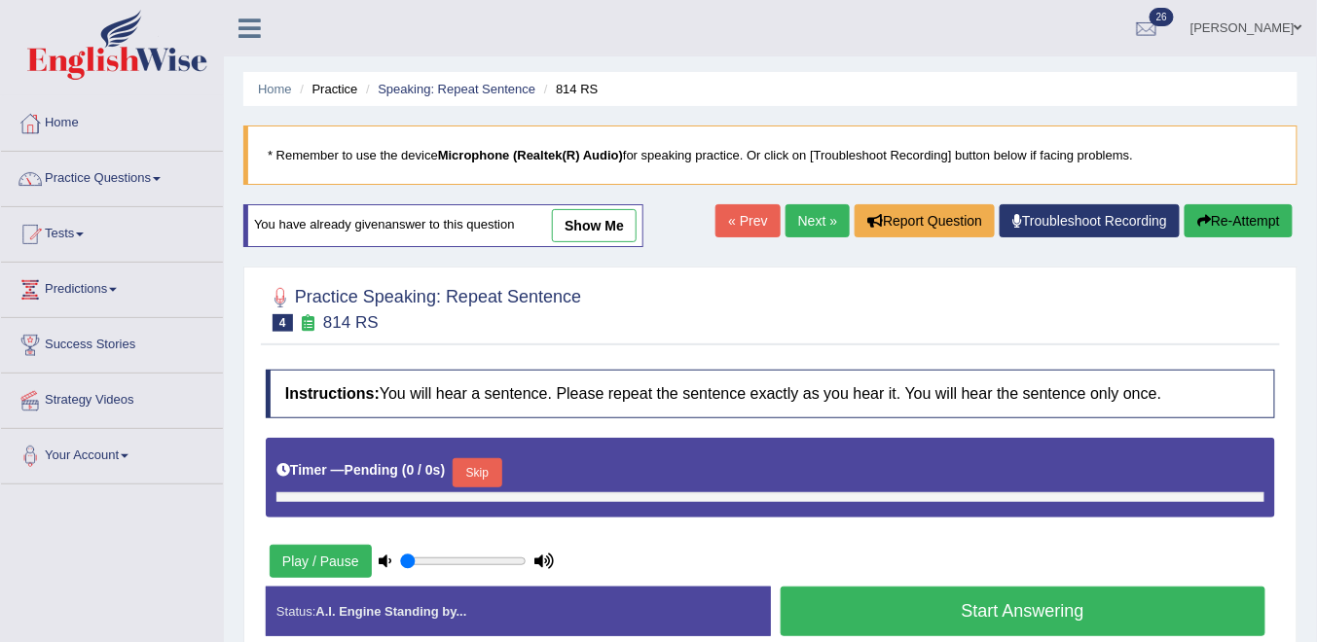
type input "1"
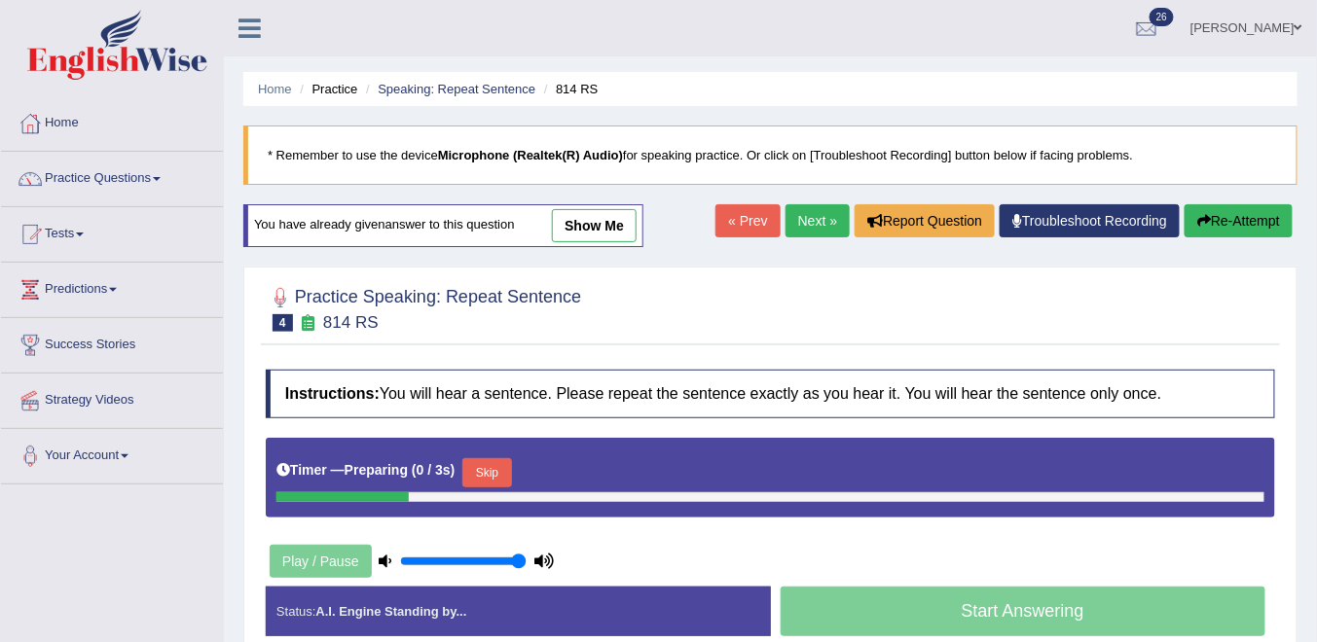
click at [489, 469] on button "Skip" at bounding box center [486, 472] width 49 height 29
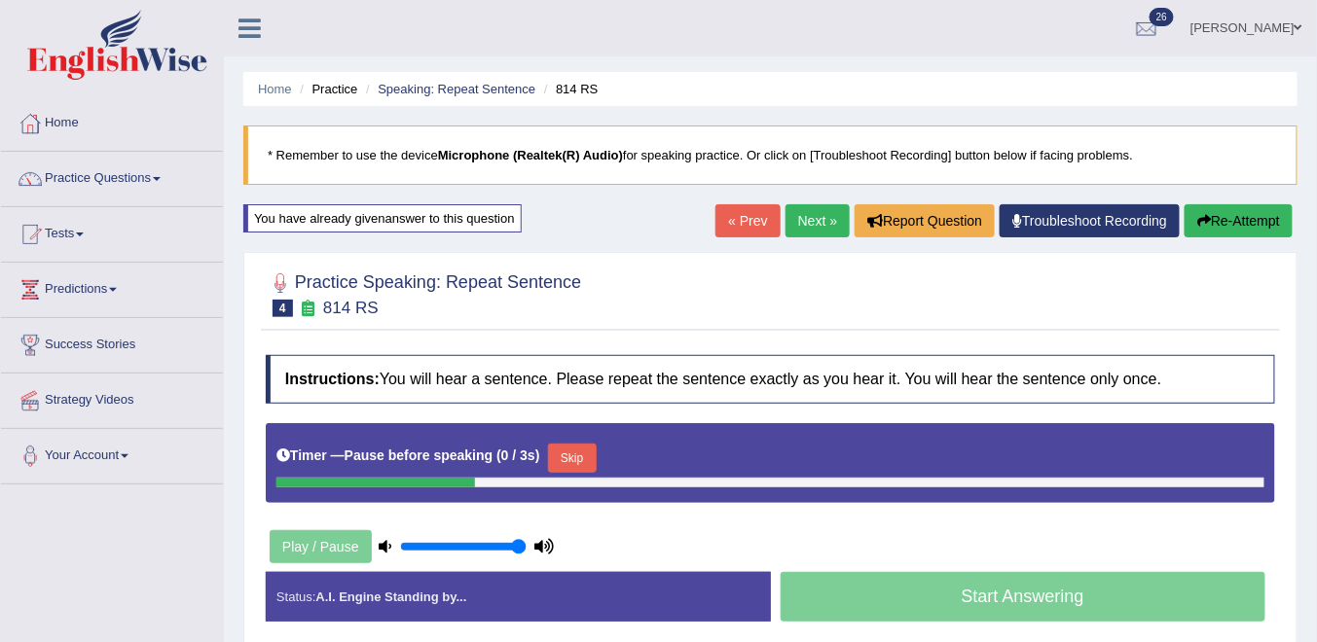
scroll to position [156, 0]
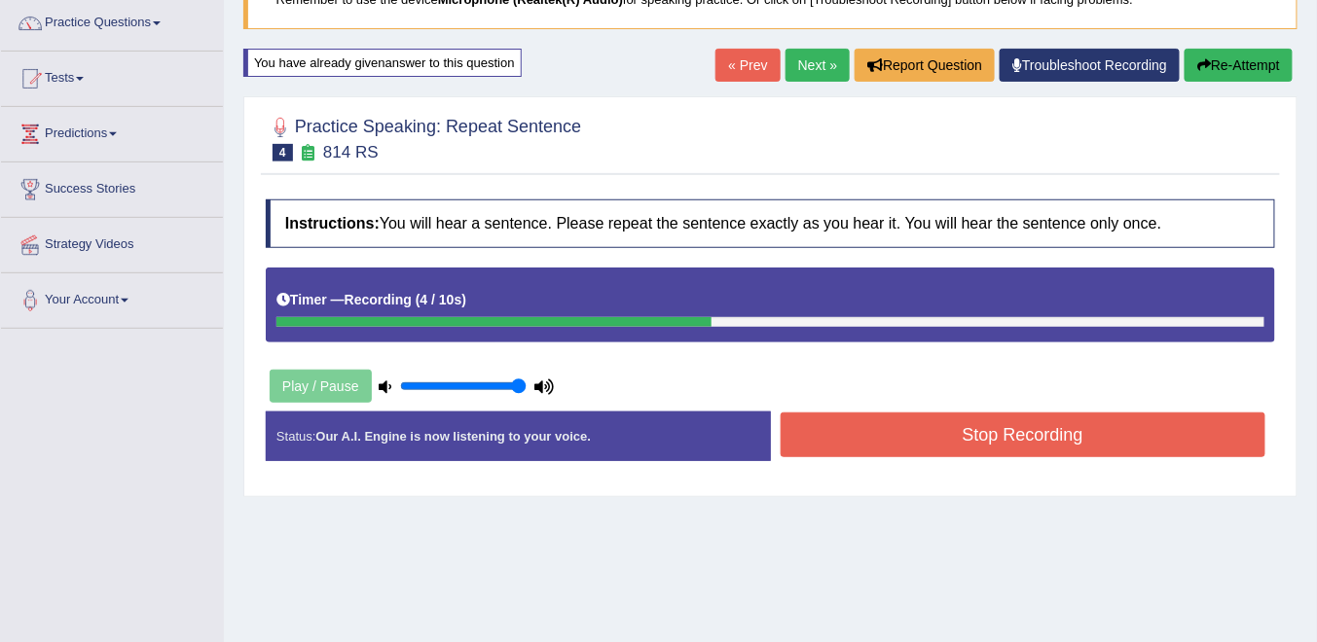
click at [886, 442] on button "Stop Recording" at bounding box center [1024, 435] width 486 height 45
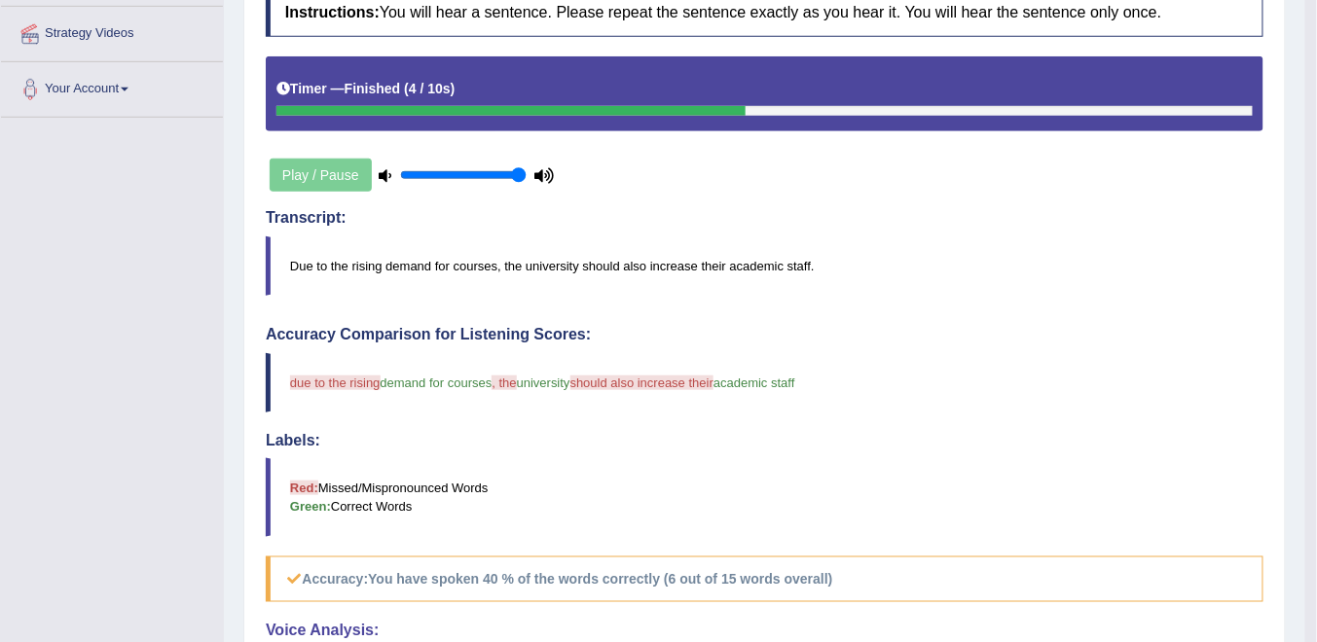
scroll to position [211, 0]
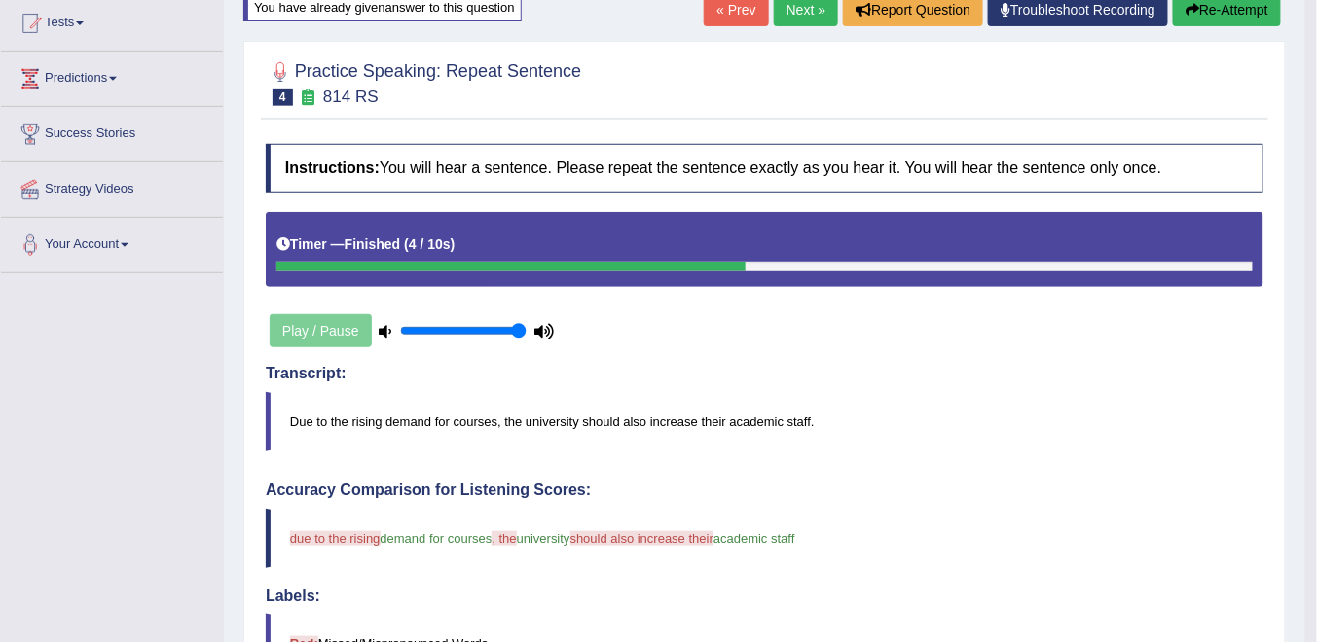
click at [1215, 16] on button "Re-Attempt" at bounding box center [1227, 9] width 108 height 33
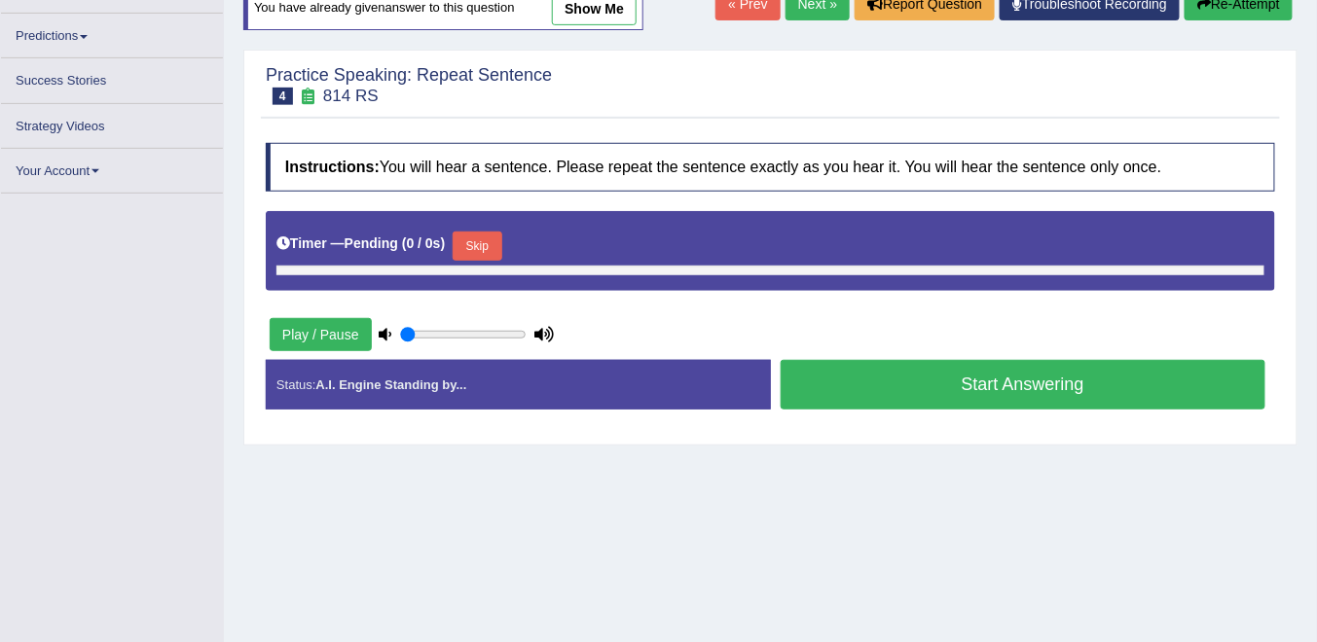
type input "1"
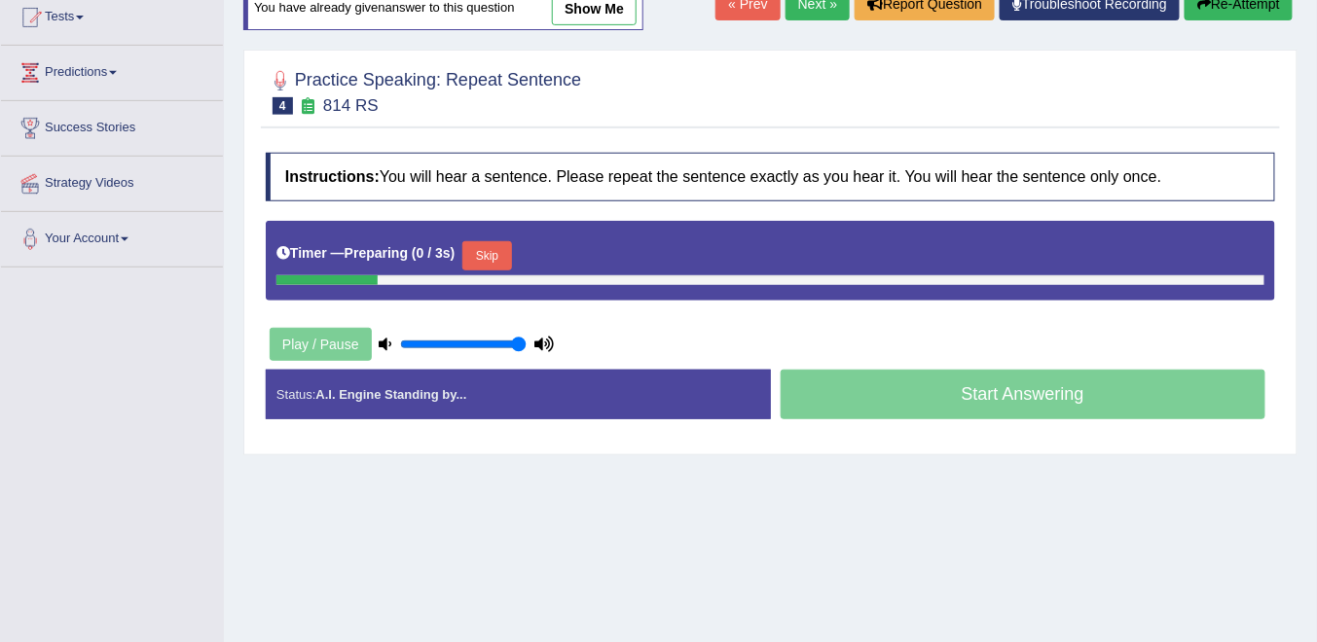
click at [485, 259] on button "Skip" at bounding box center [486, 255] width 49 height 29
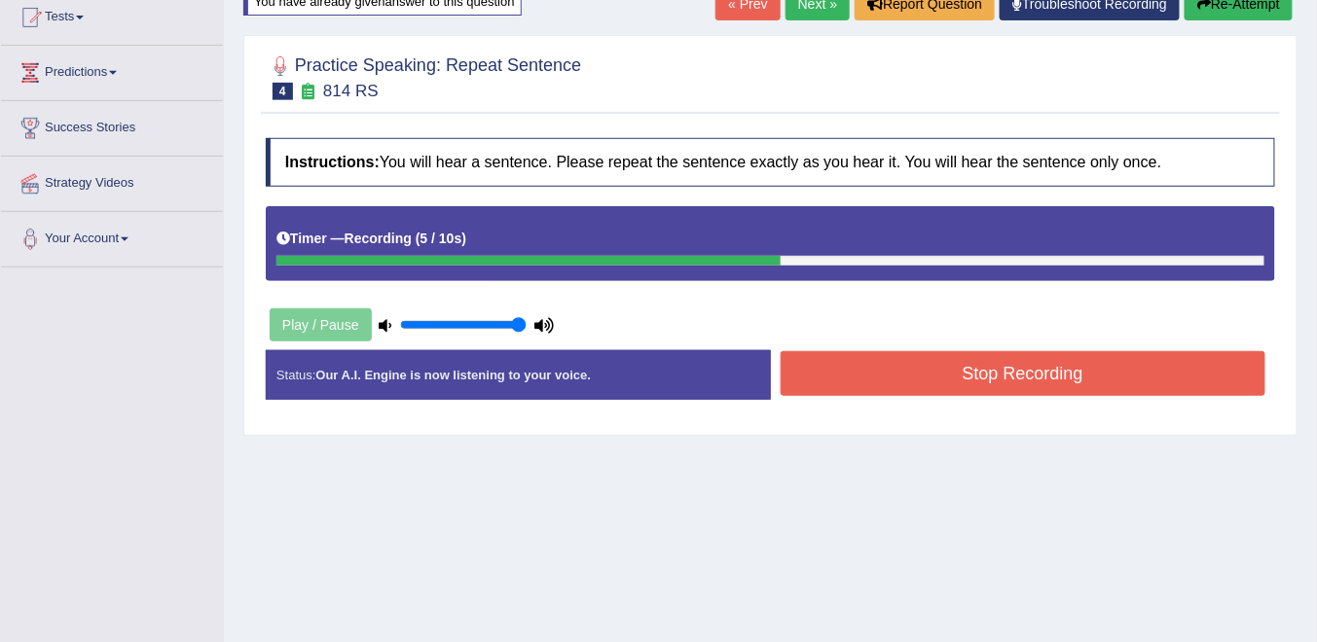
click at [884, 380] on button "Stop Recording" at bounding box center [1024, 373] width 486 height 45
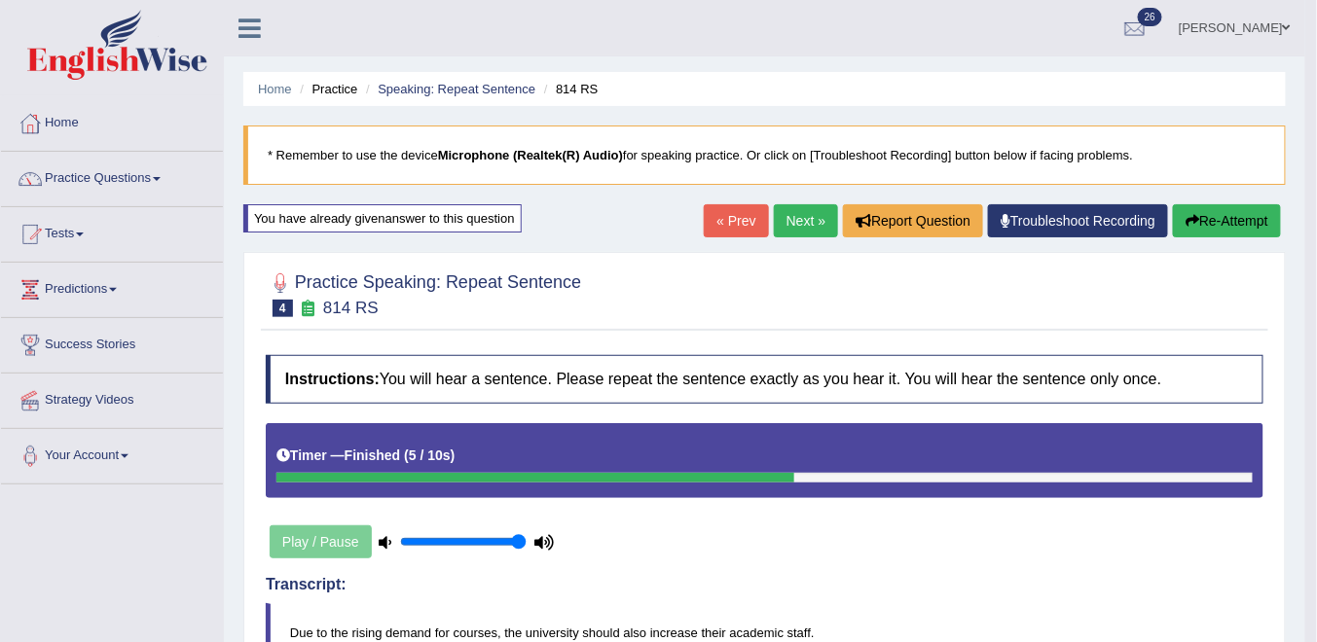
drag, startPoint x: 806, startPoint y: 224, endPoint x: 802, endPoint y: 356, distance: 132.4
click at [806, 224] on link "Next »" at bounding box center [806, 220] width 64 height 33
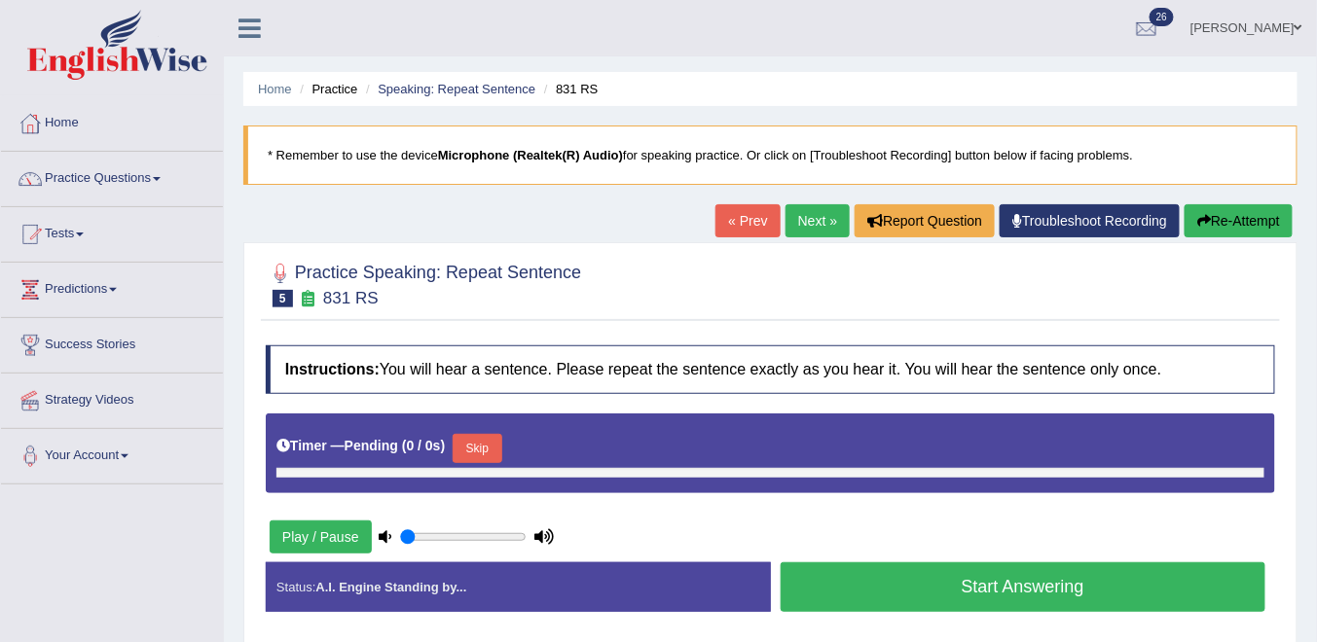
type input "1"
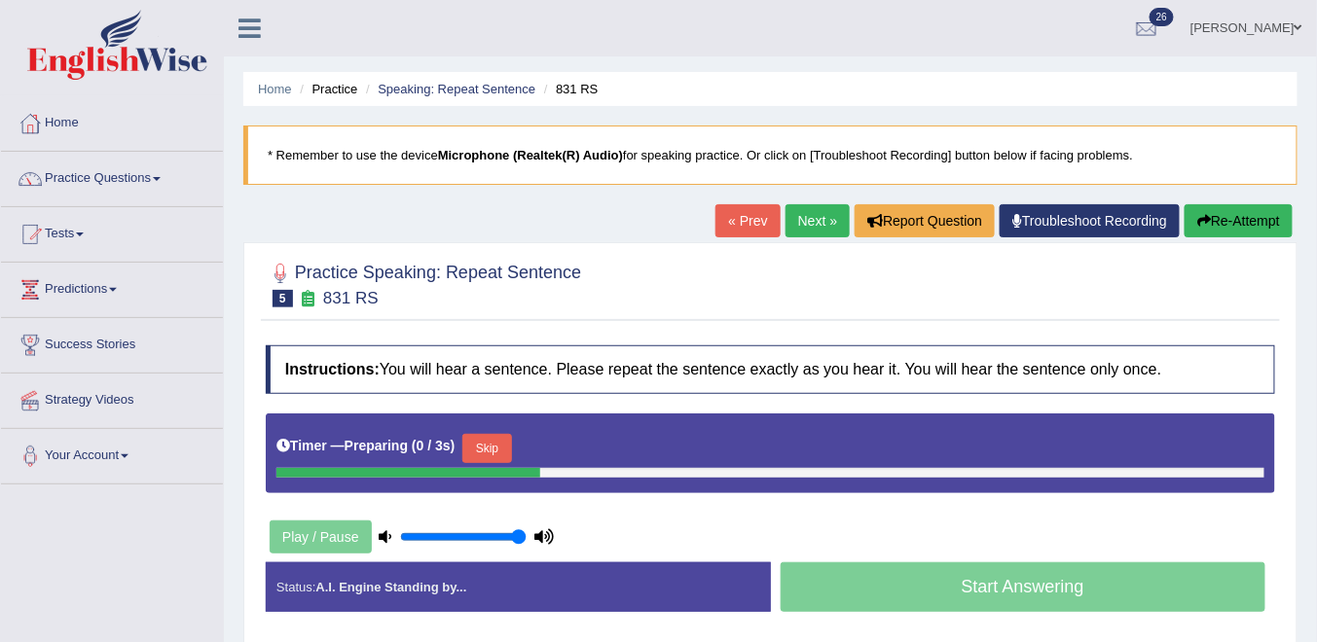
click at [501, 444] on button "Skip" at bounding box center [486, 448] width 49 height 29
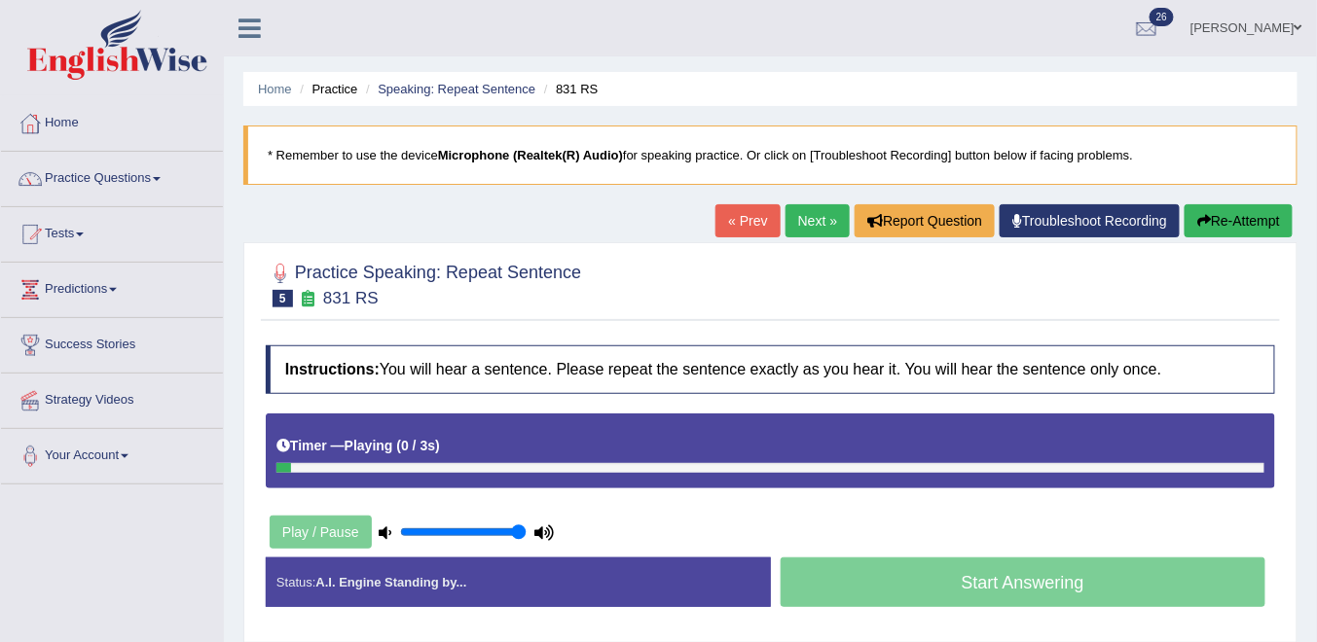
scroll to position [156, 0]
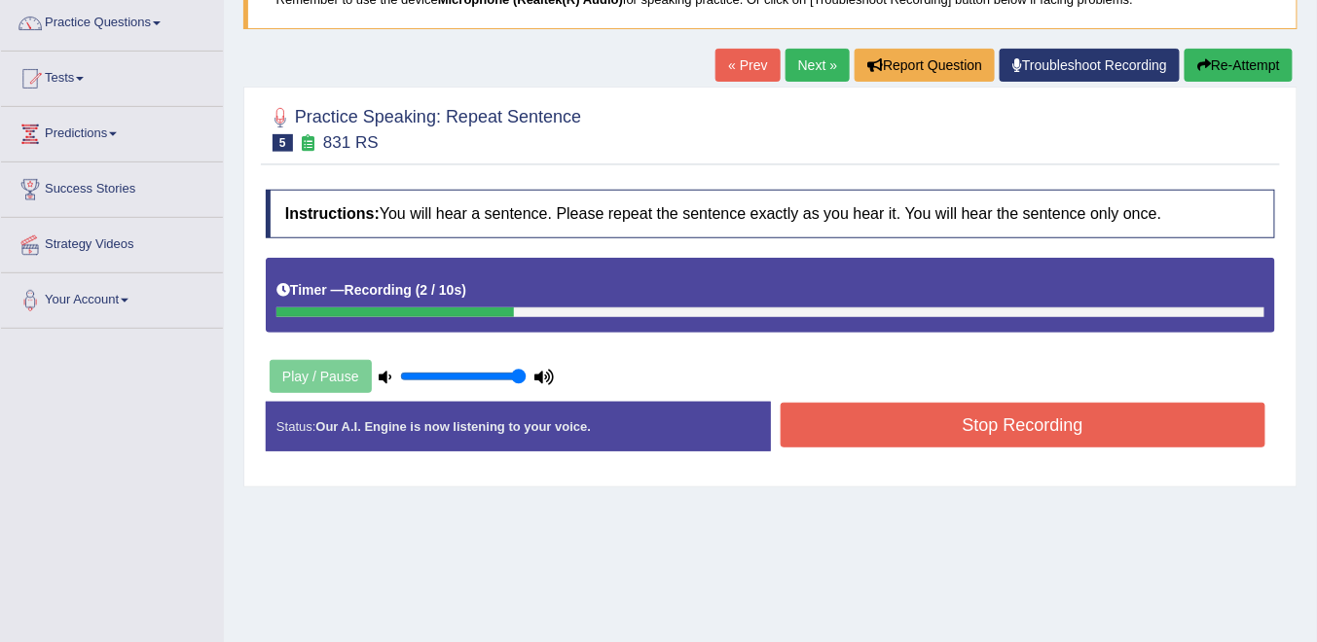
drag, startPoint x: 910, startPoint y: 421, endPoint x: 893, endPoint y: 421, distance: 16.5
click at [909, 421] on button "Stop Recording" at bounding box center [1024, 425] width 486 height 45
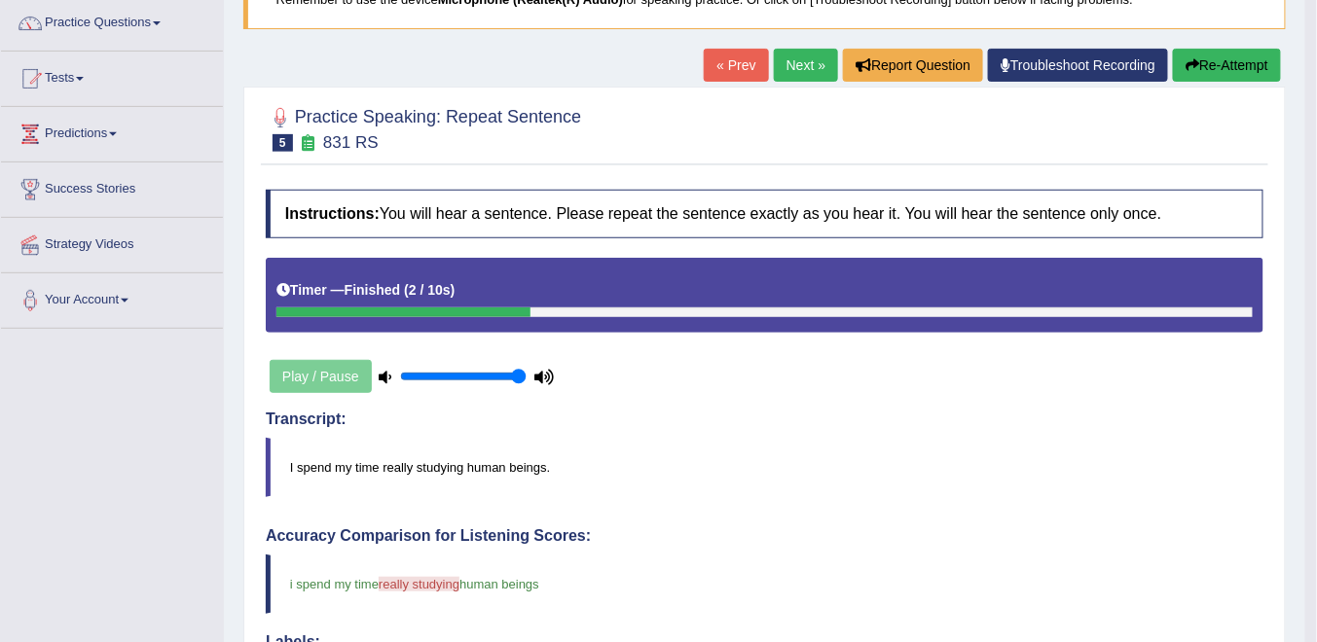
click at [1225, 61] on button "Re-Attempt" at bounding box center [1227, 65] width 108 height 33
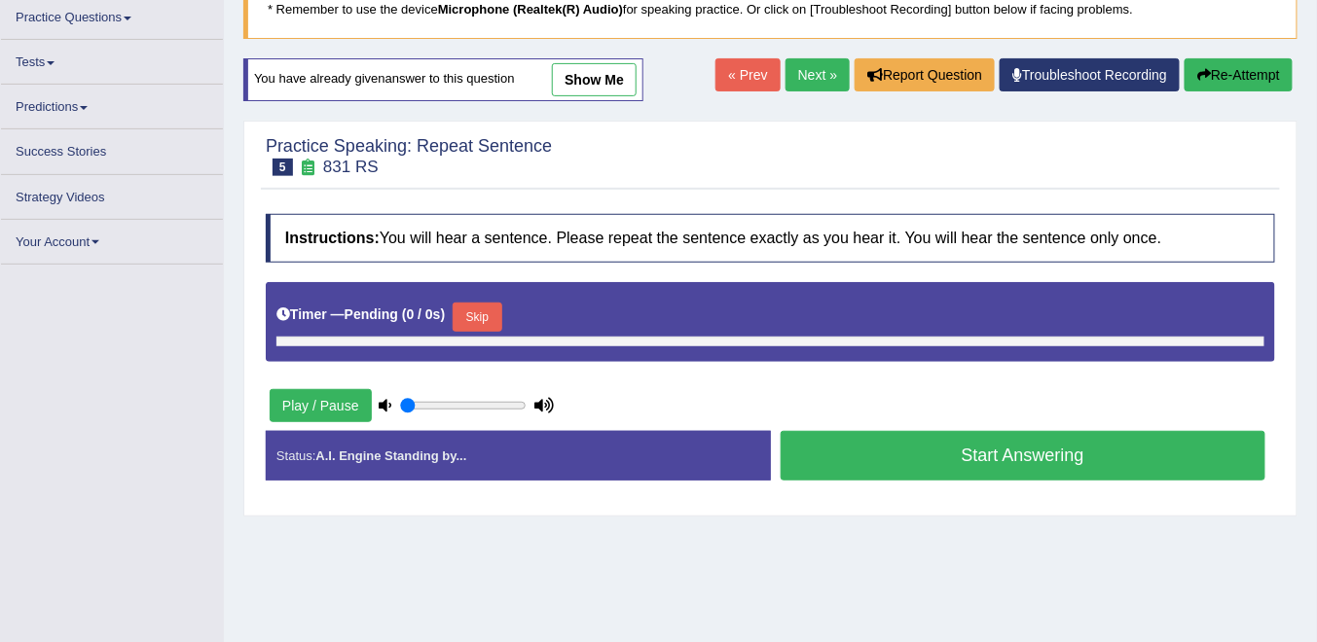
scroll to position [162, 0]
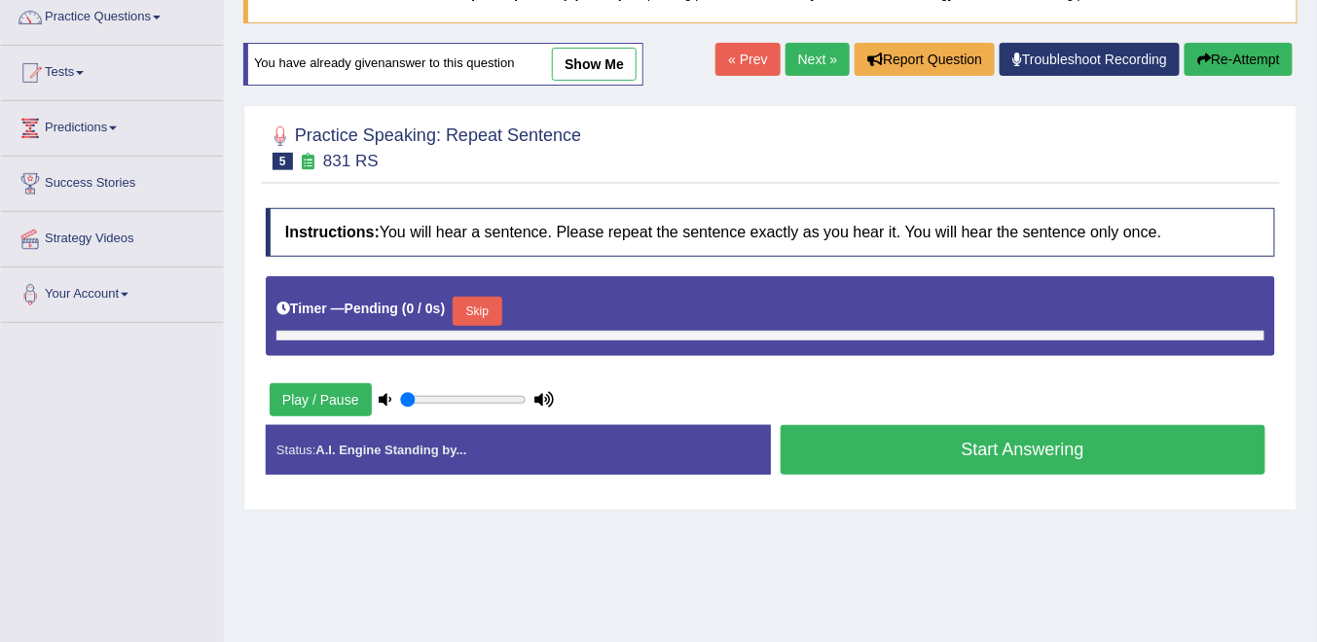
type input "1"
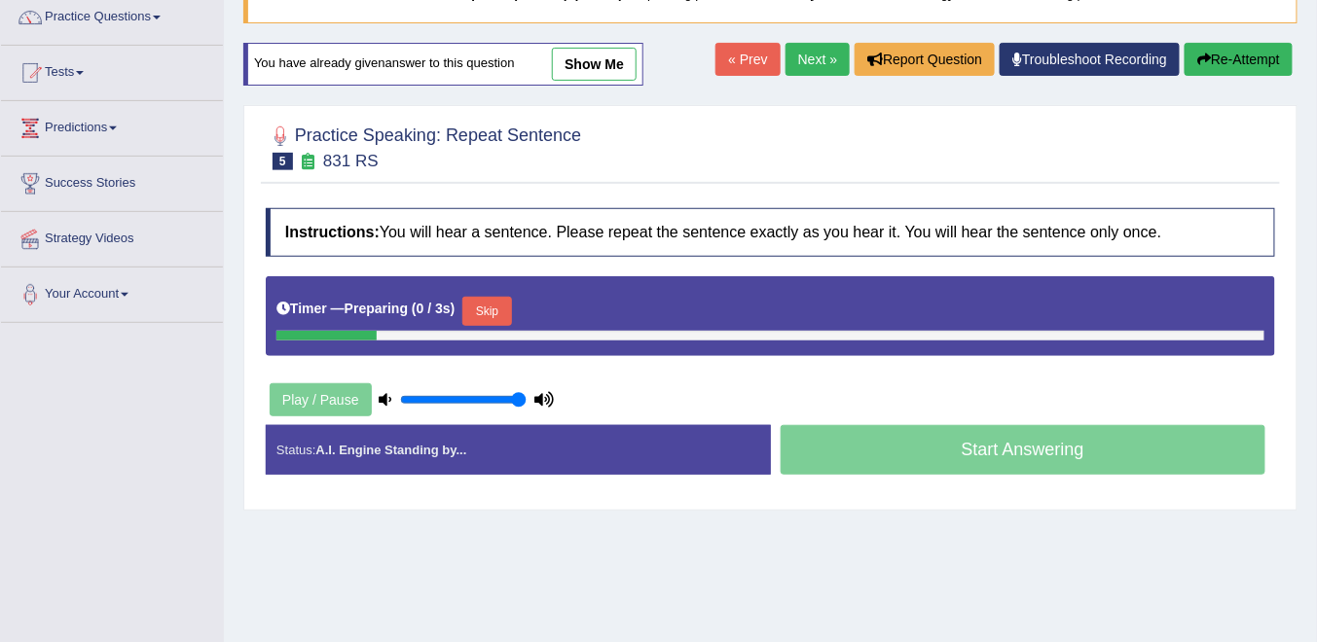
click at [465, 308] on button "Skip" at bounding box center [486, 311] width 49 height 29
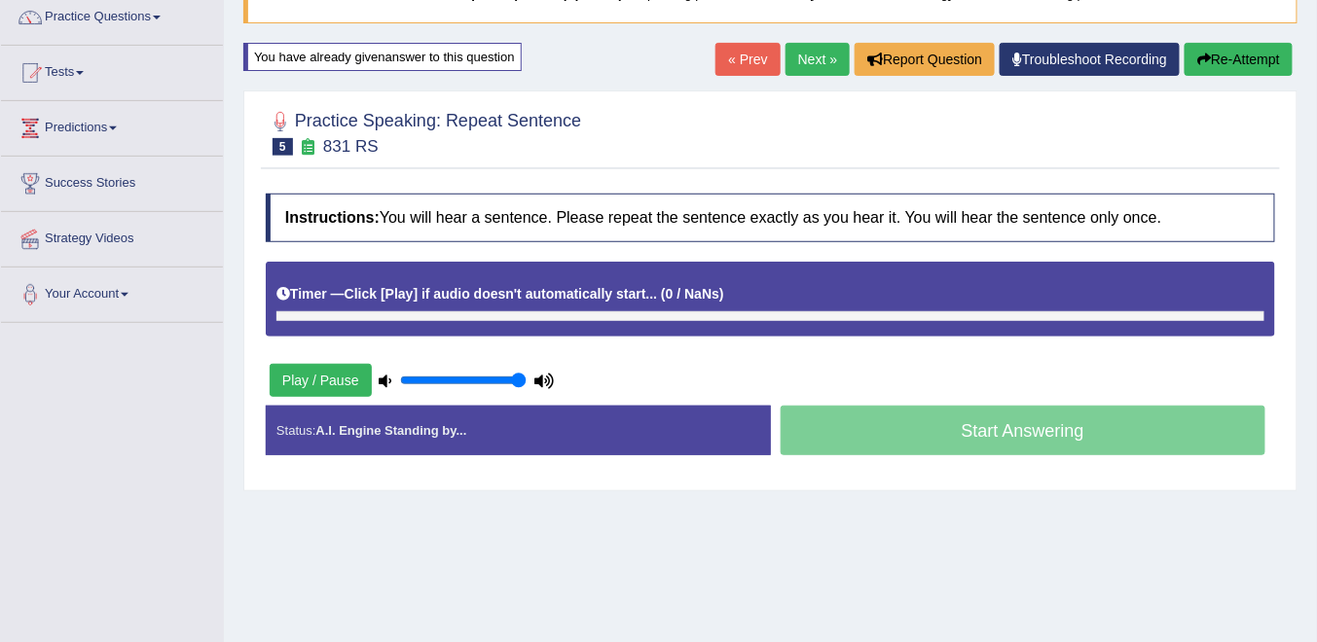
scroll to position [156, 0]
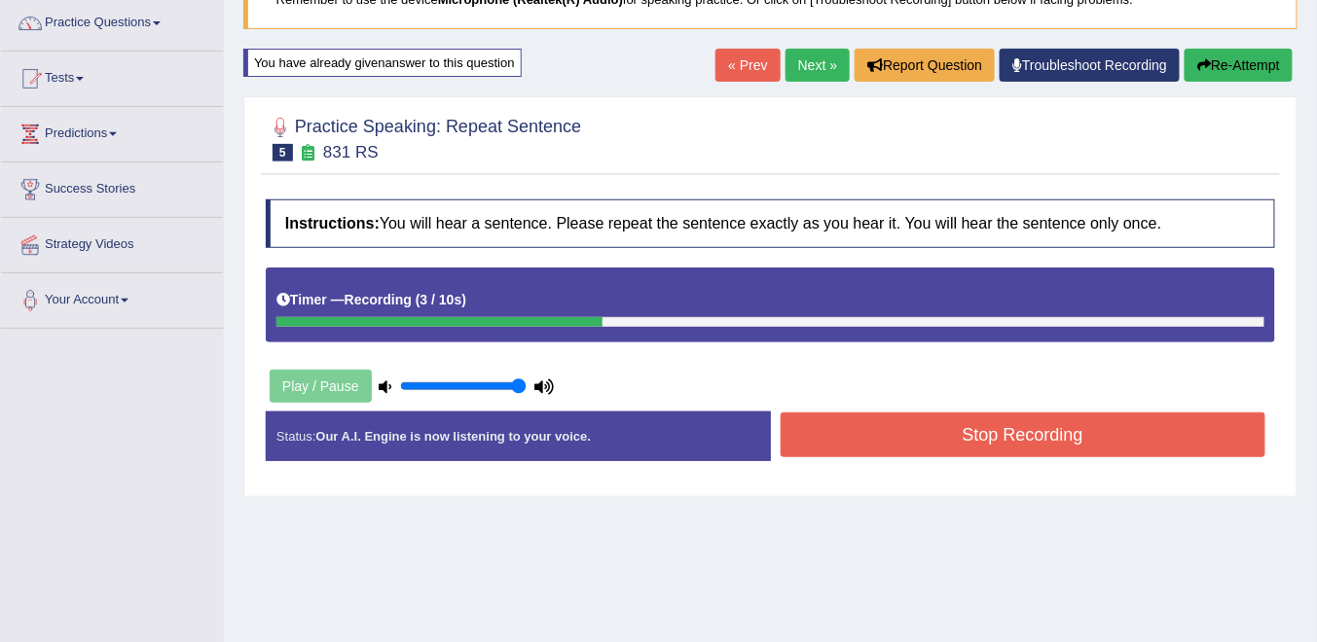
click at [912, 450] on button "Stop Recording" at bounding box center [1024, 435] width 486 height 45
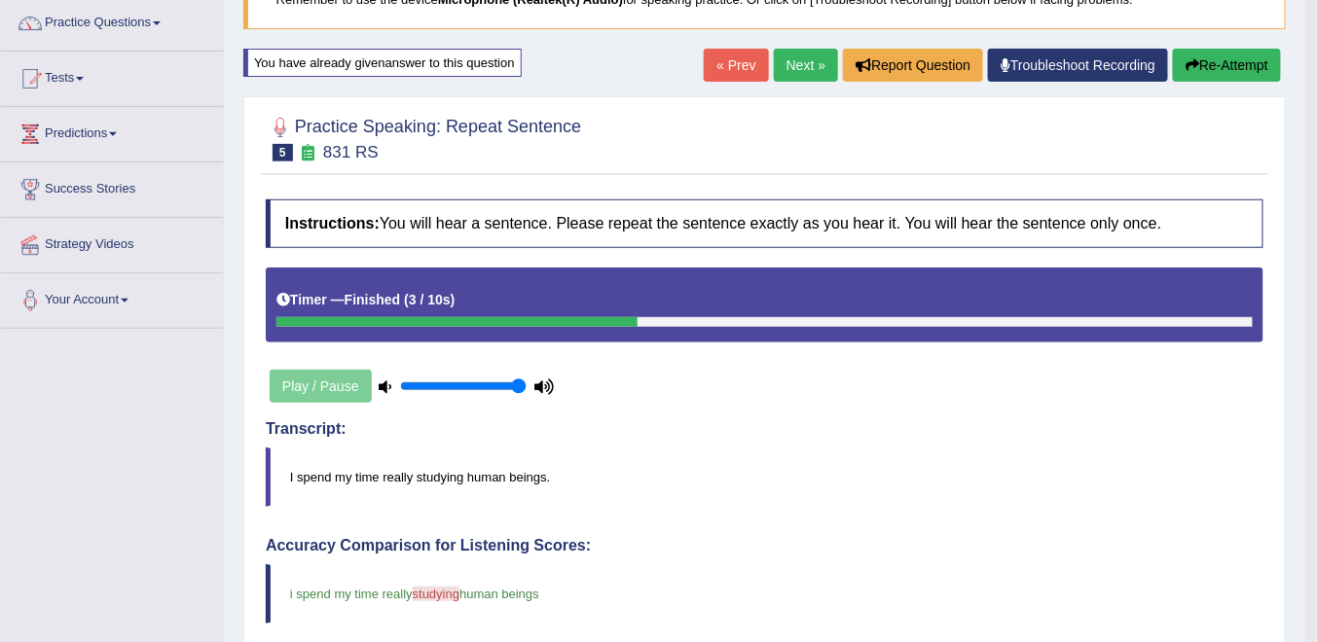
click at [1205, 66] on button "Re-Attempt" at bounding box center [1227, 65] width 108 height 33
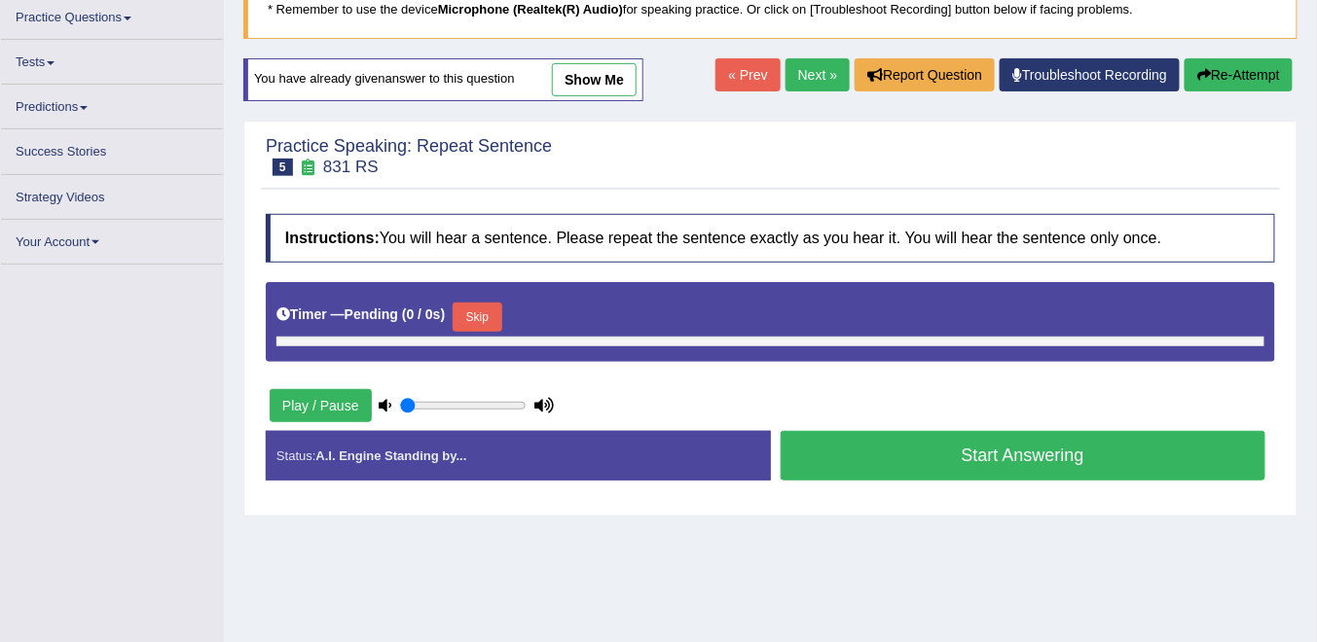
scroll to position [162, 0]
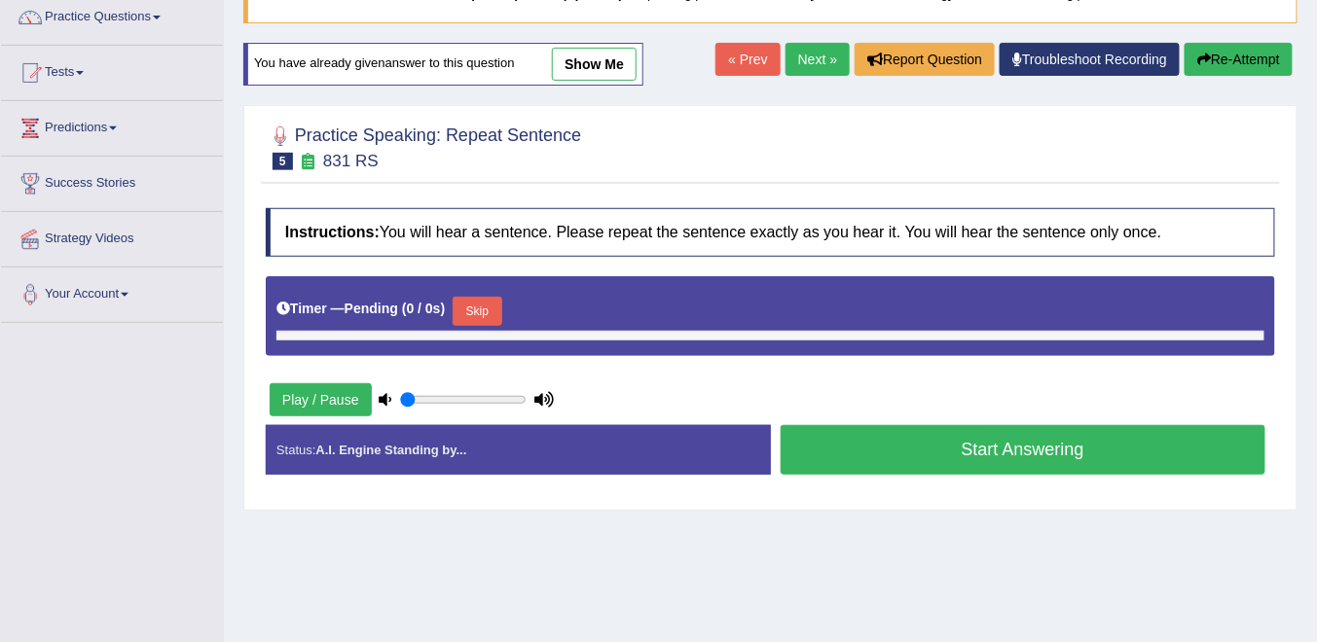
type input "1"
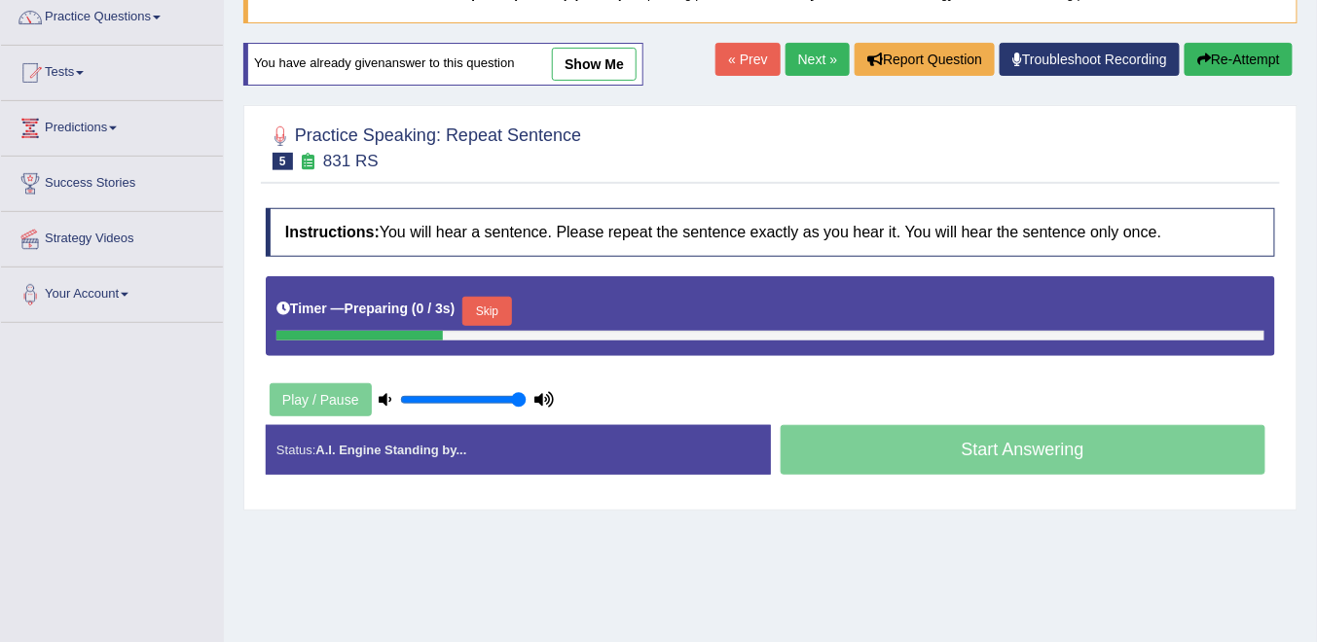
click at [476, 301] on button "Skip" at bounding box center [486, 311] width 49 height 29
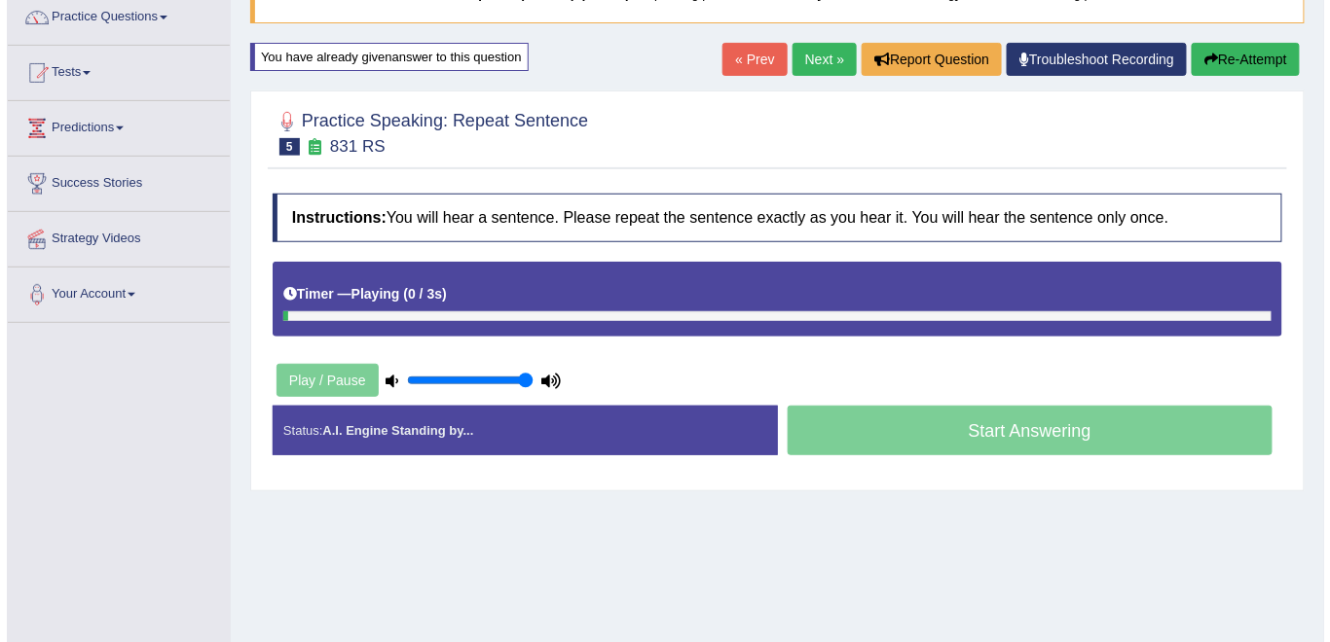
scroll to position [156, 0]
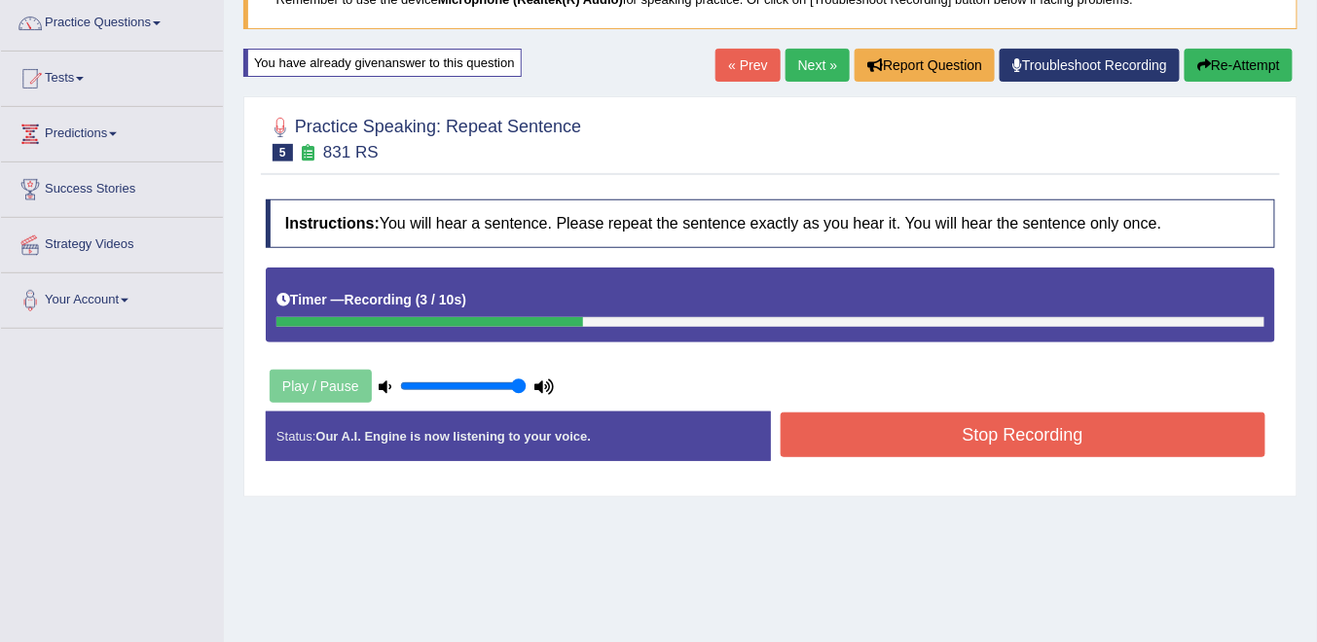
click at [889, 440] on button "Stop Recording" at bounding box center [1024, 435] width 486 height 45
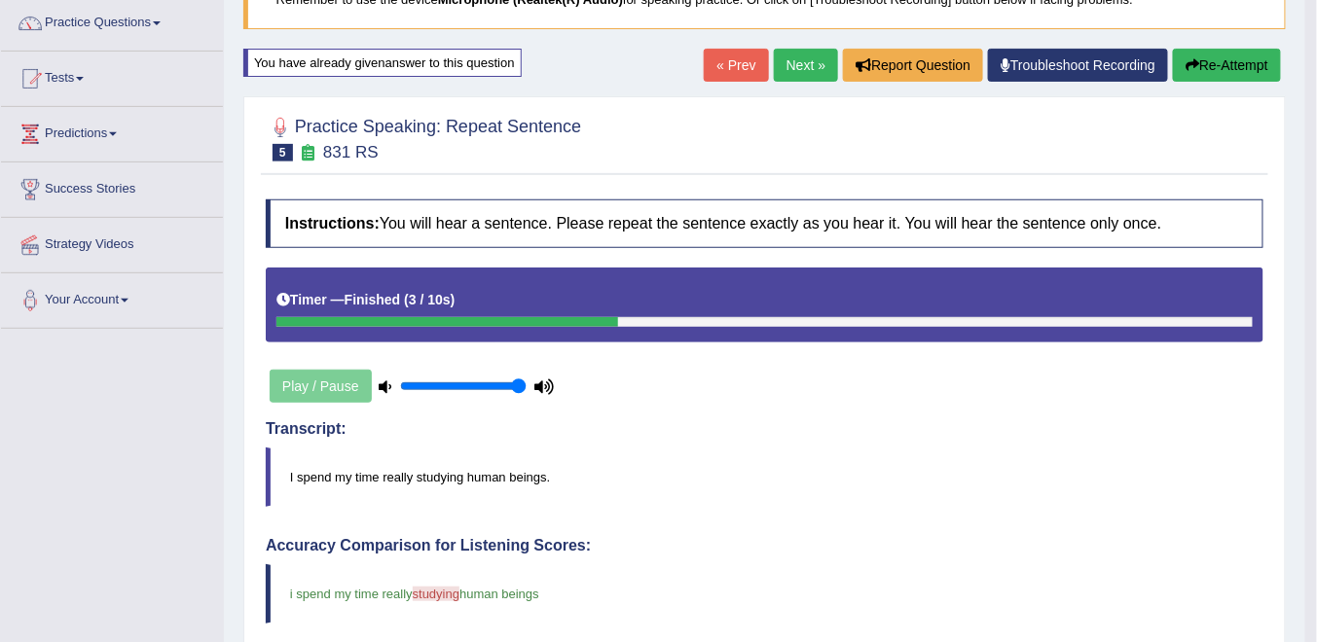
scroll to position [0, 0]
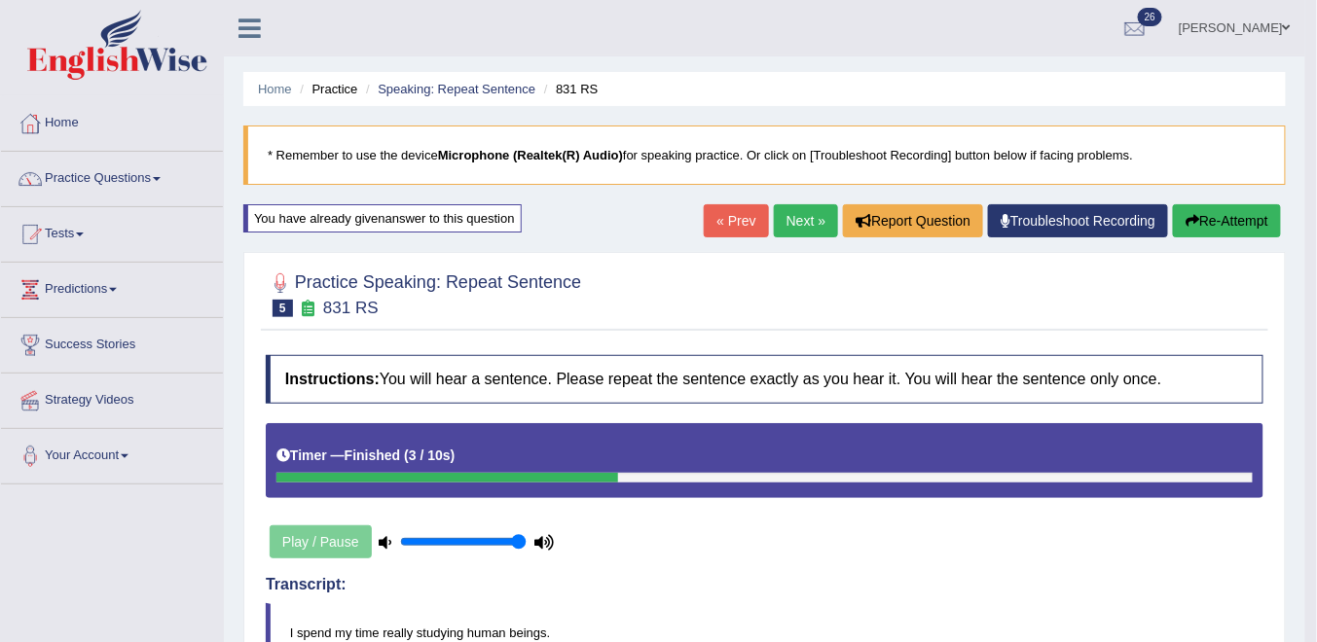
click at [794, 223] on link "Next »" at bounding box center [806, 220] width 64 height 33
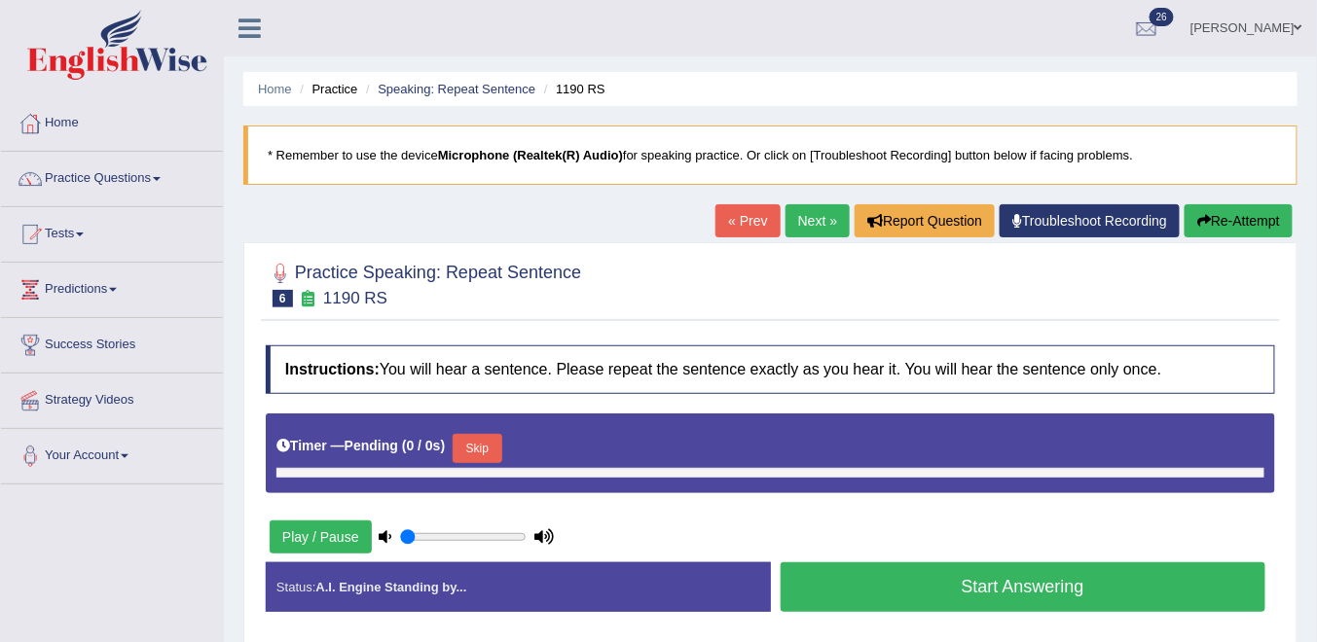
type input "1"
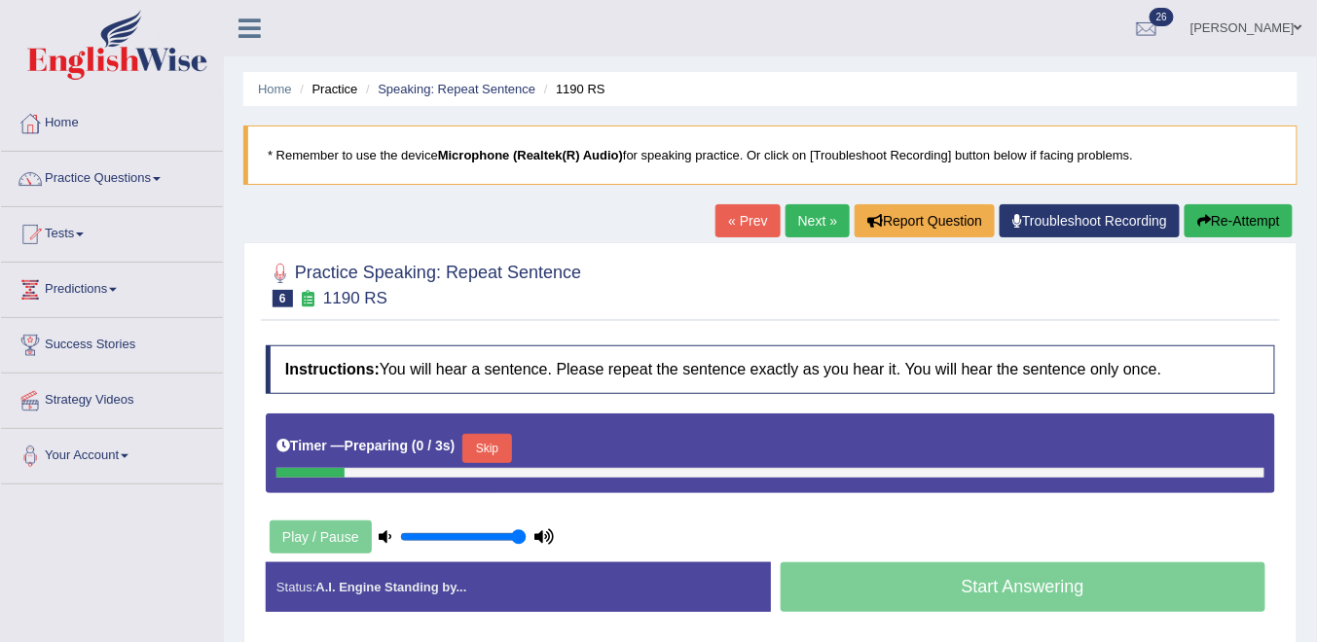
drag, startPoint x: 482, startPoint y: 445, endPoint x: 603, endPoint y: 455, distance: 122.1
click at [482, 446] on button "Skip" at bounding box center [486, 448] width 49 height 29
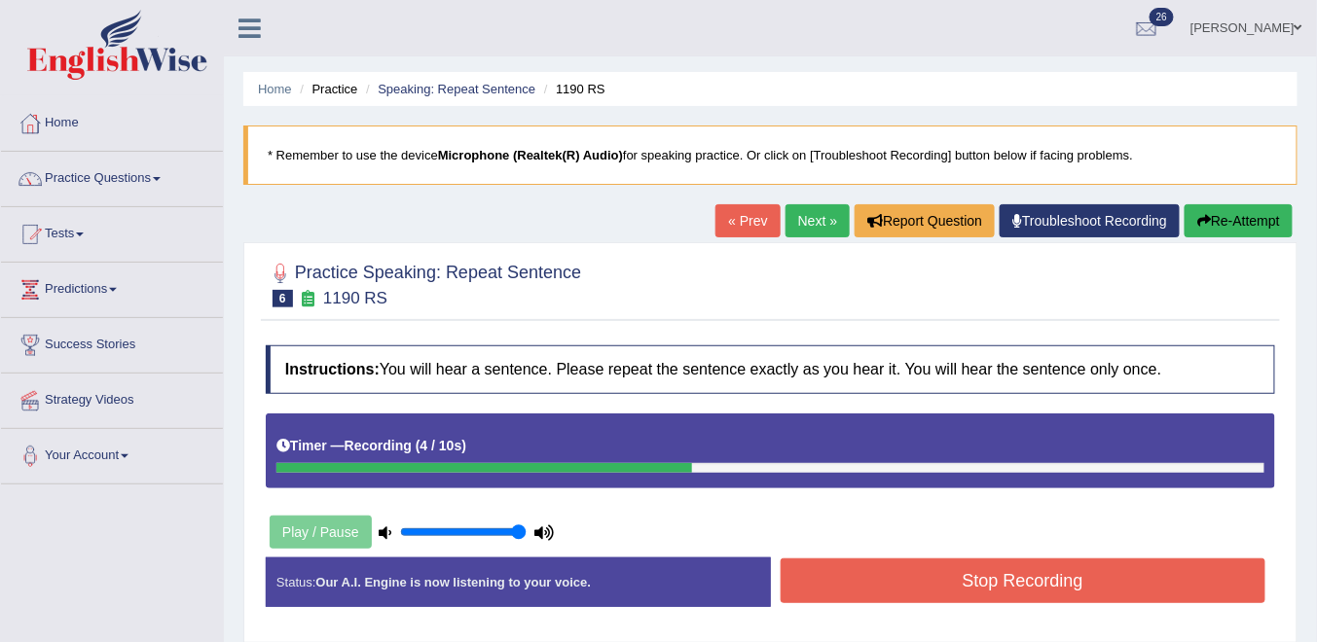
click at [893, 575] on button "Stop Recording" at bounding box center [1024, 581] width 486 height 45
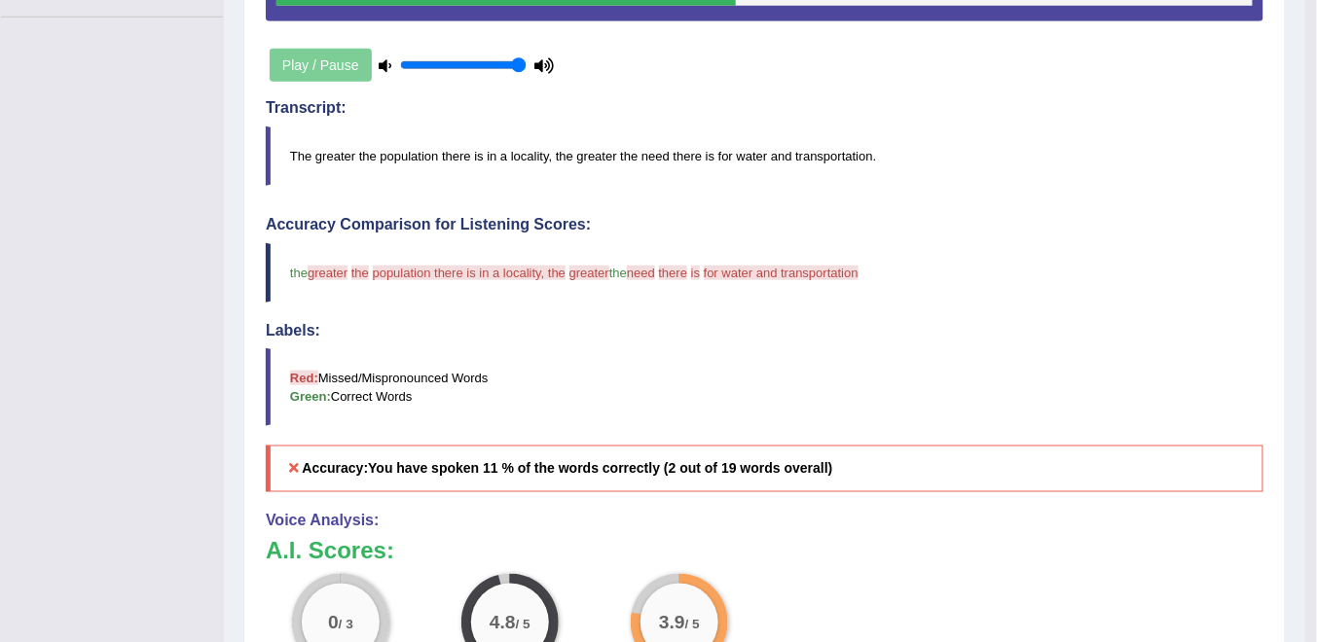
scroll to position [389, 0]
